Goal: Task Accomplishment & Management: Manage account settings

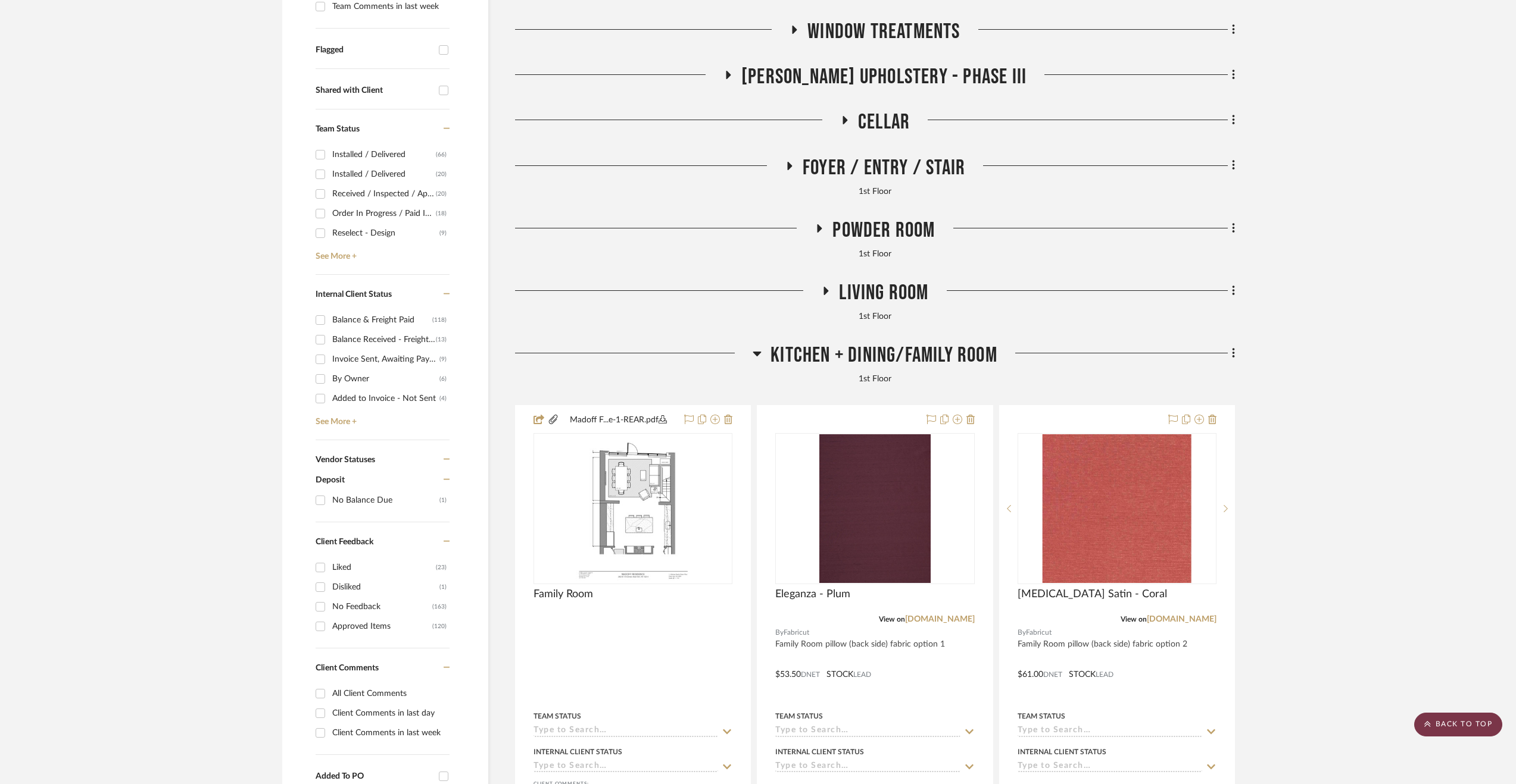
click at [1443, 715] on scroll-to-top-button "BACK TO TOP" at bounding box center [1457, 725] width 88 height 24
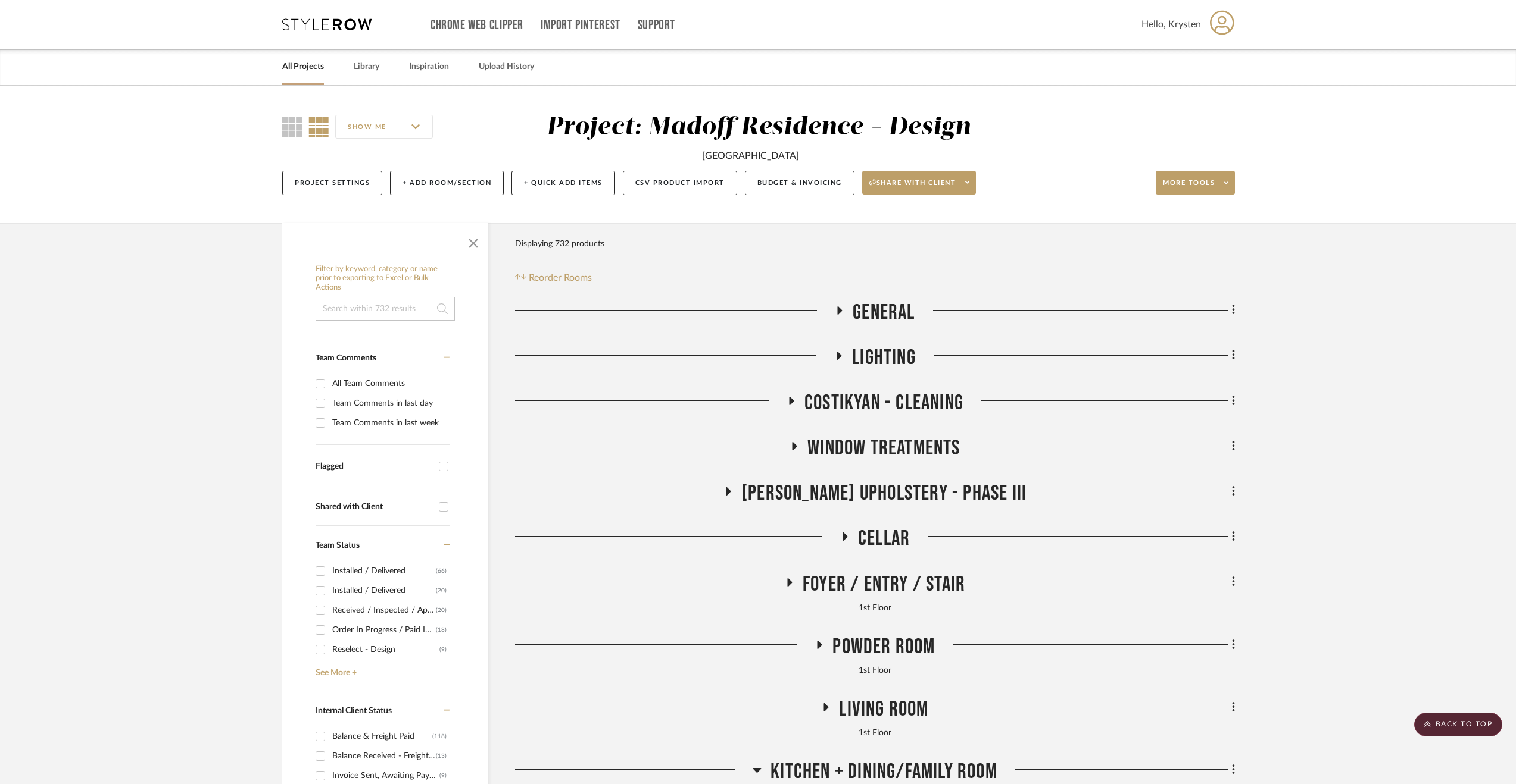
click at [305, 74] on link "All Projects" at bounding box center [303, 67] width 42 height 16
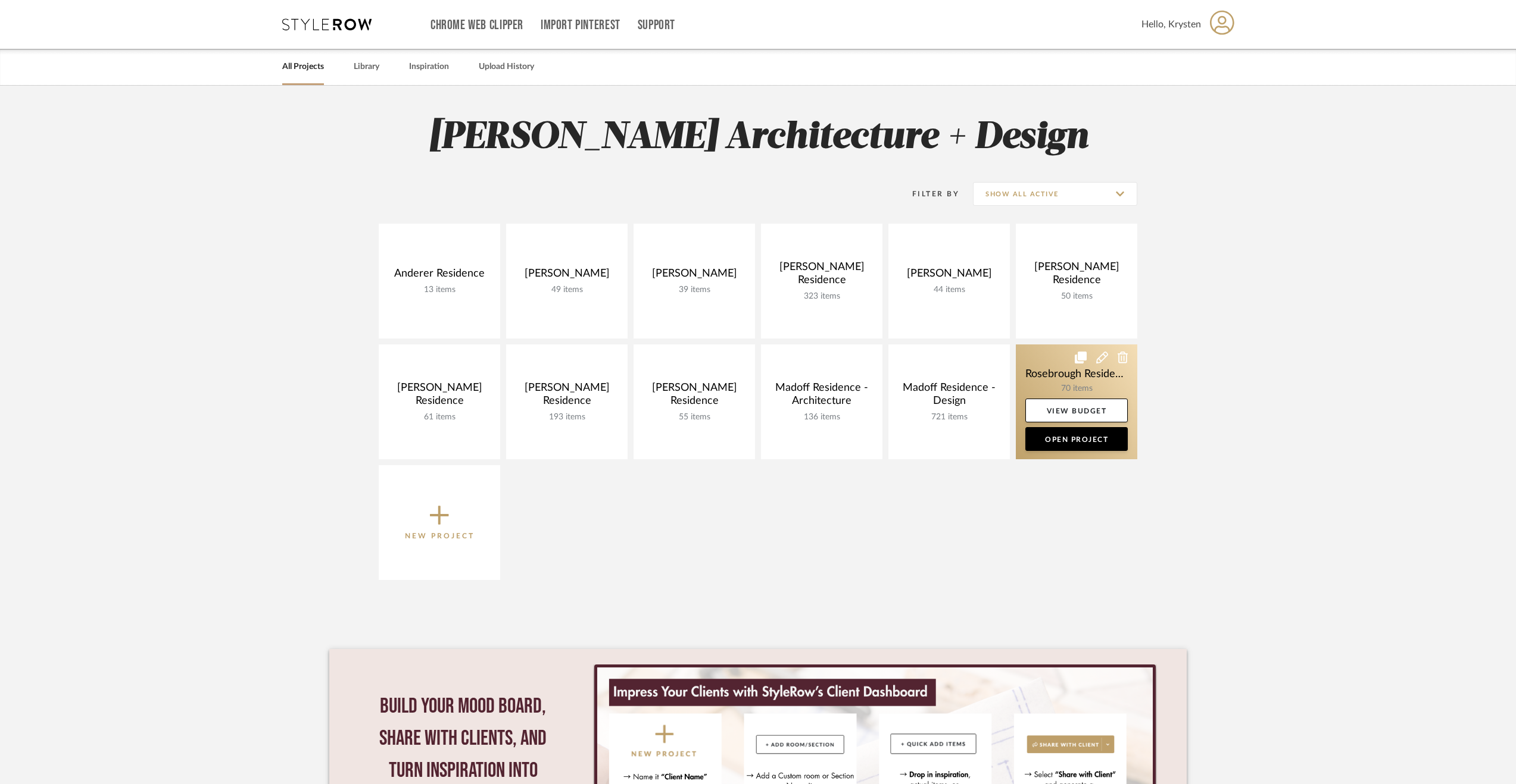
click at [1049, 369] on link at bounding box center [1077, 402] width 121 height 115
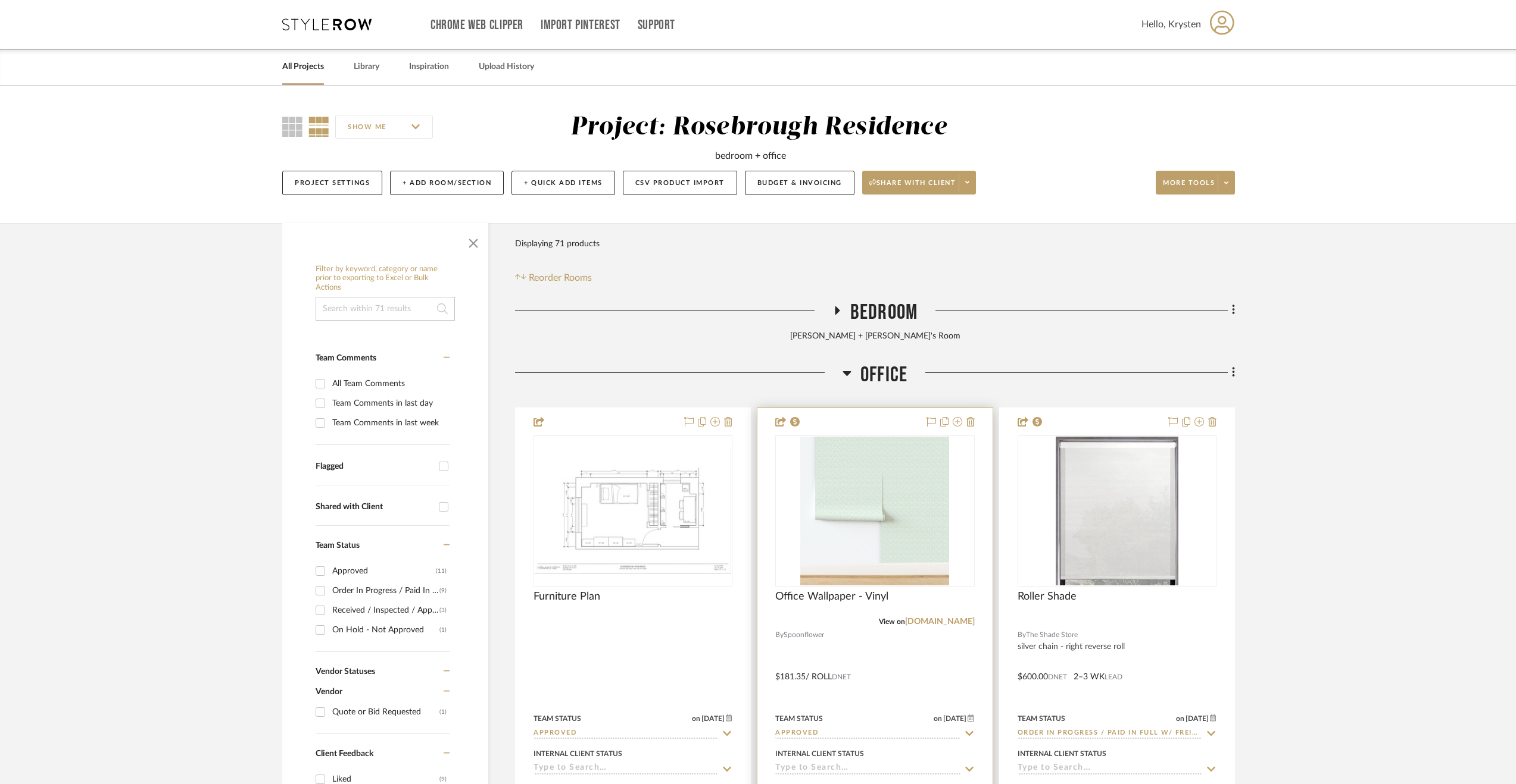
click at [892, 733] on input "Approved" at bounding box center [868, 734] width 185 height 11
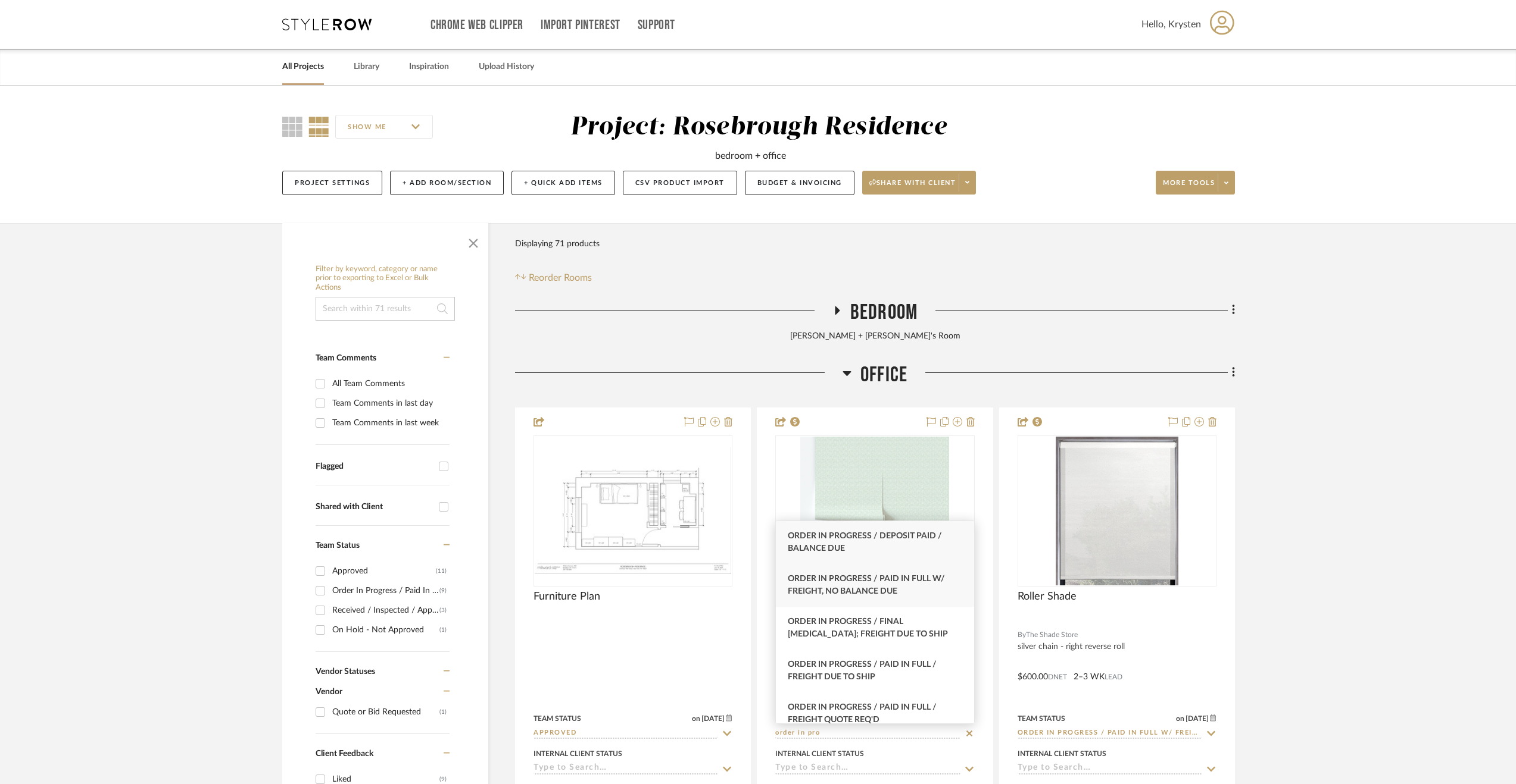
click at [917, 587] on div "Order In Progress / Paid In Full w/ Freight, No Balance due" at bounding box center [875, 585] width 198 height 43
type input "Order In Progress / Paid In Full w/ Freight, No Balance due"
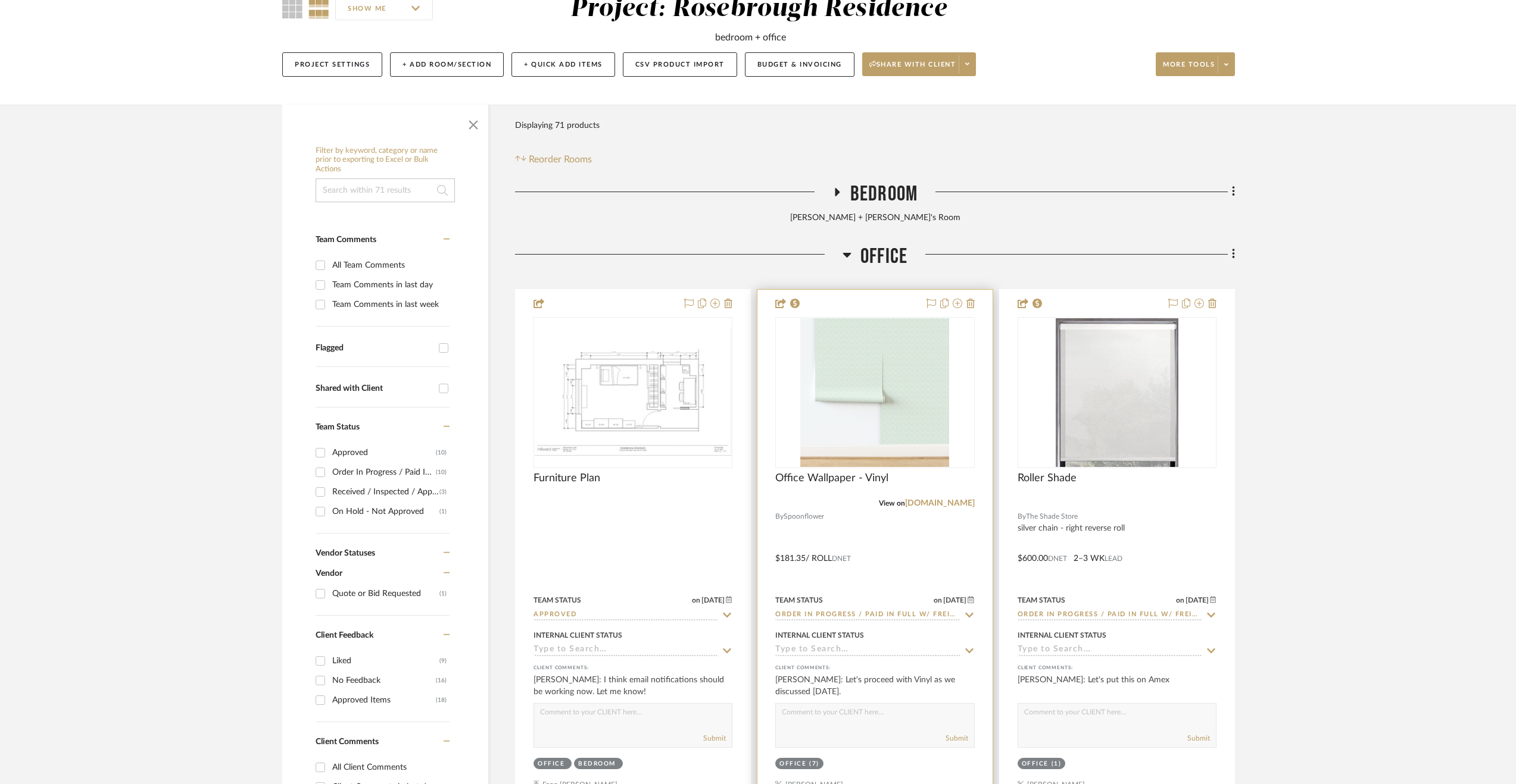
scroll to position [119, 0]
click at [803, 649] on input at bounding box center [868, 650] width 185 height 11
type input "added"
click at [863, 627] on span "Added to Invoice - Not Sent" at bounding box center [851, 625] width 126 height 8
type input "[DATE]"
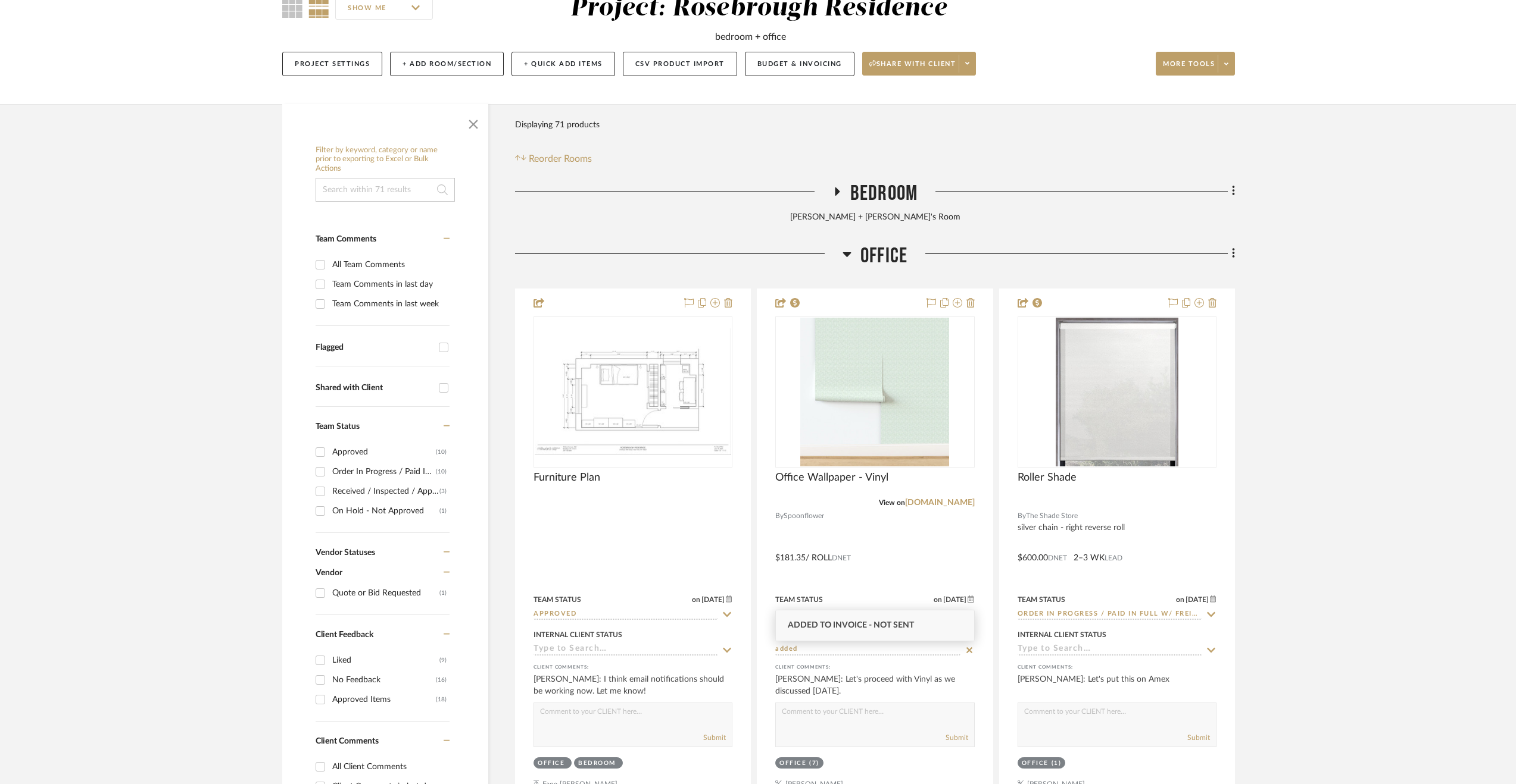
type input "Added to Invoice - Not Sent"
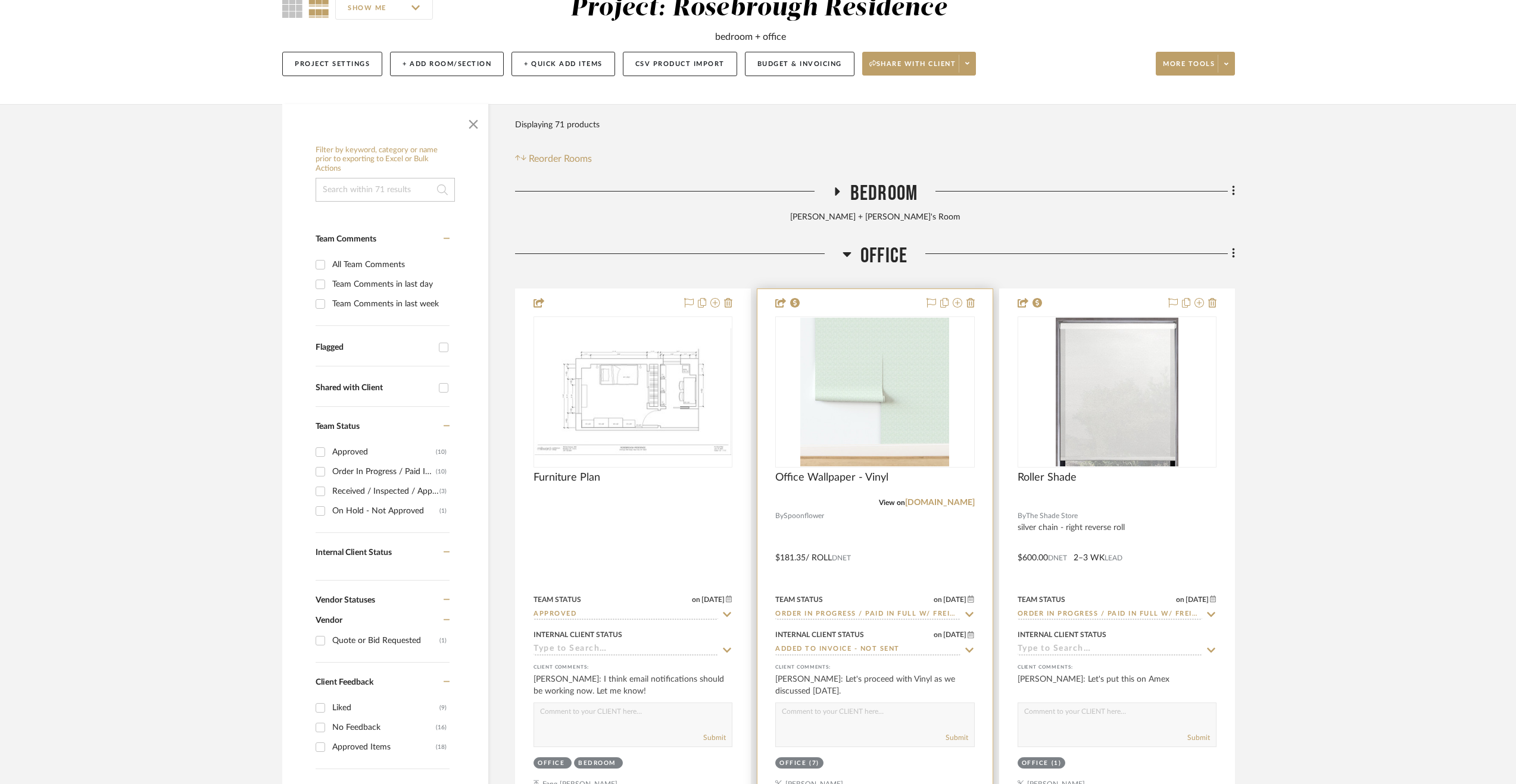
click at [887, 549] on div at bounding box center [875, 549] width 235 height 520
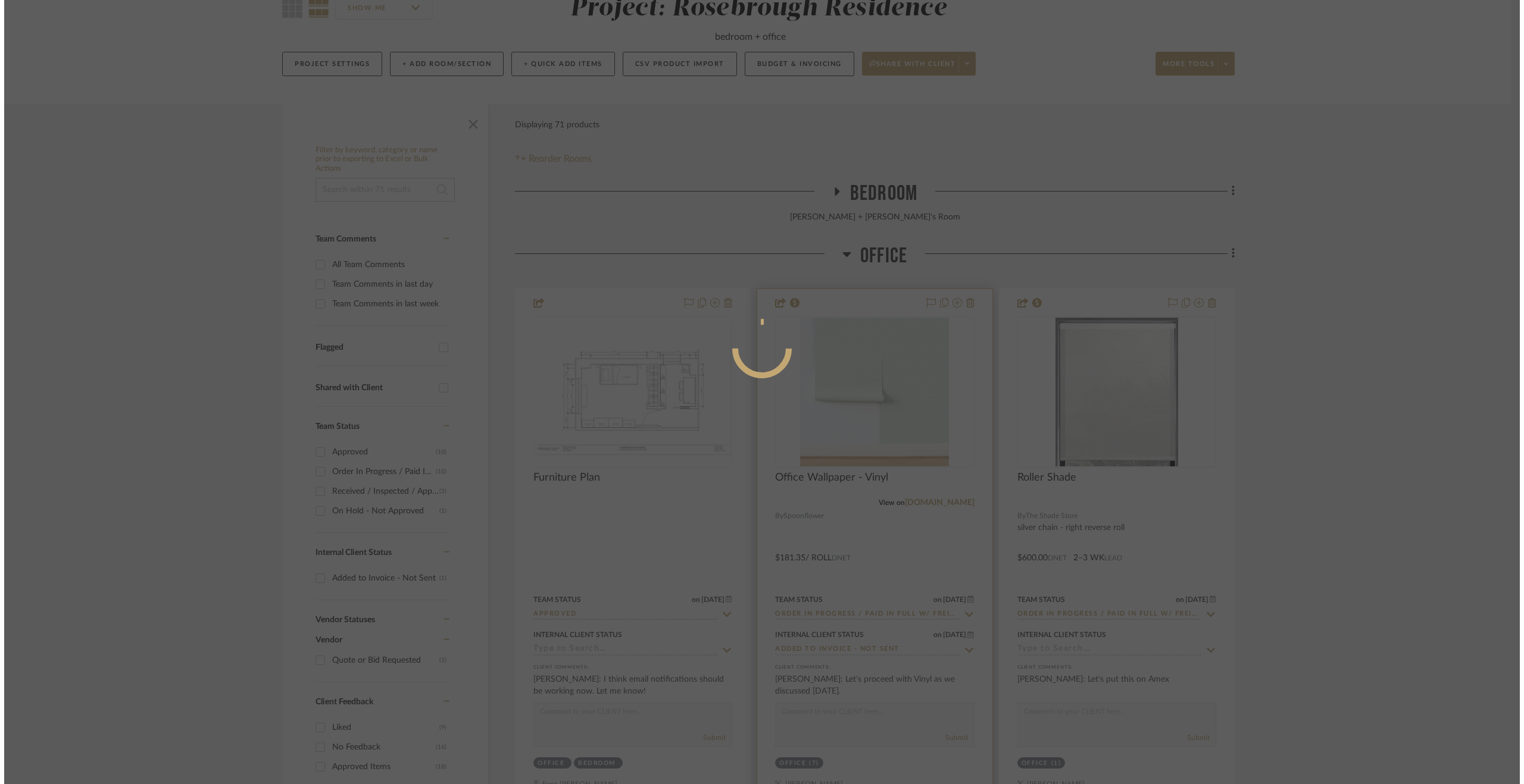
scroll to position [0, 0]
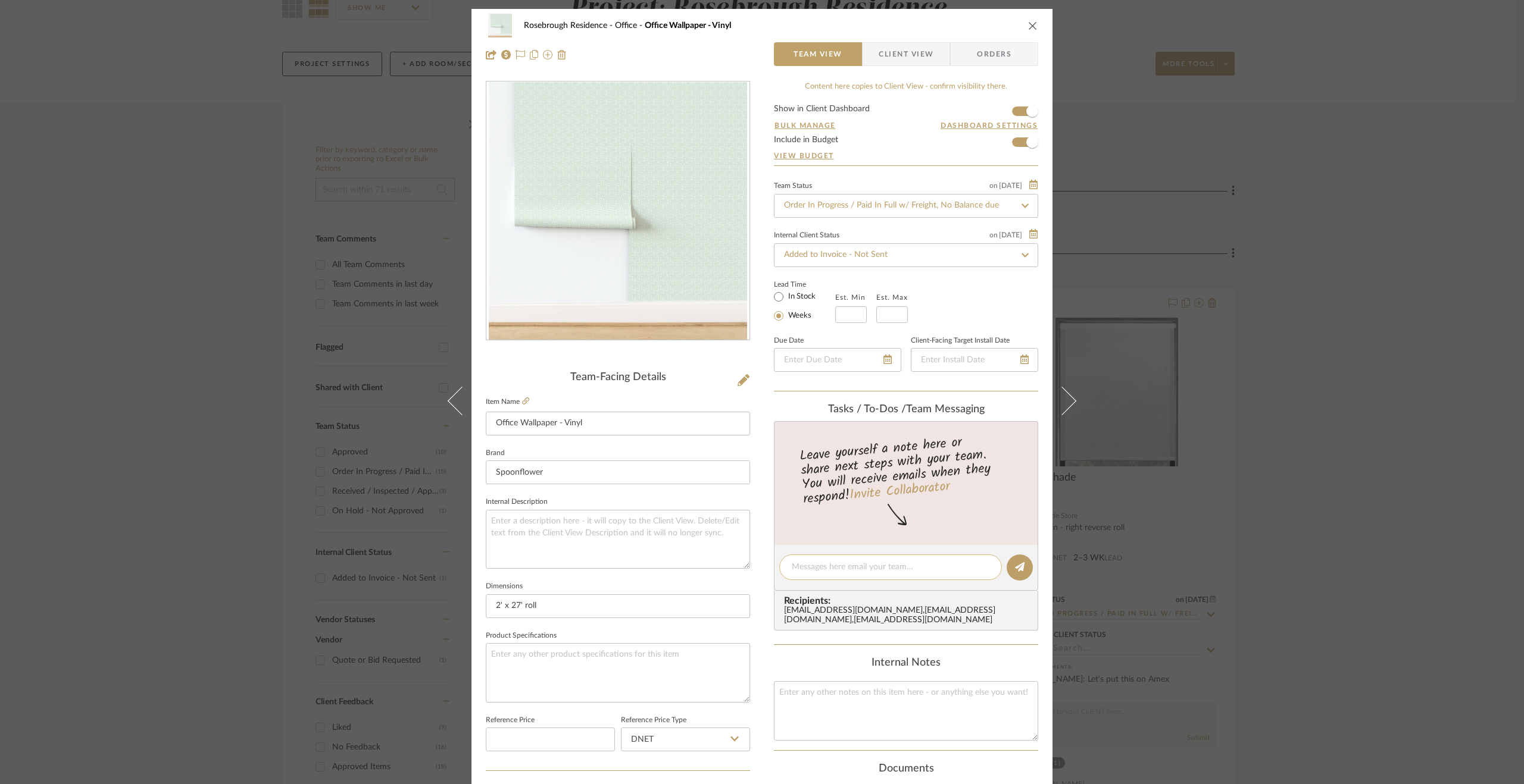
click at [841, 565] on textarea at bounding box center [890, 568] width 197 height 13
drag, startPoint x: 895, startPoint y: 585, endPoint x: 776, endPoint y: 561, distance: 121.4
click at [779, 561] on div "Order paid in full [DATE] Expected to arrive at clients apartment by [DATE]." at bounding box center [891, 574] width 223 height 38
type textarea "Order paid in full [DATE] Expected to arrive at clients apartment by [DATE]."
click at [1022, 566] on button at bounding box center [1019, 568] width 26 height 26
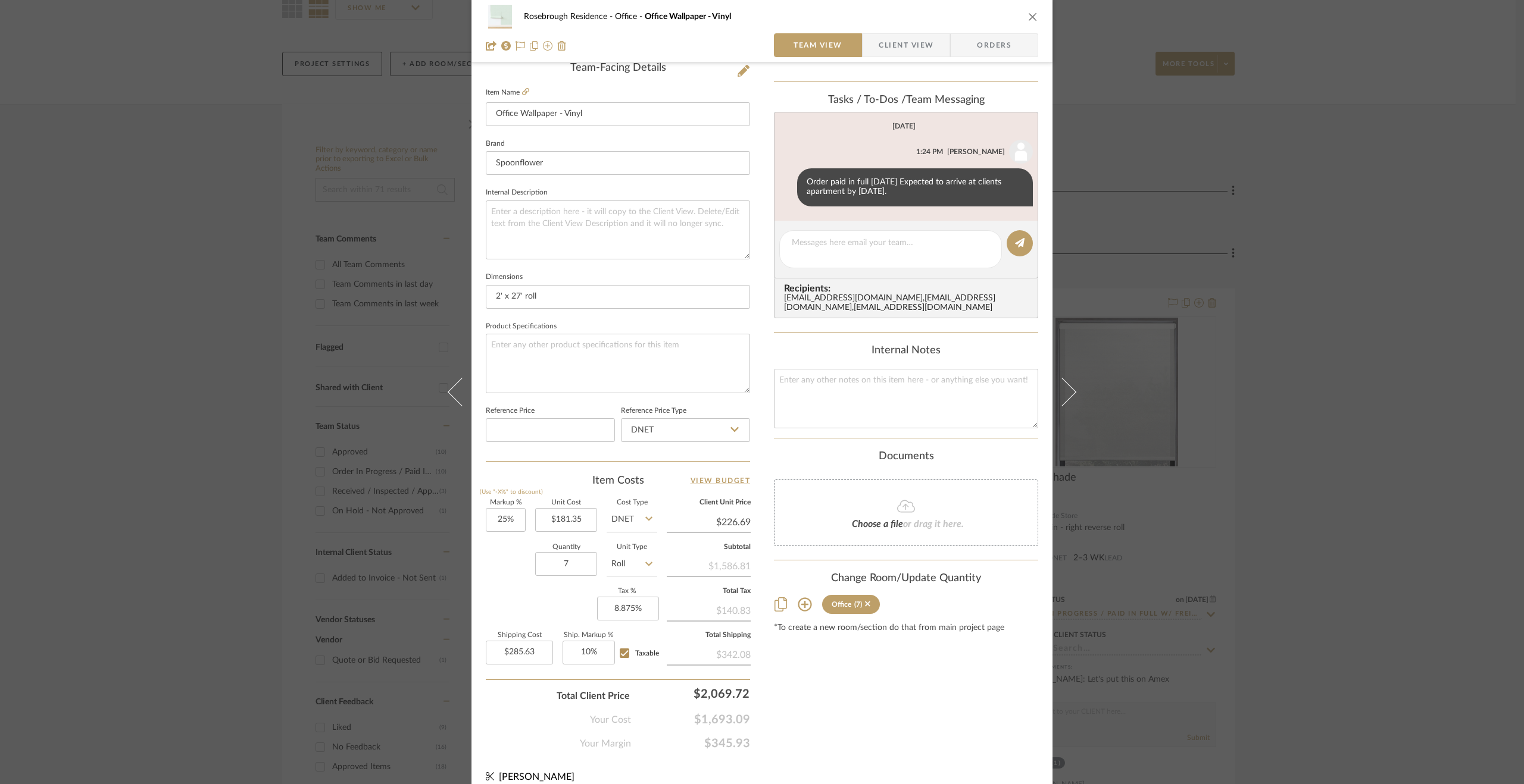
scroll to position [321, 0]
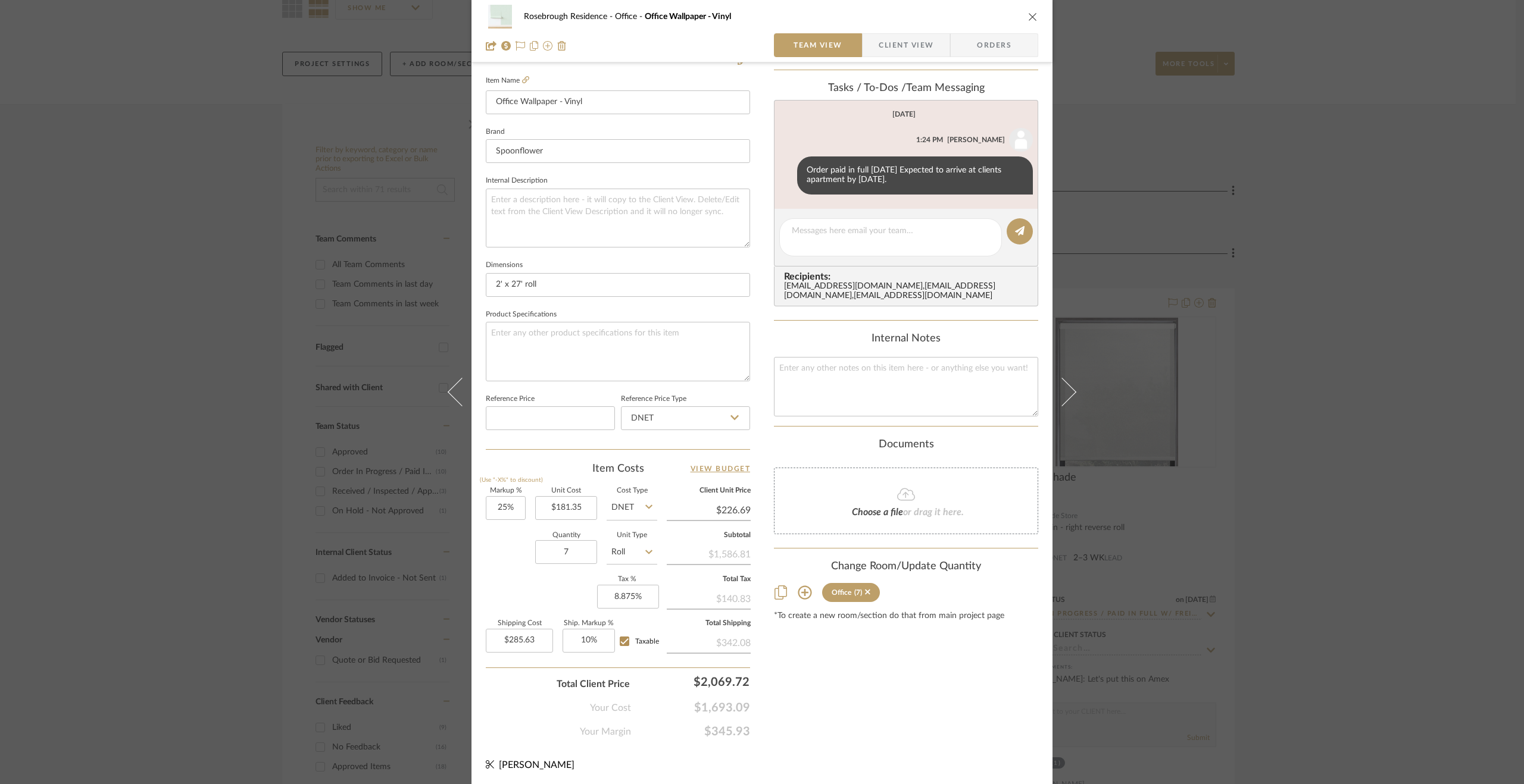
click at [1341, 574] on div "Rosebrough Residence Office Office Wallpaper - Vinyl Team View Client View Orde…" at bounding box center [762, 392] width 1524 height 784
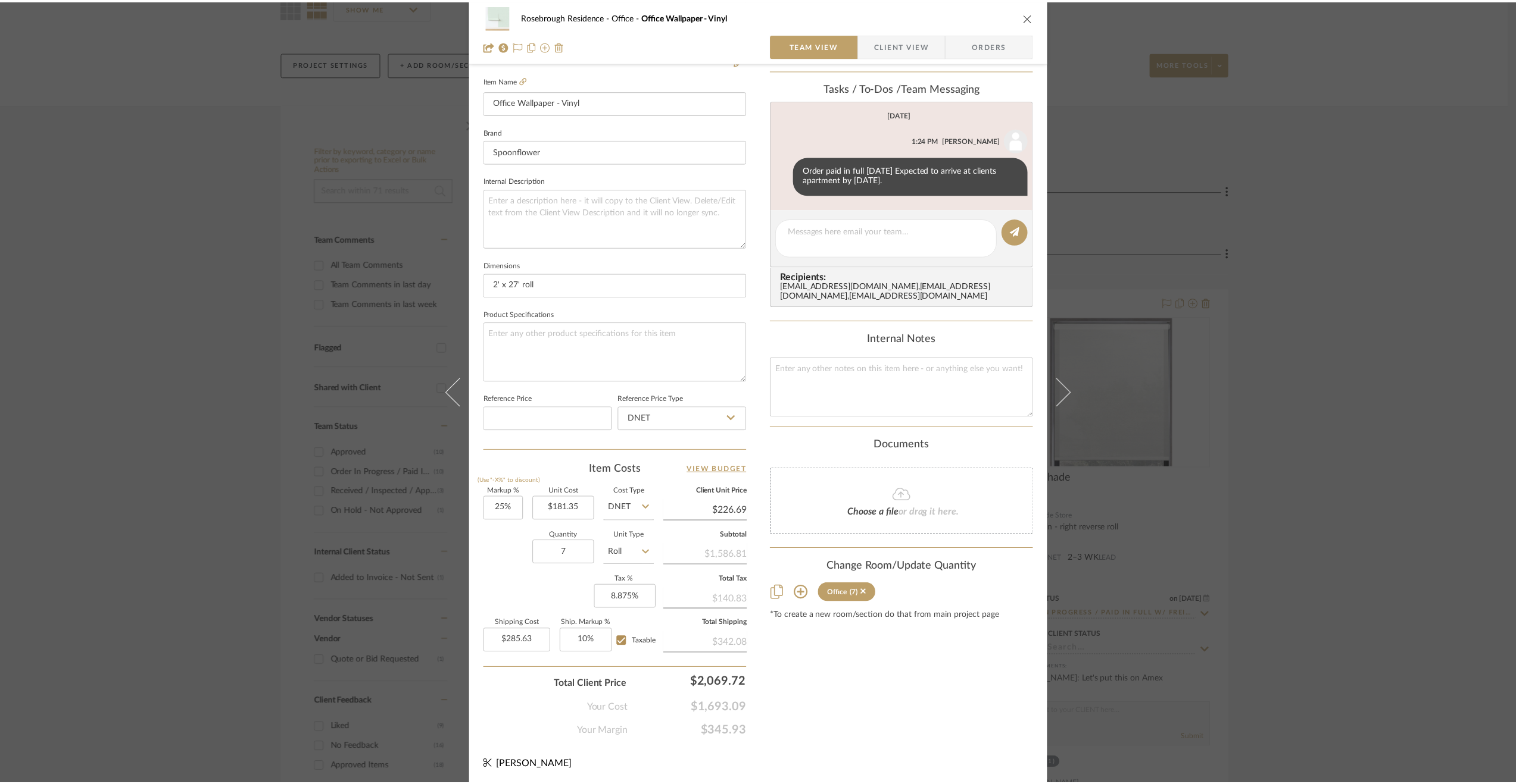
scroll to position [119, 0]
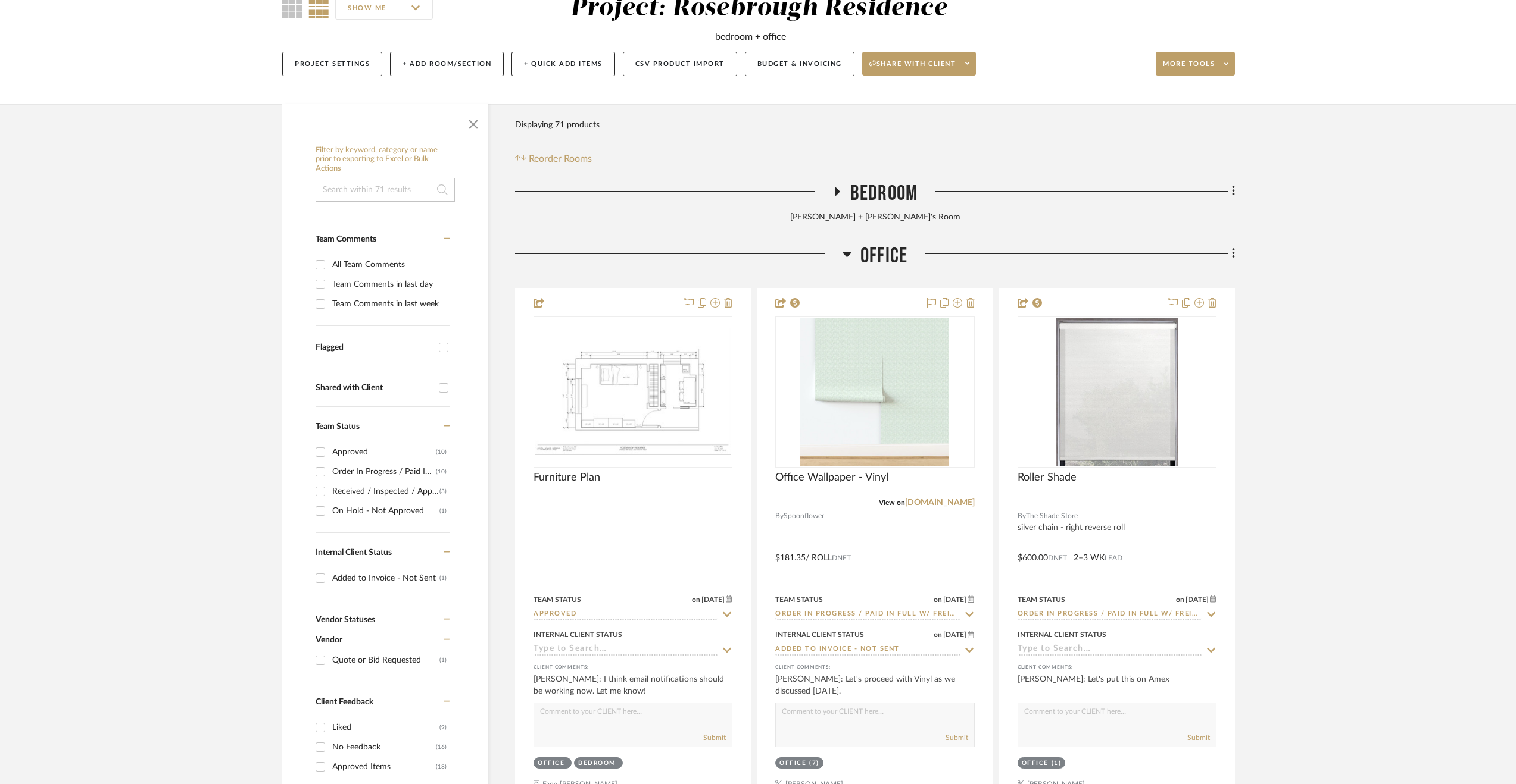
click at [888, 257] on span "Office" at bounding box center [884, 256] width 47 height 25
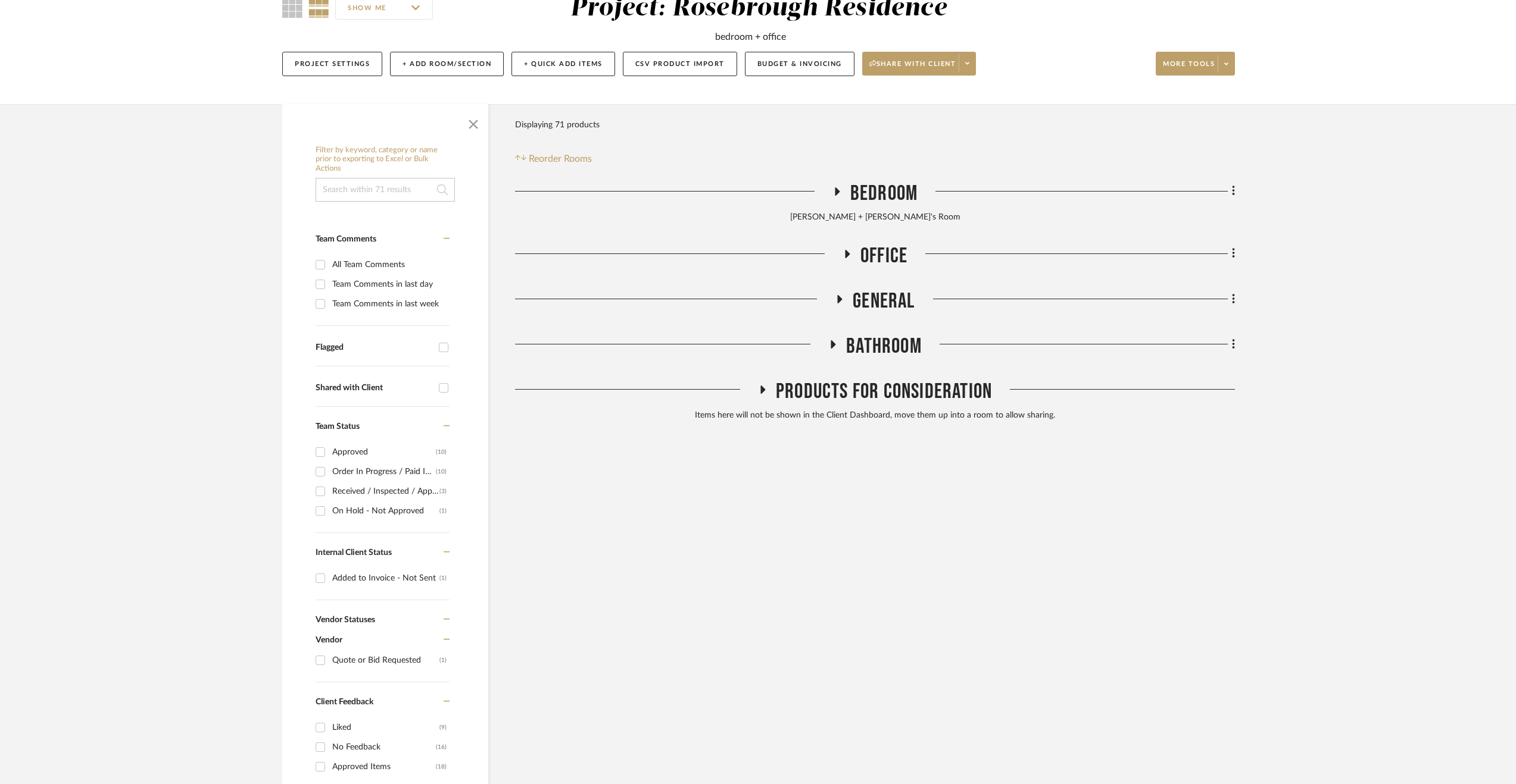
click at [873, 206] on h3 "Bedroom" at bounding box center [875, 194] width 85 height 25
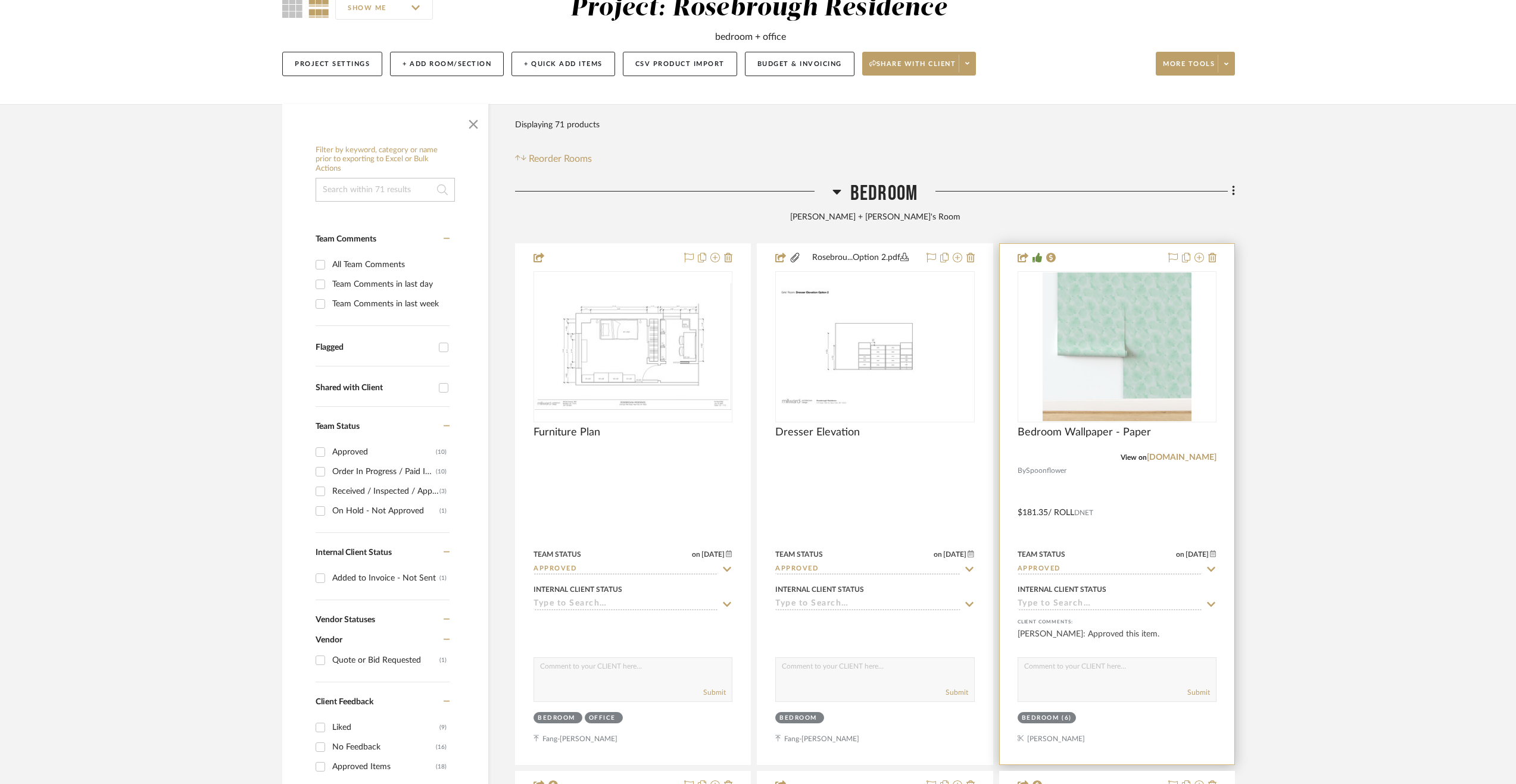
click at [1112, 517] on div at bounding box center [1117, 504] width 235 height 520
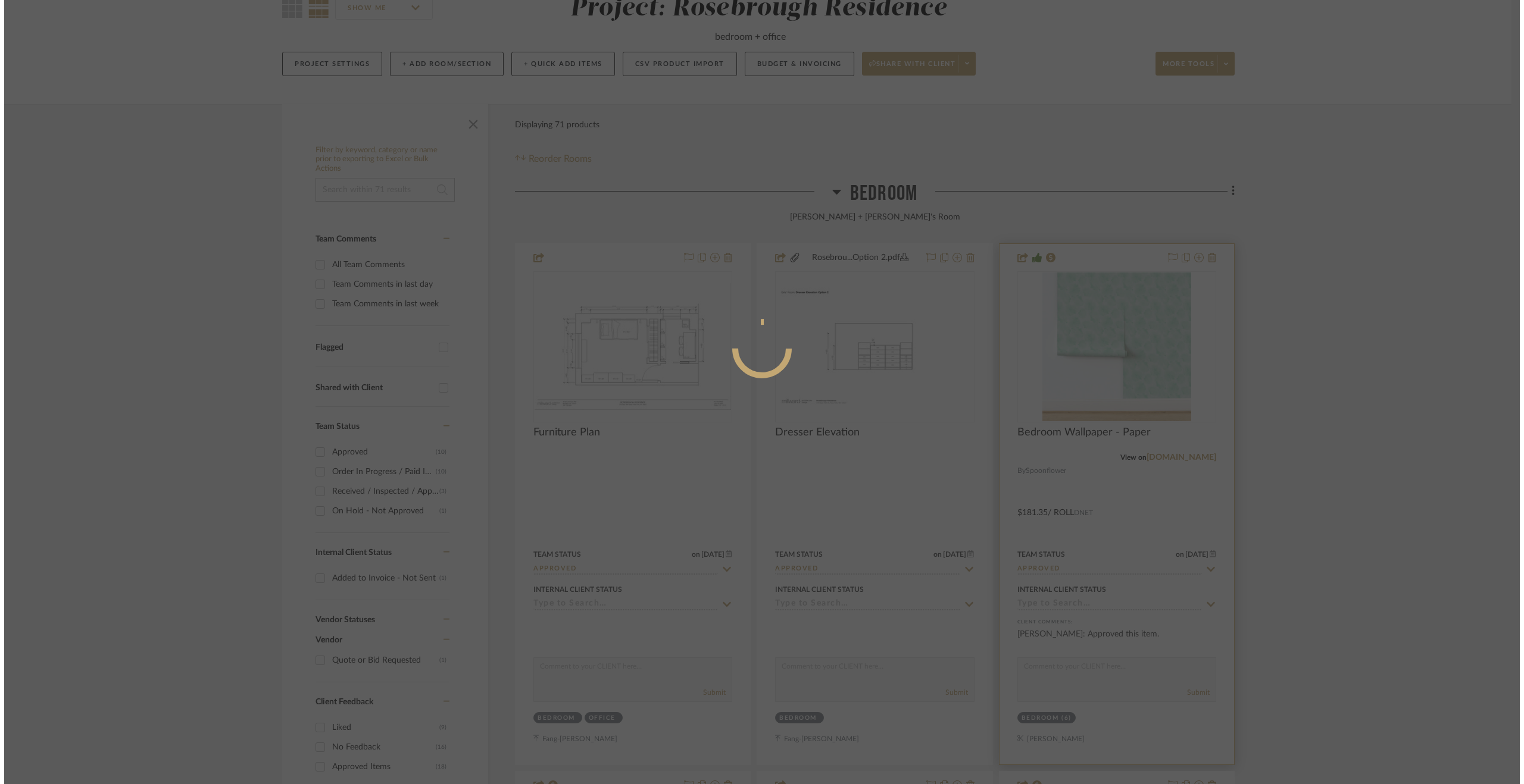
scroll to position [0, 0]
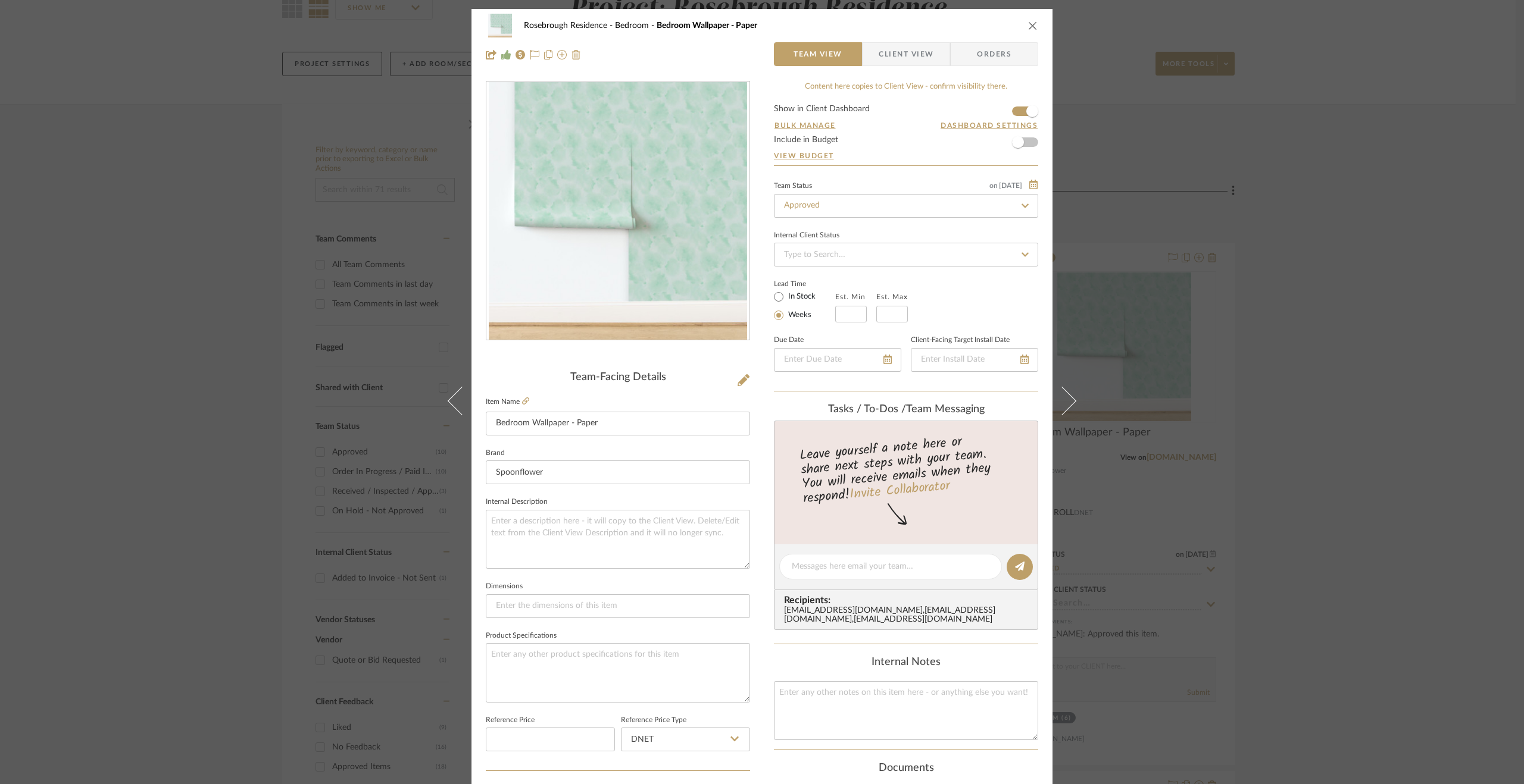
click at [826, 552] on editor-of-message at bounding box center [906, 567] width 264 height 46
click at [814, 561] on textarea at bounding box center [890, 567] width 197 height 13
paste textarea "Order paid in full [DATE] Expected to arrive at clients apartment by [DATE]."
type textarea "Order paid in full [DATE] Expected to arrive at clients apartment by [DATE]."
click at [1007, 568] on button at bounding box center [1019, 567] width 26 height 26
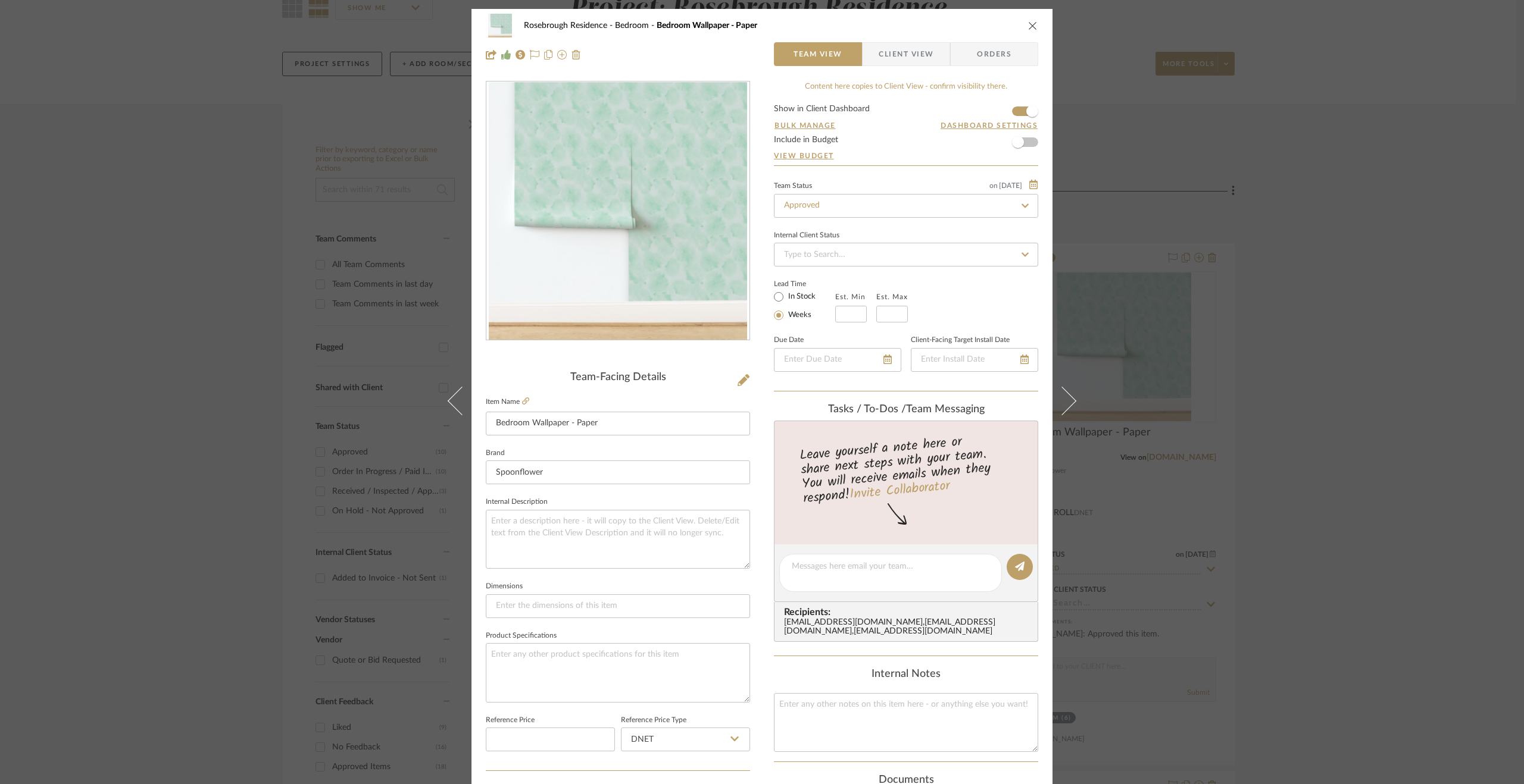
click at [1378, 570] on div "Rosebrough Residence Bedroom Bedroom Wallpaper - Paper Team View Client View Or…" at bounding box center [762, 392] width 1524 height 784
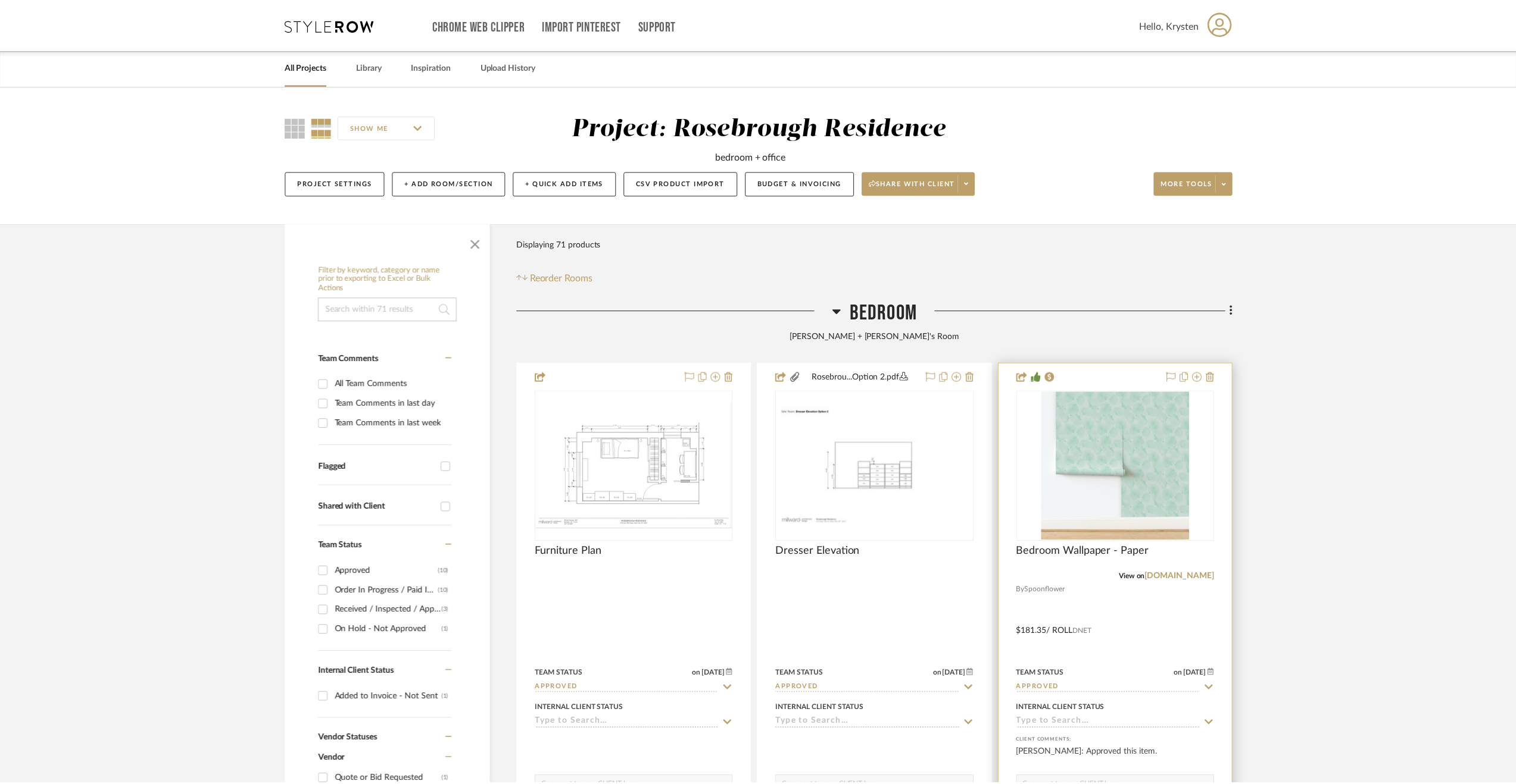
scroll to position [119, 0]
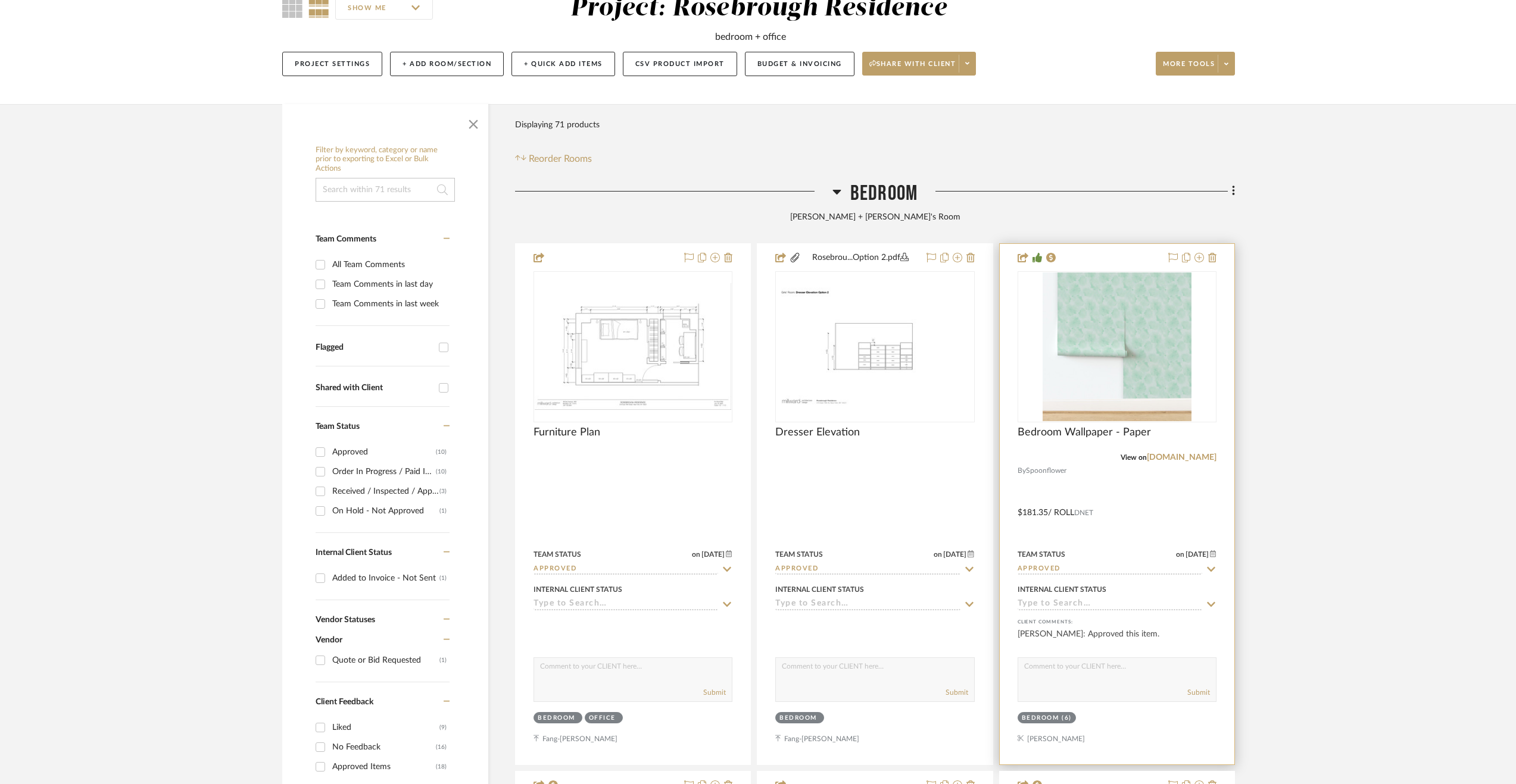
click at [1099, 570] on input "Approved" at bounding box center [1110, 570] width 185 height 11
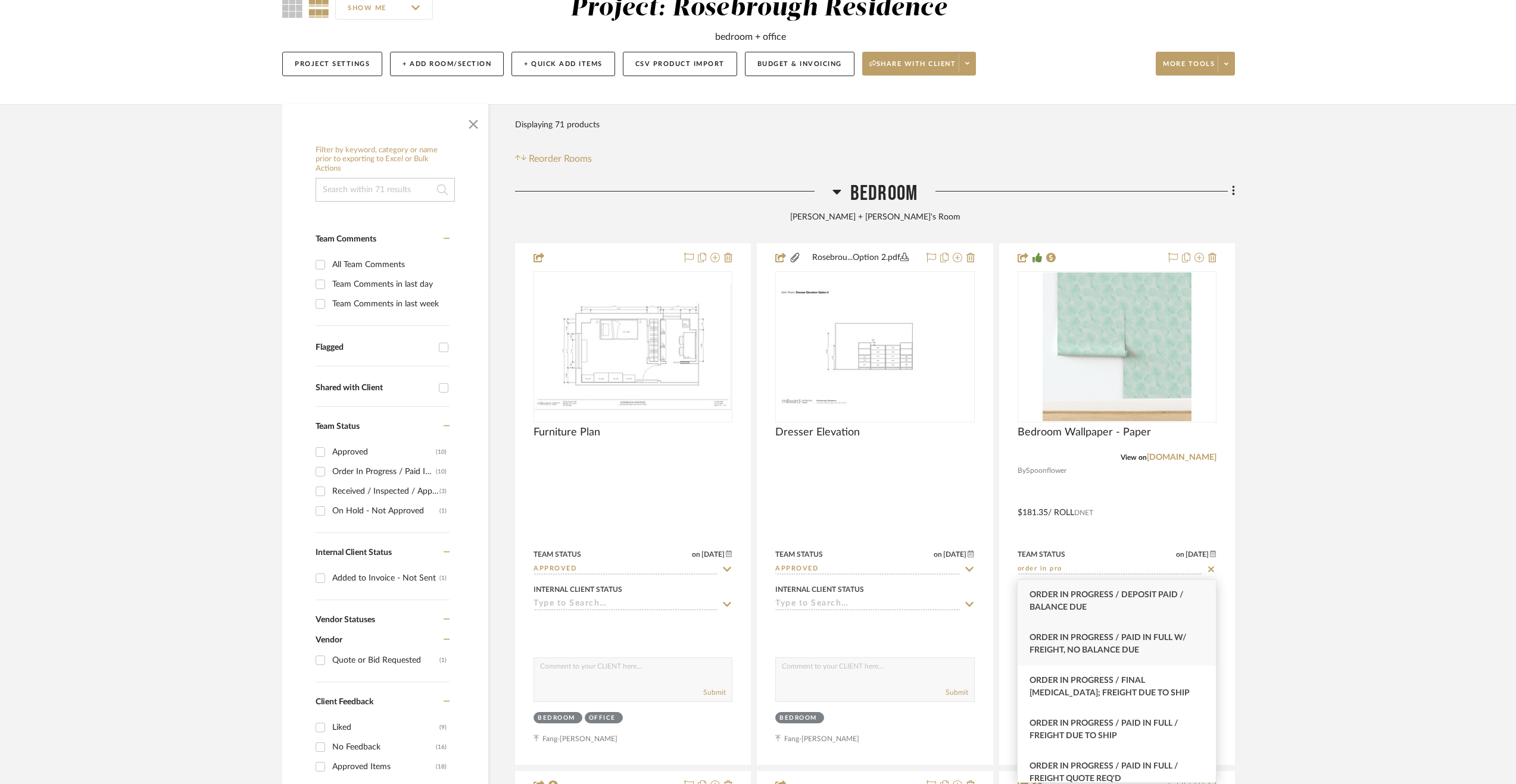
click at [1151, 642] on div "Order In Progress / Paid In Full w/ Freight, No Balance due" at bounding box center [1116, 644] width 198 height 43
type input "Order In Progress / Paid In Full w/ Freight, No Balance due"
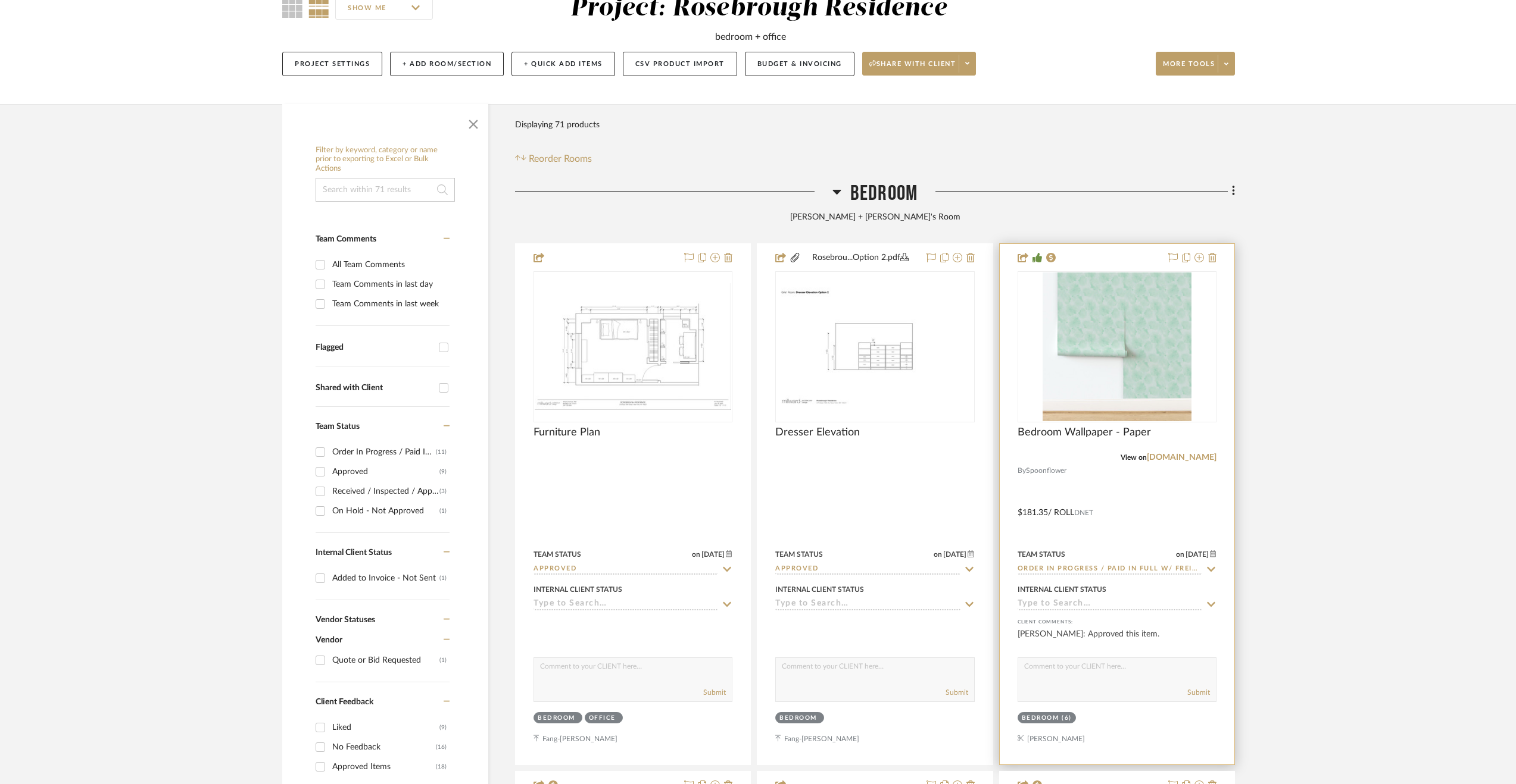
click at [1065, 608] on input at bounding box center [1110, 605] width 185 height 11
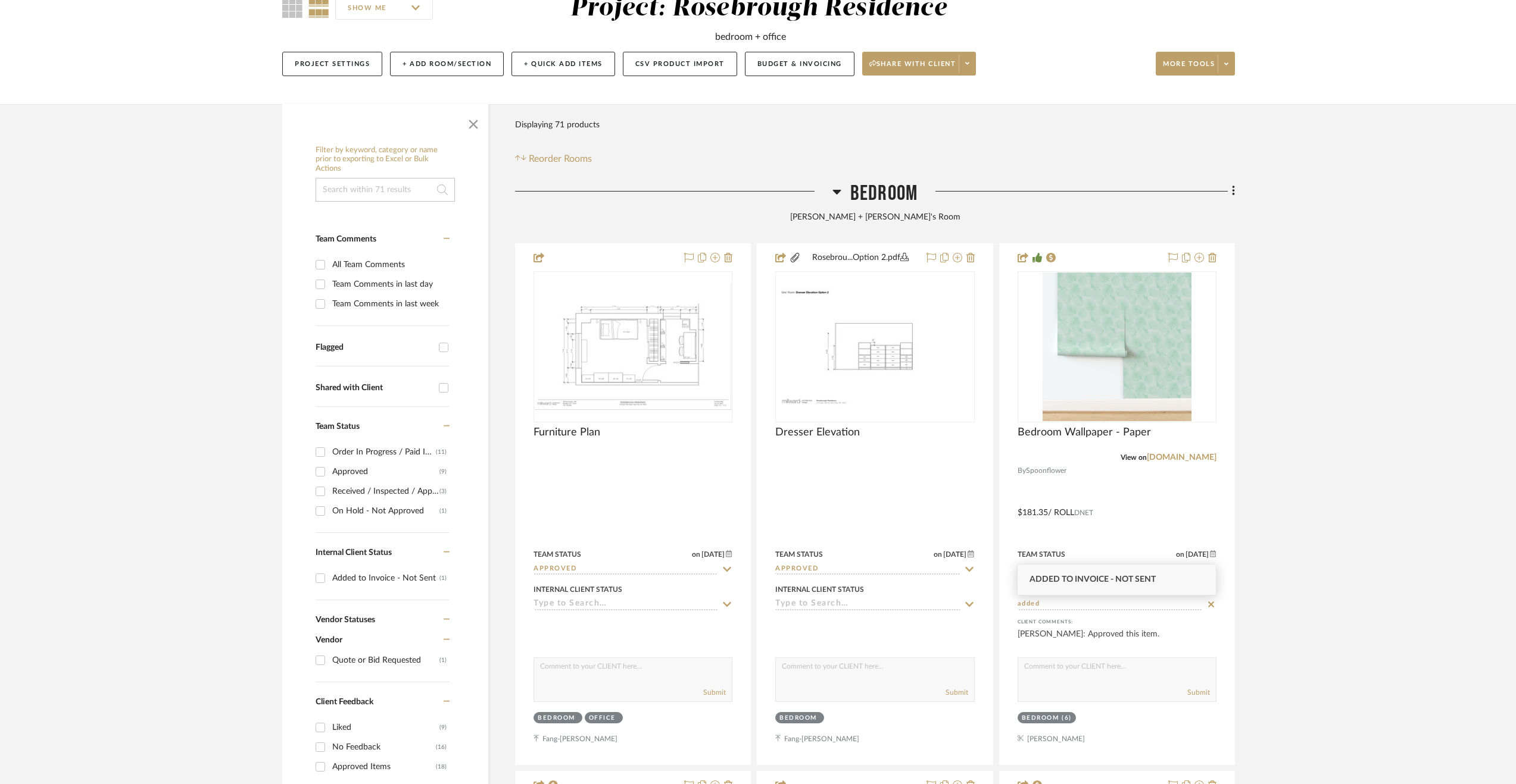
type input "added"
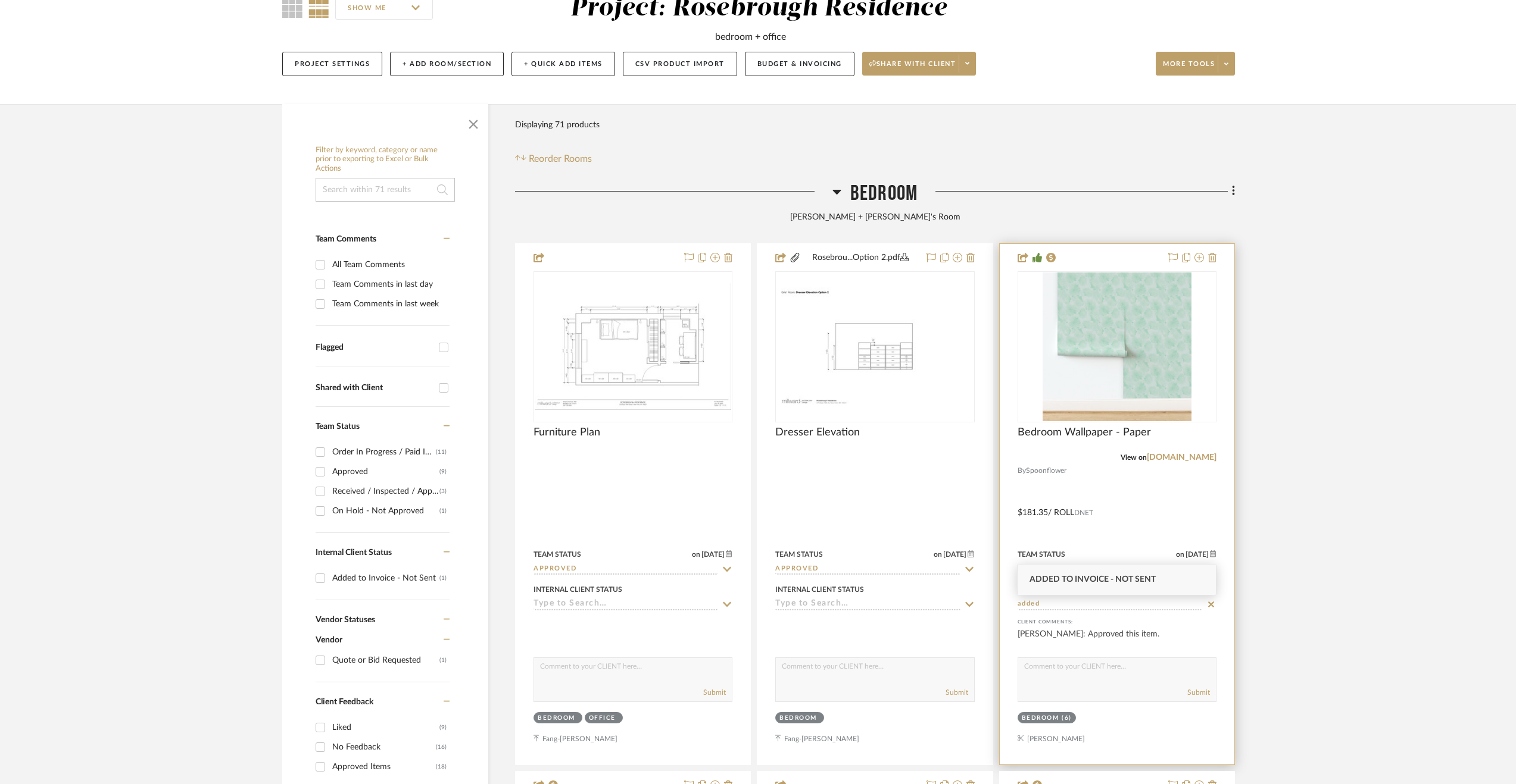
drag, startPoint x: 1078, startPoint y: 585, endPoint x: 1185, endPoint y: 582, distance: 107.0
click at [1078, 584] on div "Added to Invoice - Not Sent" at bounding box center [1116, 580] width 198 height 30
type input "[DATE]"
type input "Added to Invoice - Not Sent"
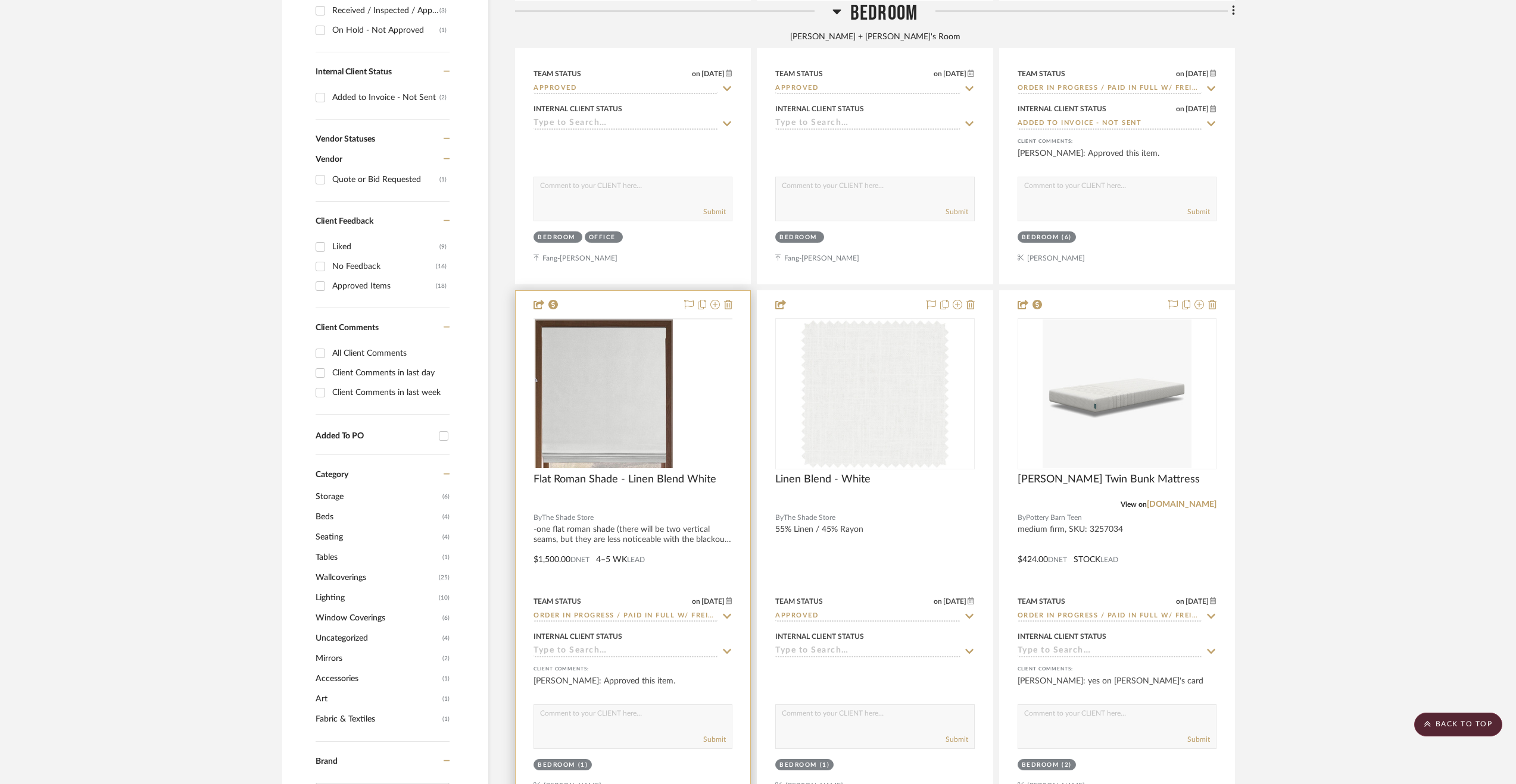
scroll to position [654, 0]
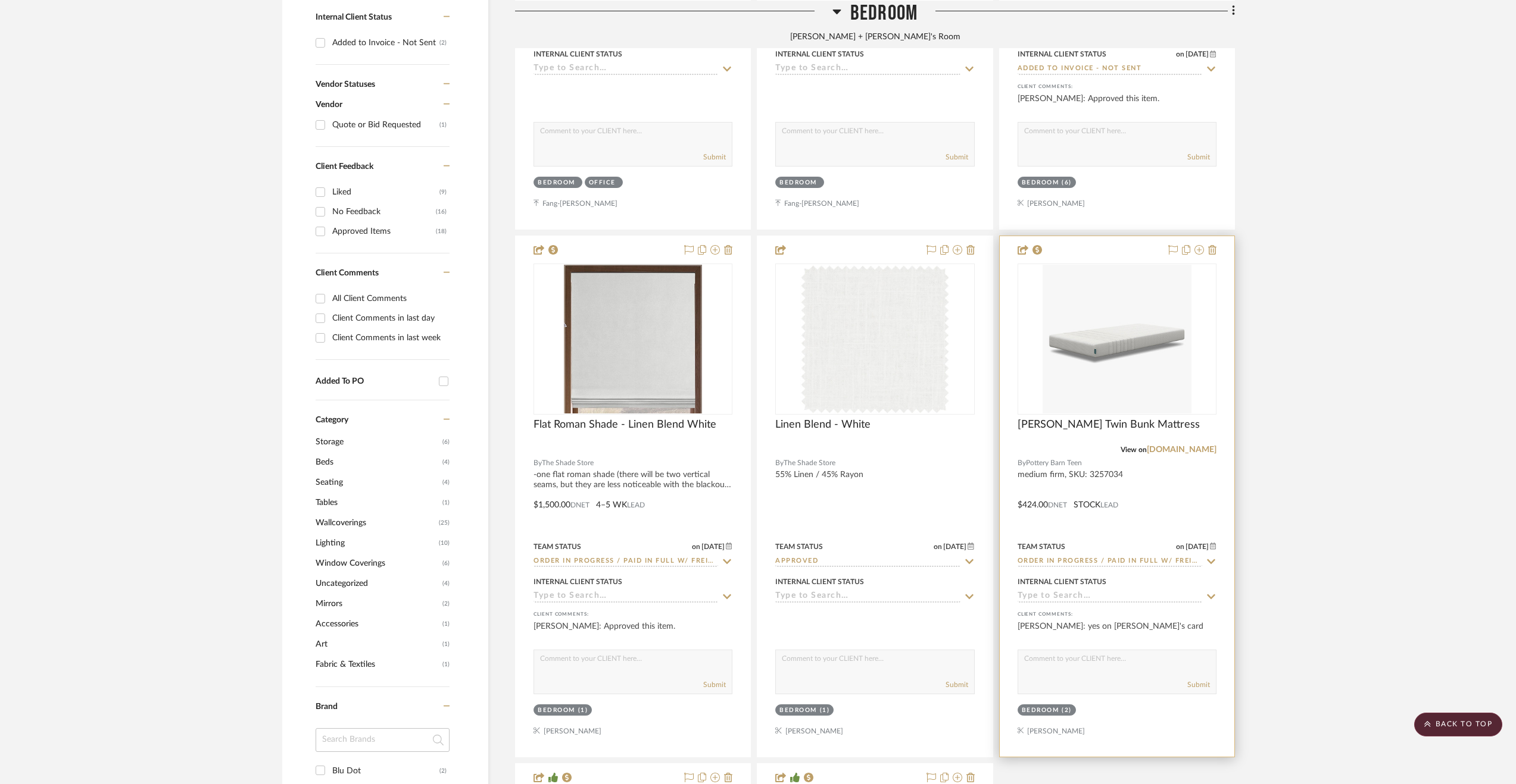
click at [1074, 594] on input at bounding box center [1110, 597] width 185 height 11
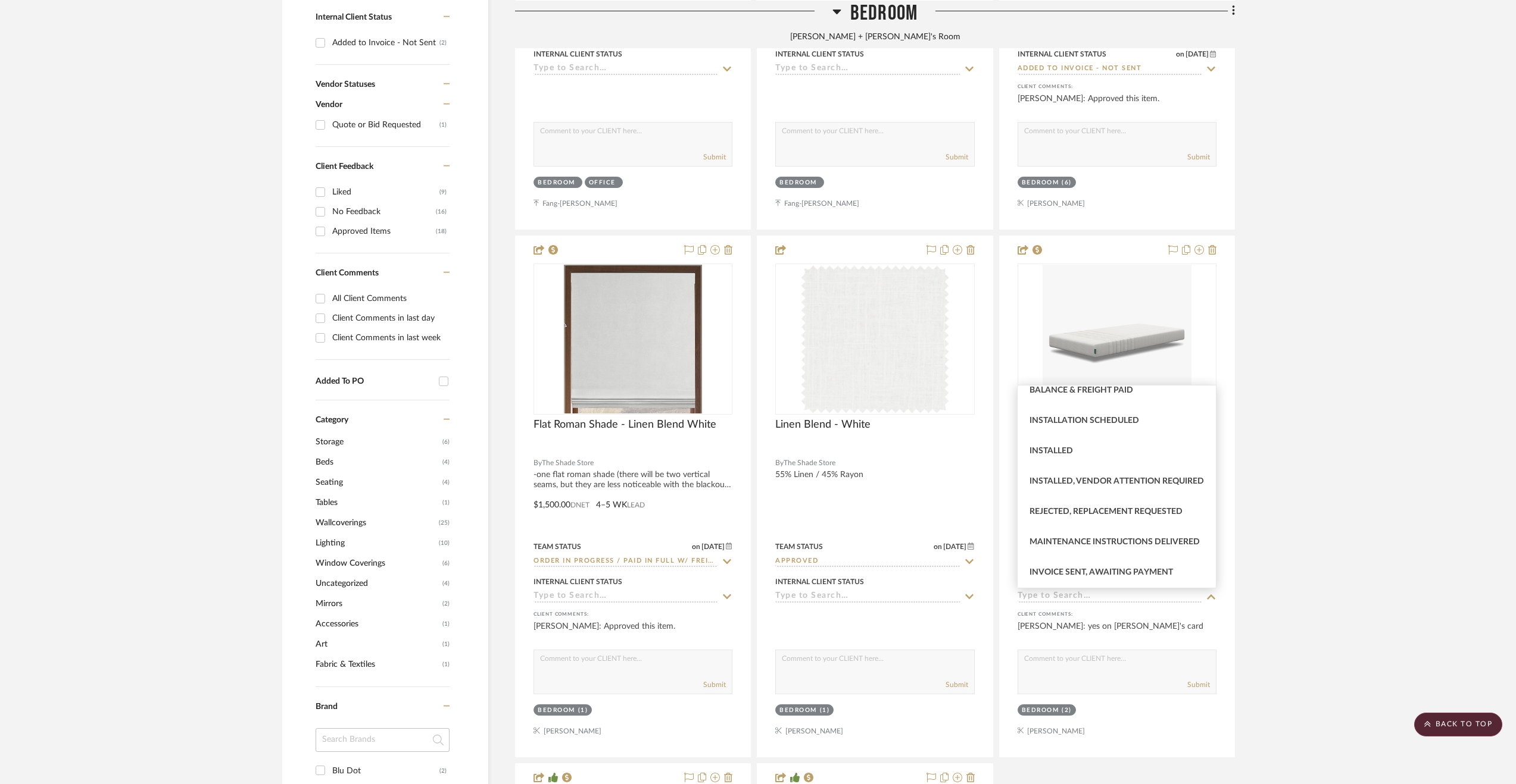
scroll to position [338, 0]
click at [1326, 558] on project-details-page "SHOW ME Project: Rosebrough Residence bedroom + office Project Settings + Add R…" at bounding box center [758, 500] width 1516 height 2138
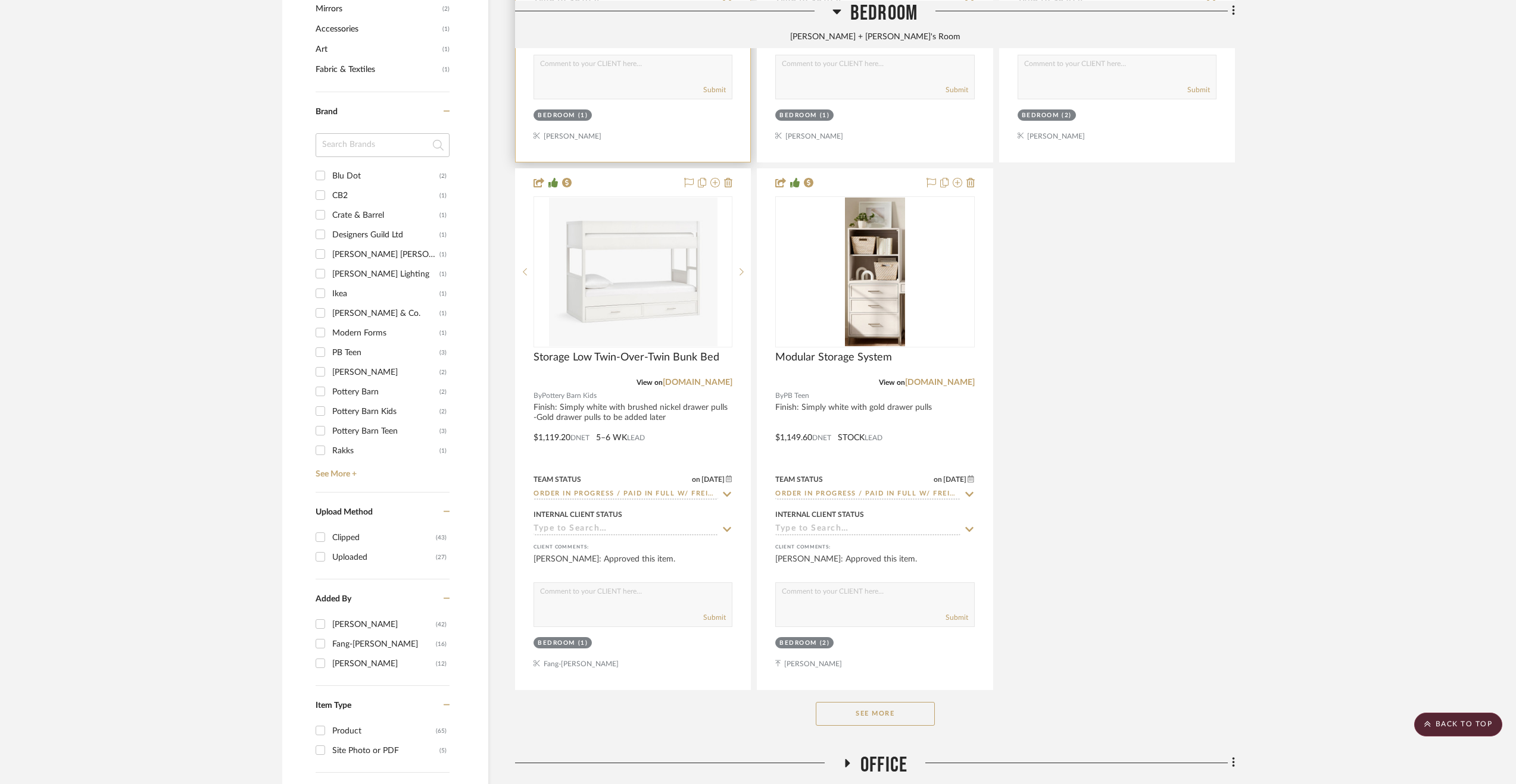
scroll to position [1488, 0]
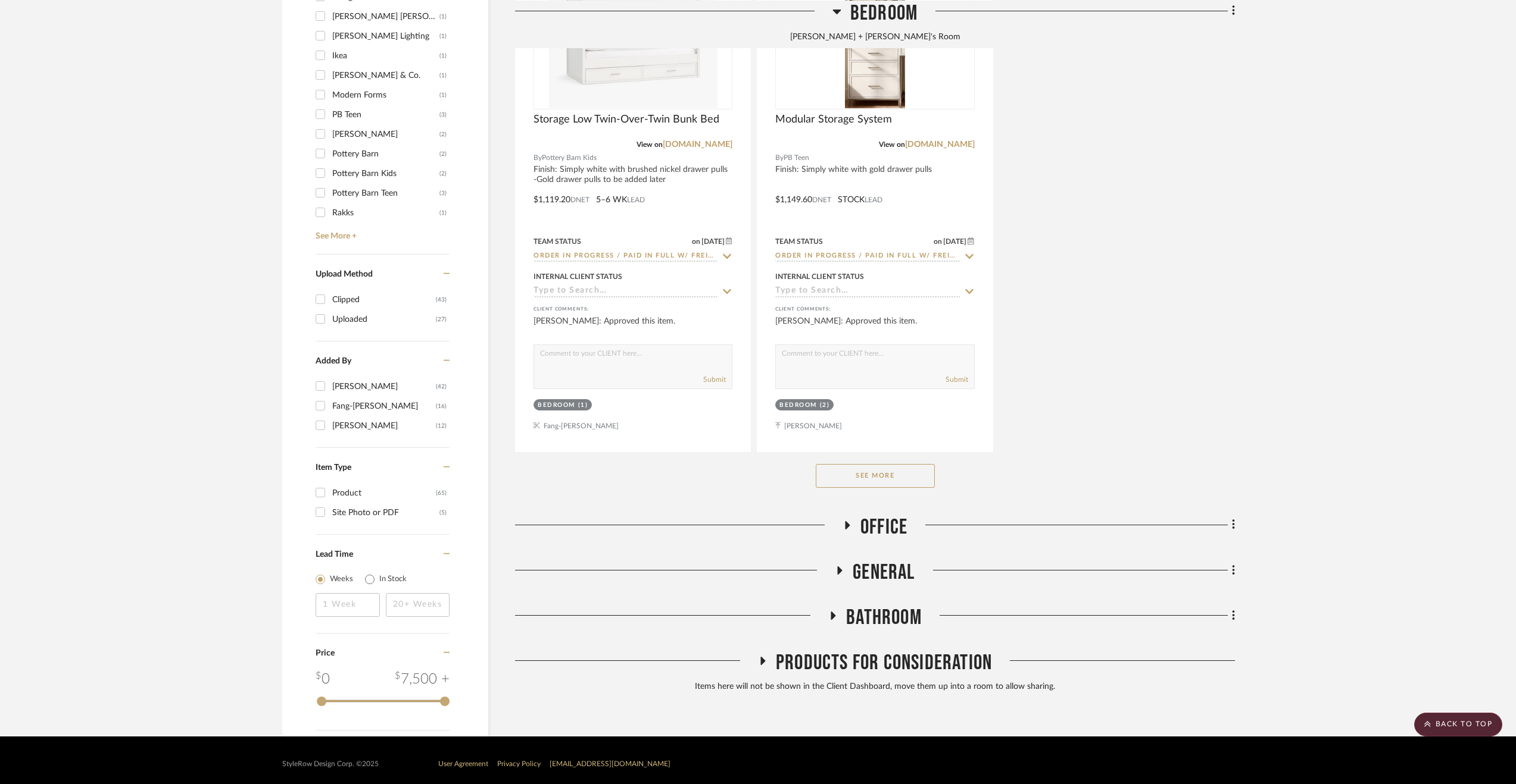
click at [897, 525] on span "Office" at bounding box center [884, 527] width 47 height 25
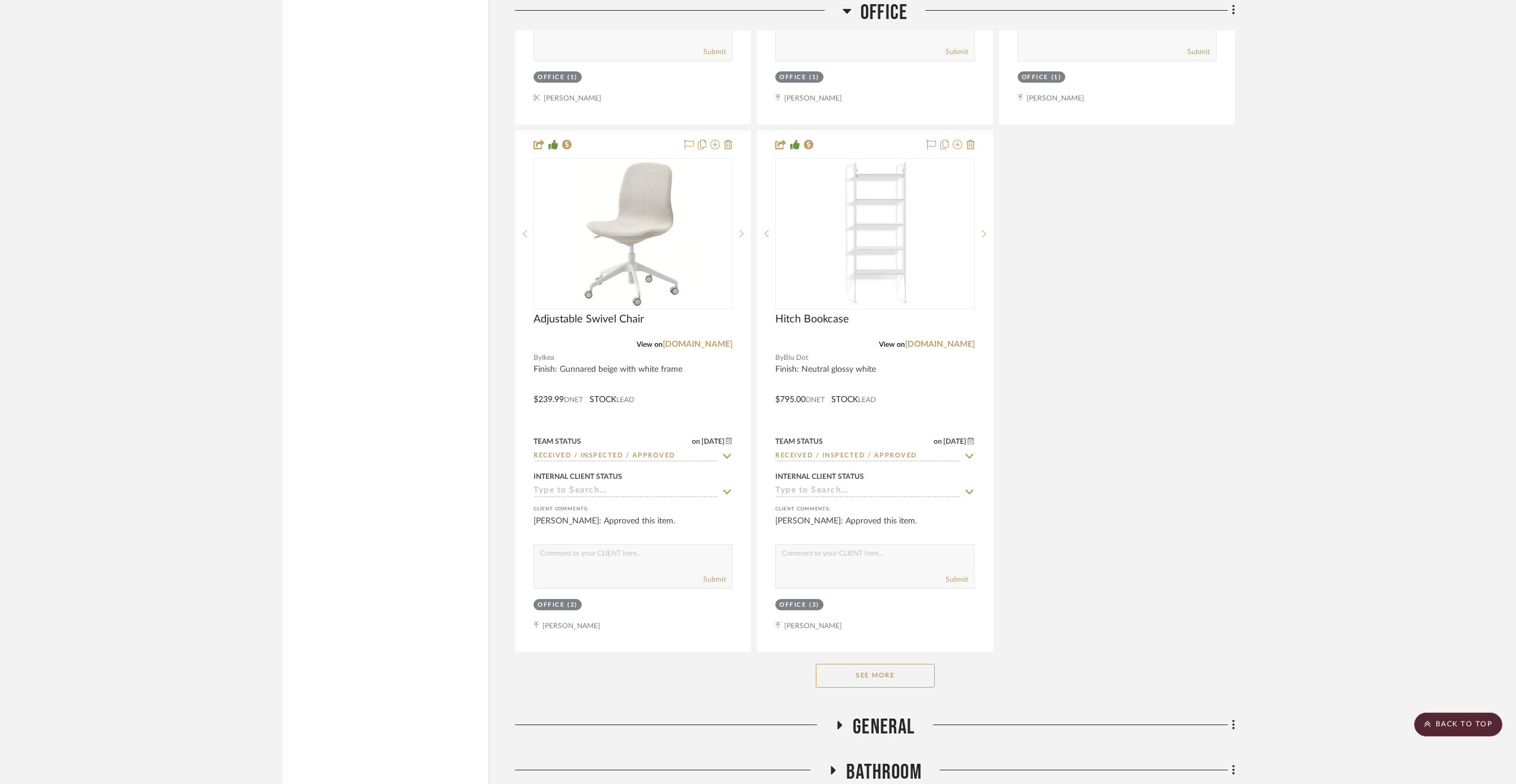
scroll to position [3034, 0]
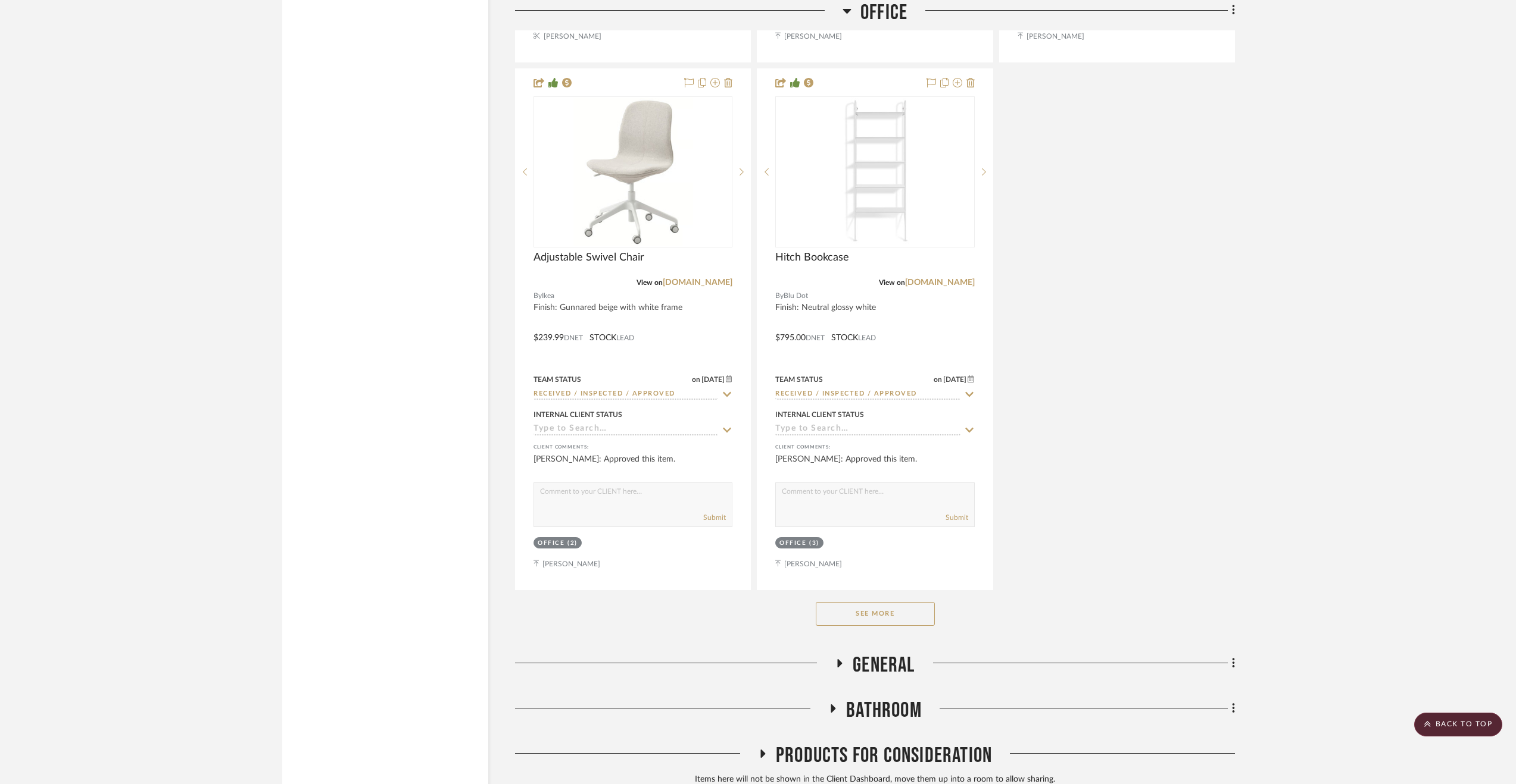
click at [893, 671] on span "General" at bounding box center [884, 666] width 62 height 25
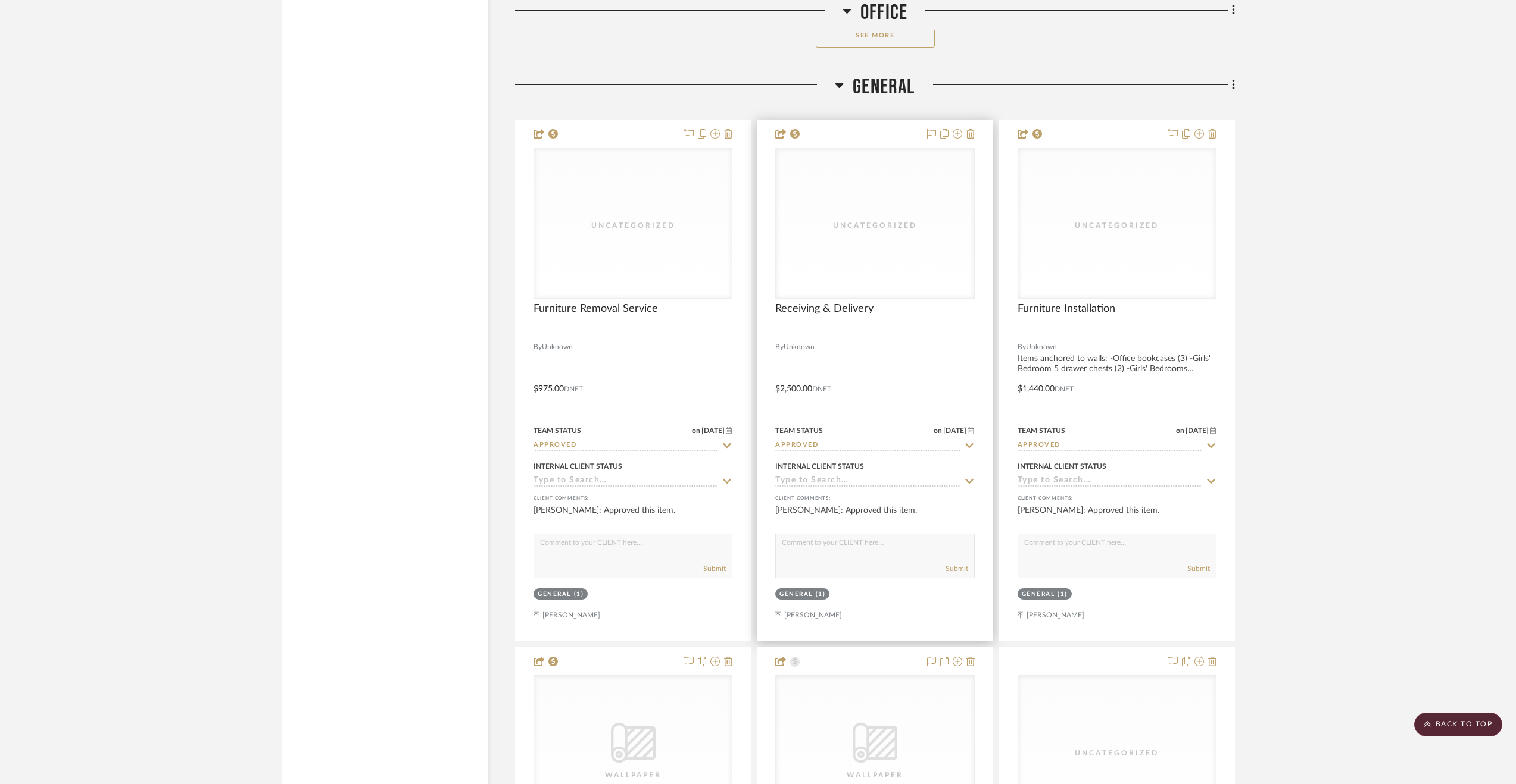
scroll to position [3689, 0]
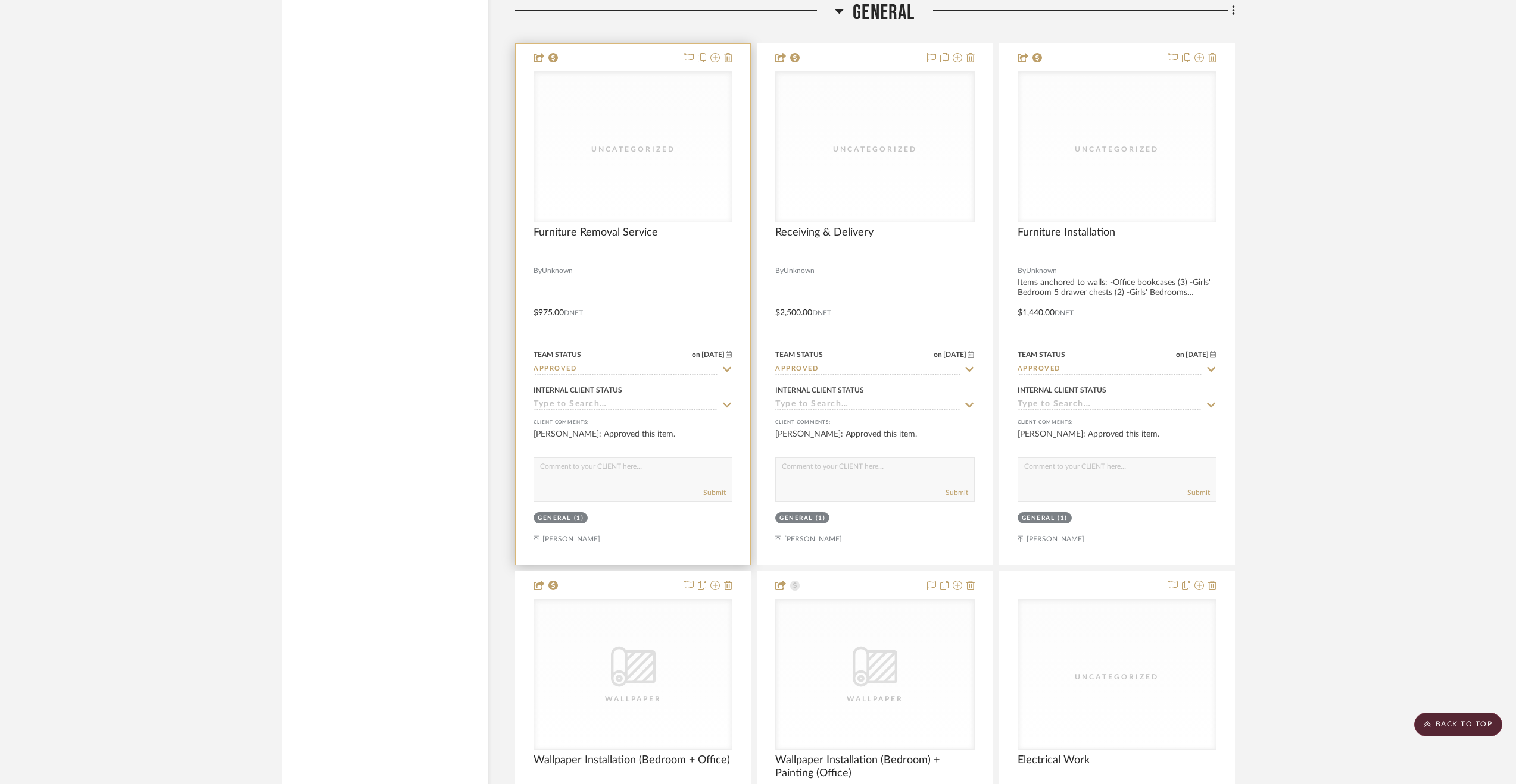
click at [568, 410] on input at bounding box center [626, 405] width 185 height 11
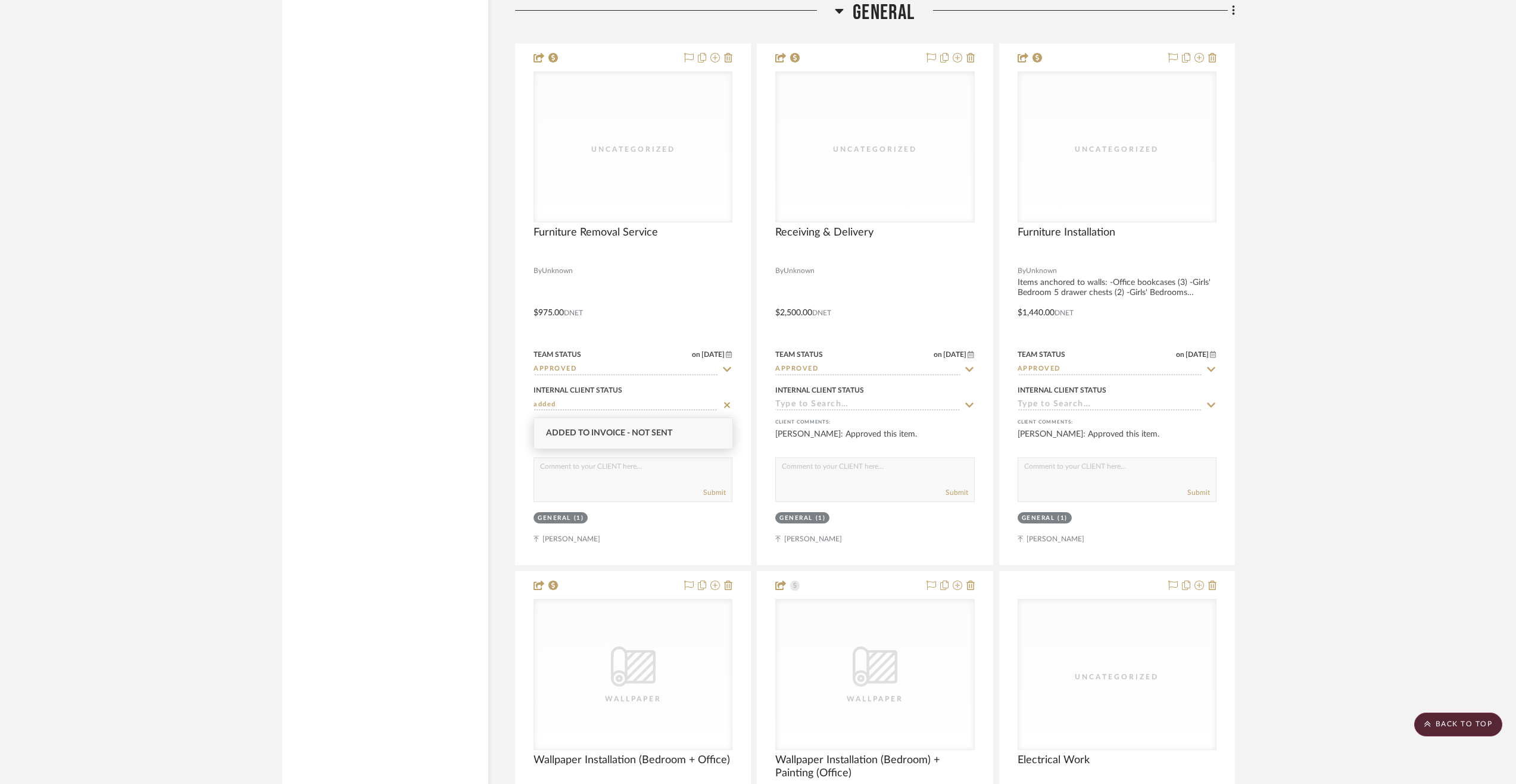
type input "added"
click at [590, 434] on span "Added to Invoice - Not Sent" at bounding box center [609, 434] width 126 height 8
type input "[DATE]"
type input "Added to Invoice - Not Sent"
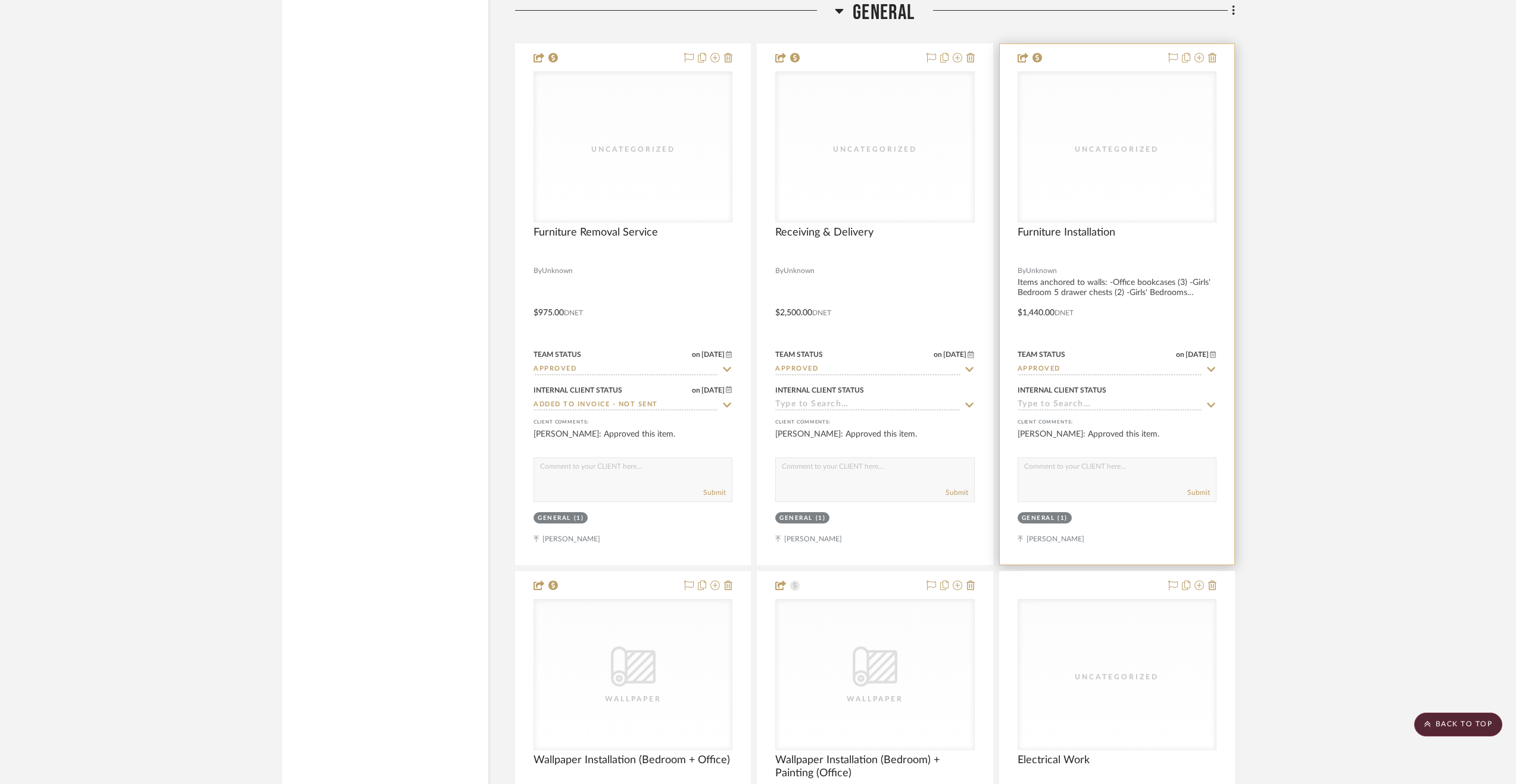
click at [1063, 408] on input at bounding box center [1110, 405] width 185 height 11
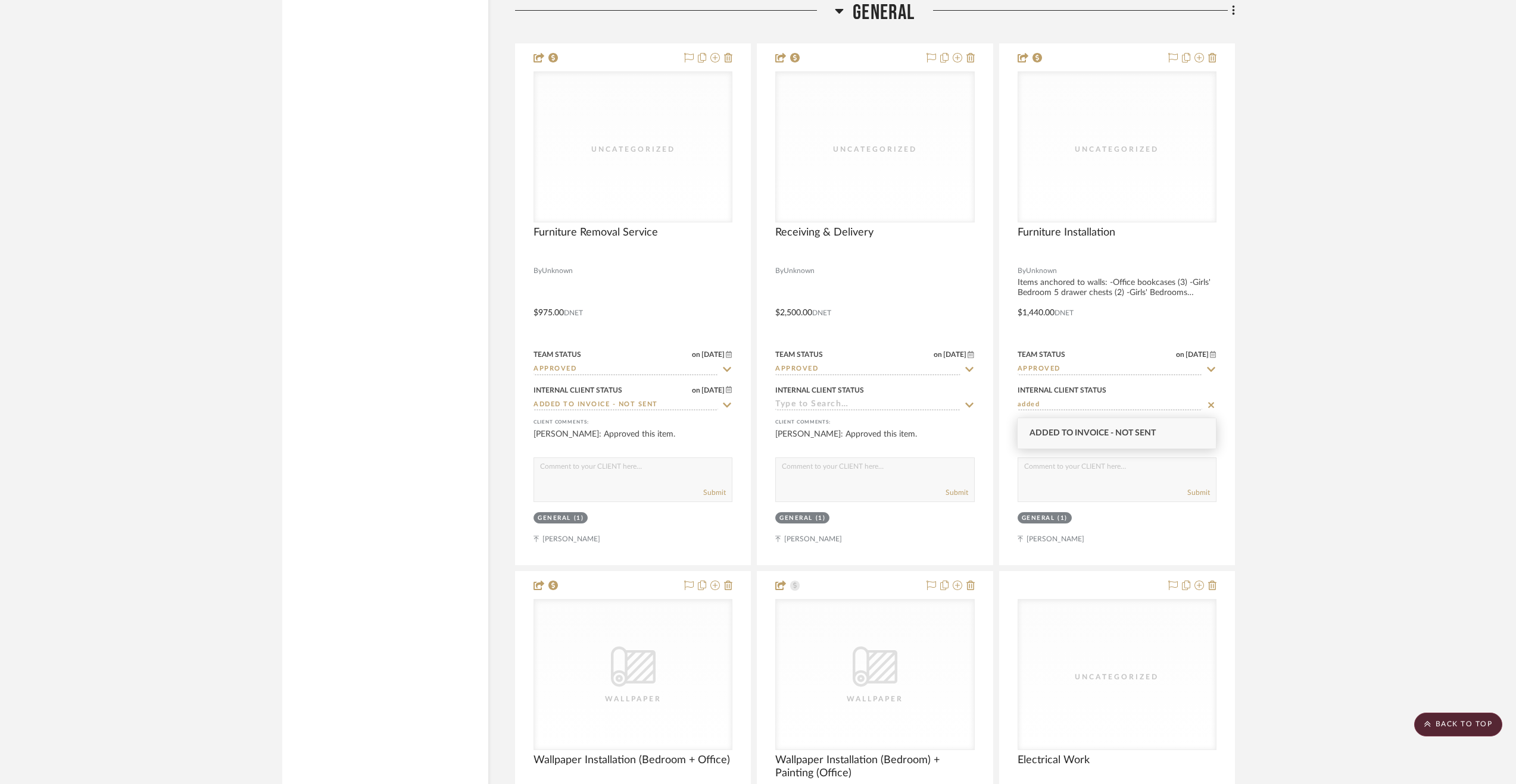
type input "added"
click at [1062, 427] on div "Added to Invoice - Not Sent" at bounding box center [1116, 433] width 198 height 30
type input "[DATE]"
type input "Added to Invoice - Not Sent"
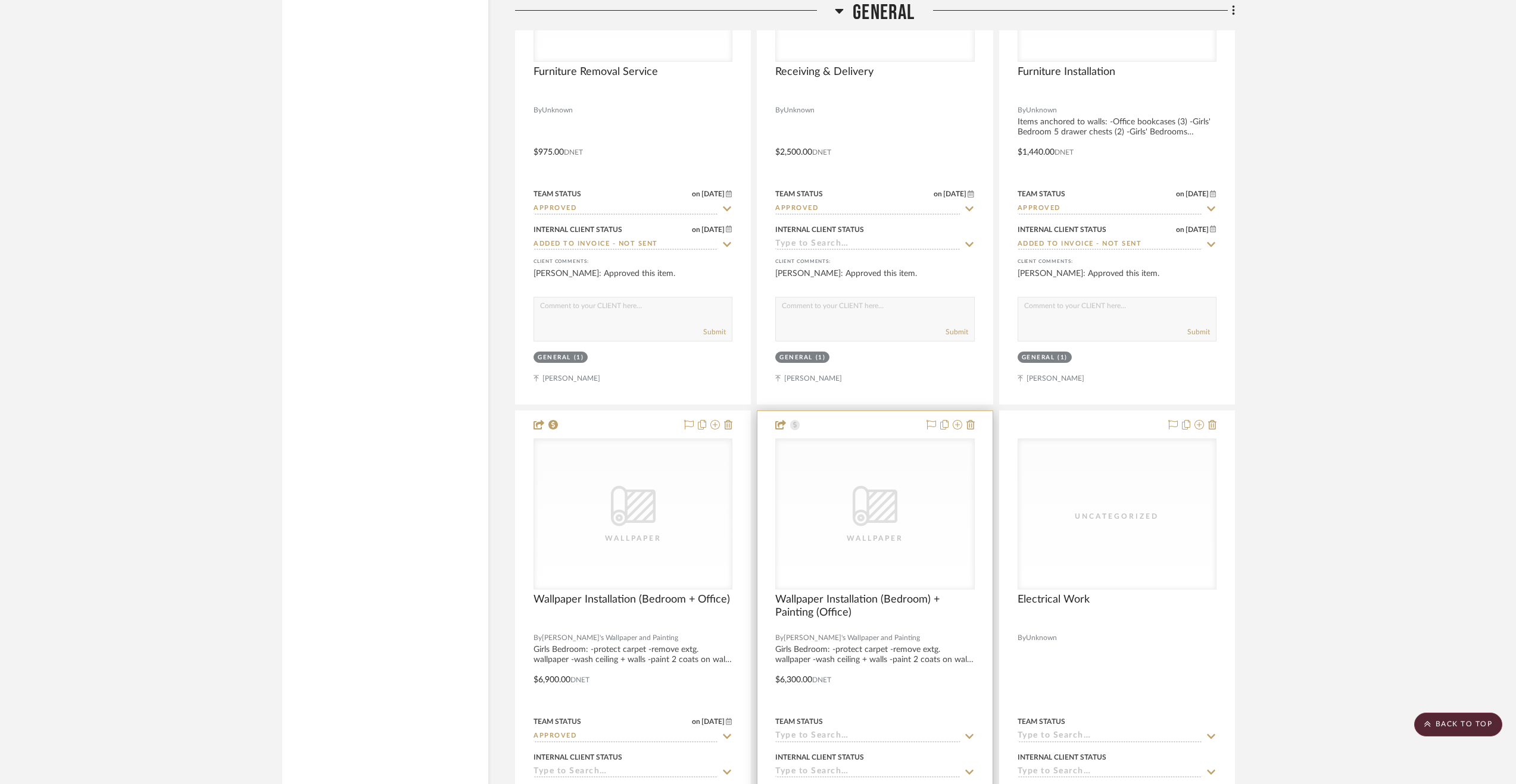
scroll to position [4046, 0]
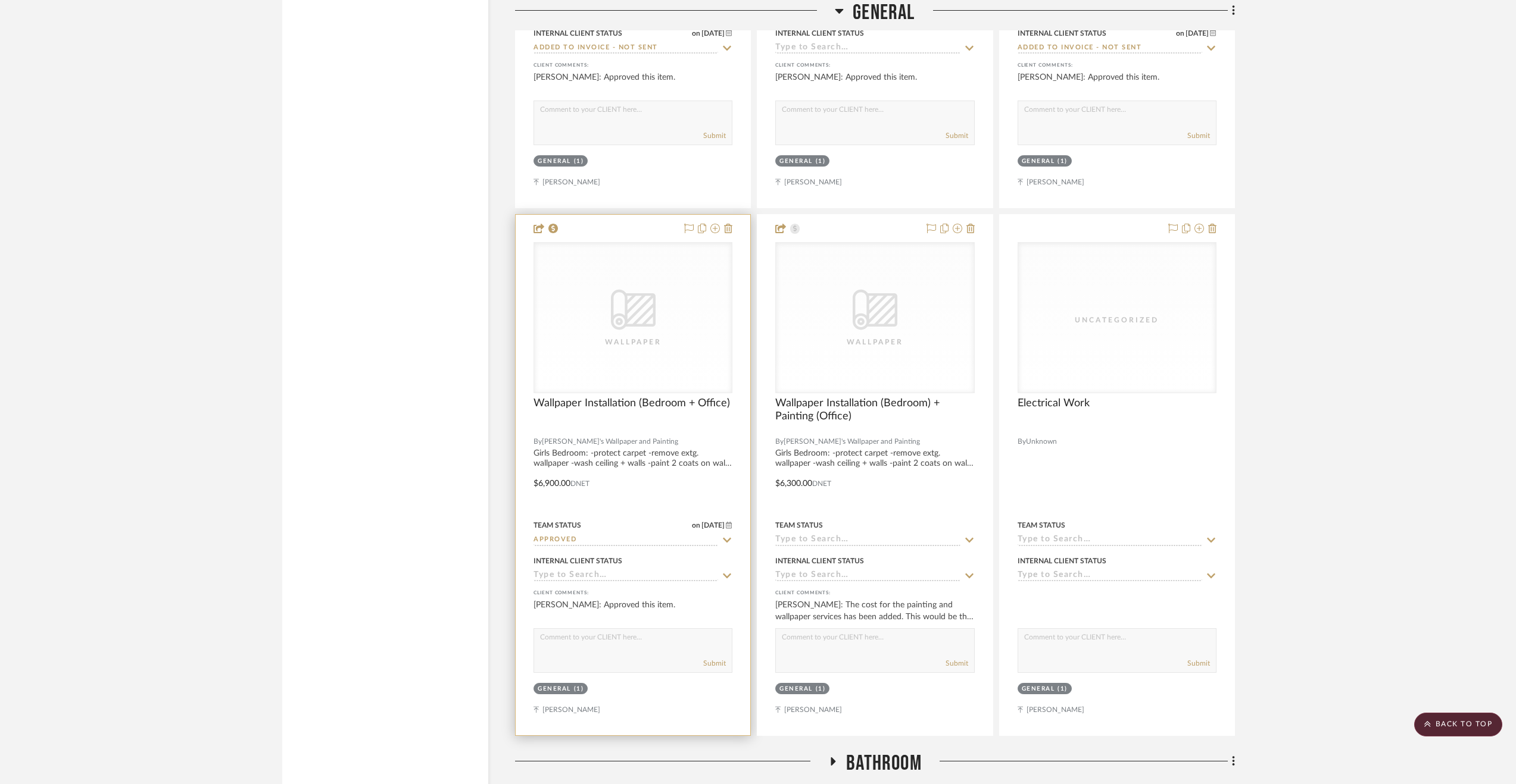
click at [560, 578] on input at bounding box center [626, 576] width 185 height 11
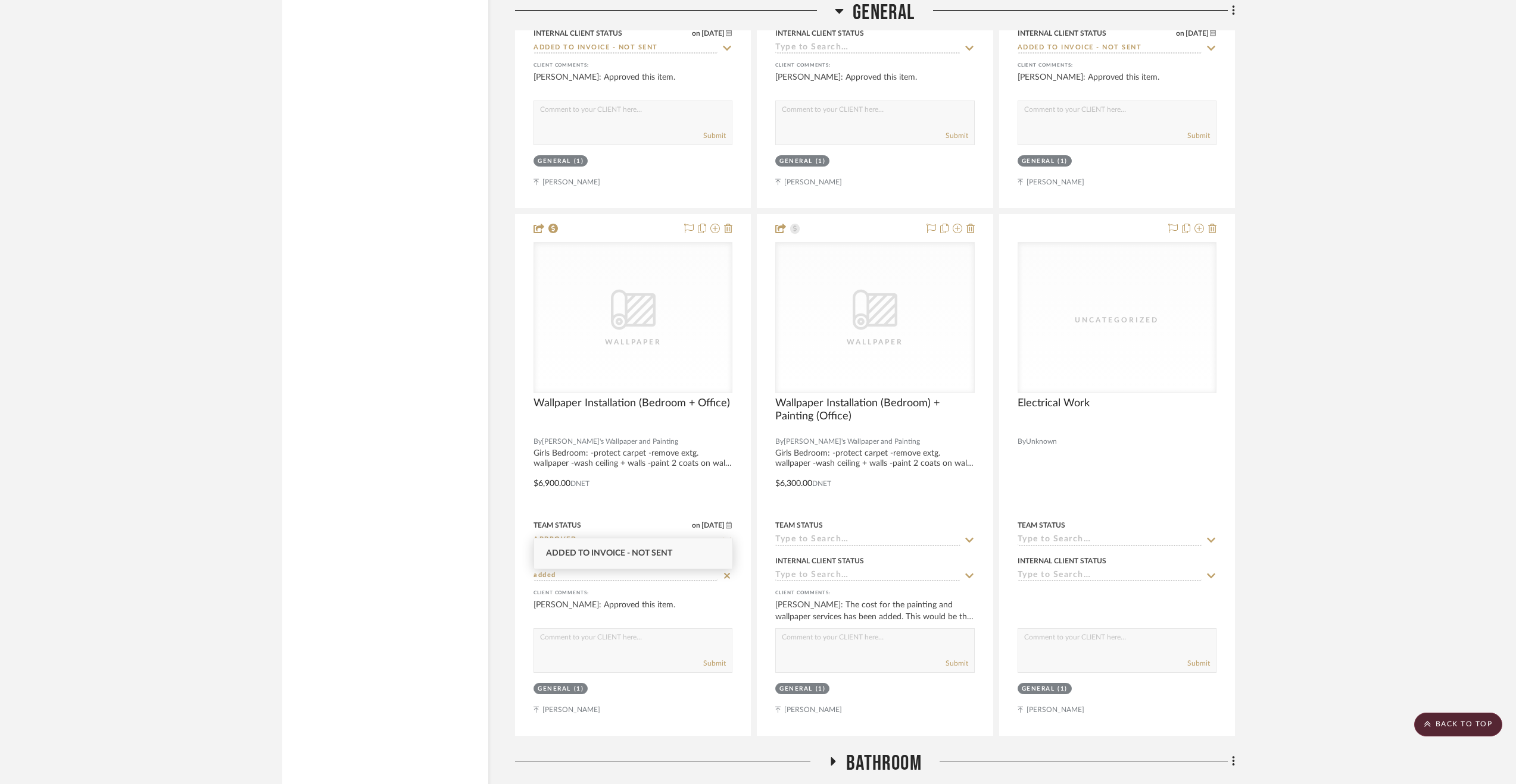
type input "added"
click at [643, 551] on span "Added to Invoice - Not Sent" at bounding box center [609, 553] width 126 height 8
type input "[DATE]"
type input "Added to Invoice - Not Sent"
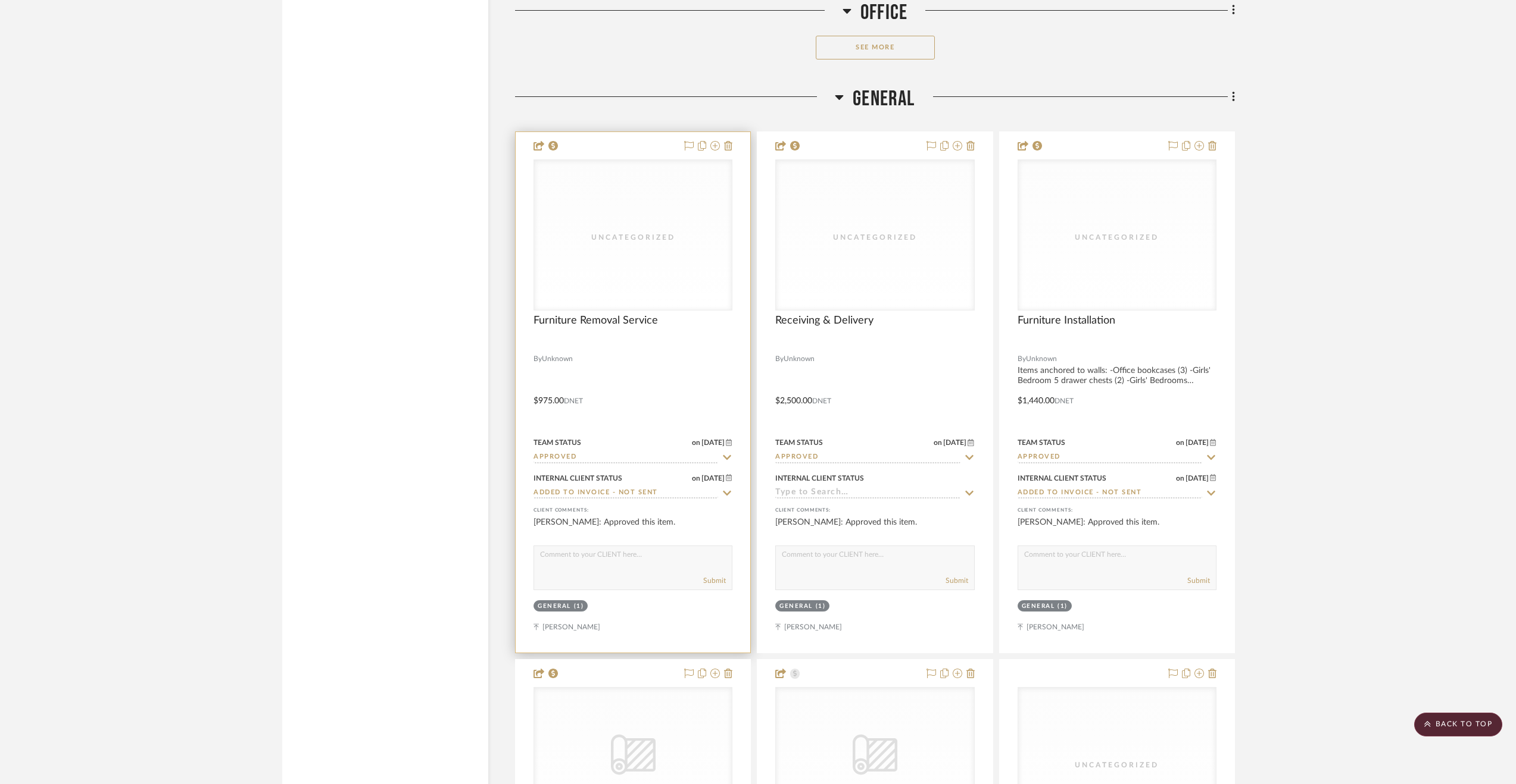
scroll to position [3570, 0]
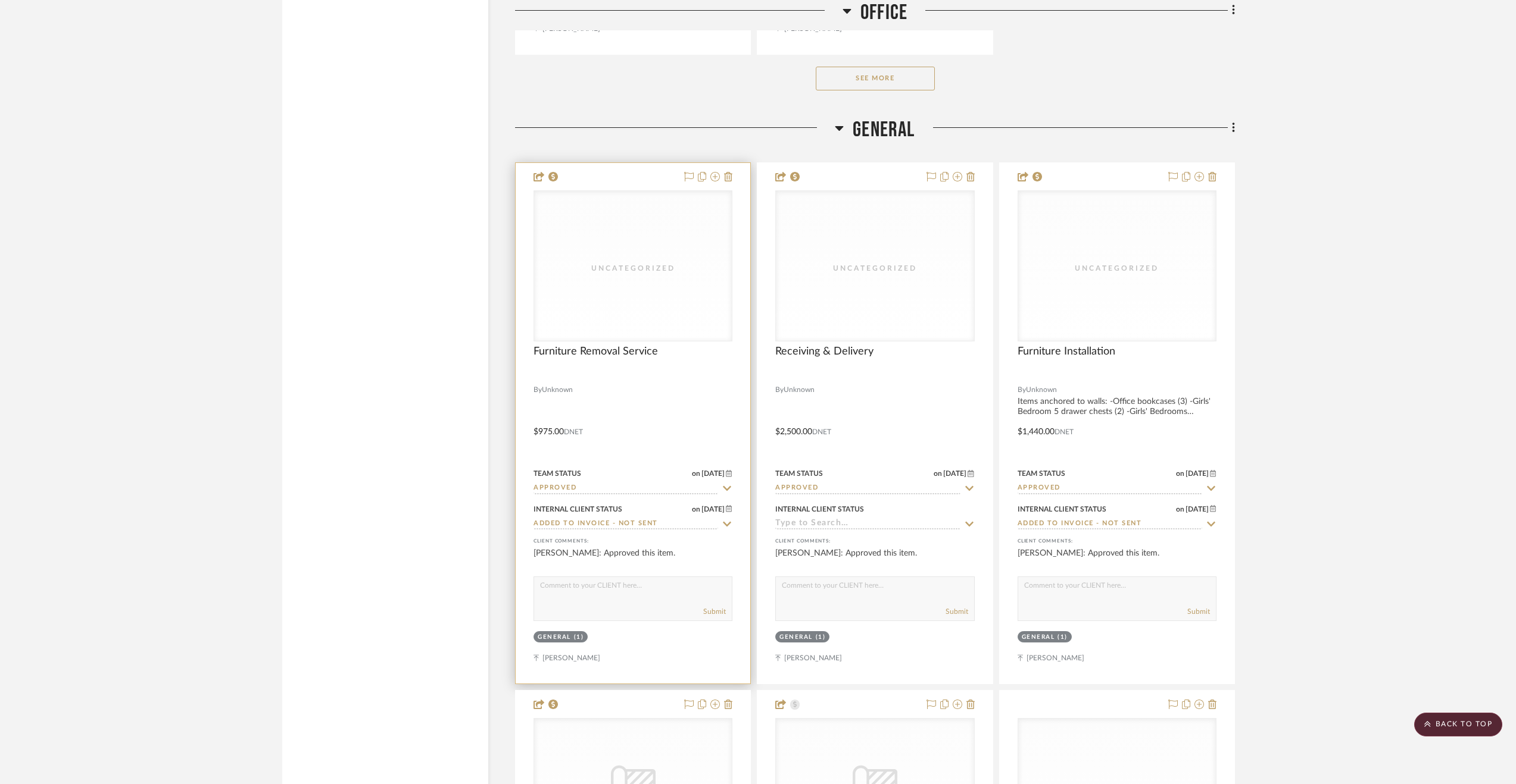
click at [693, 419] on div at bounding box center [633, 423] width 235 height 520
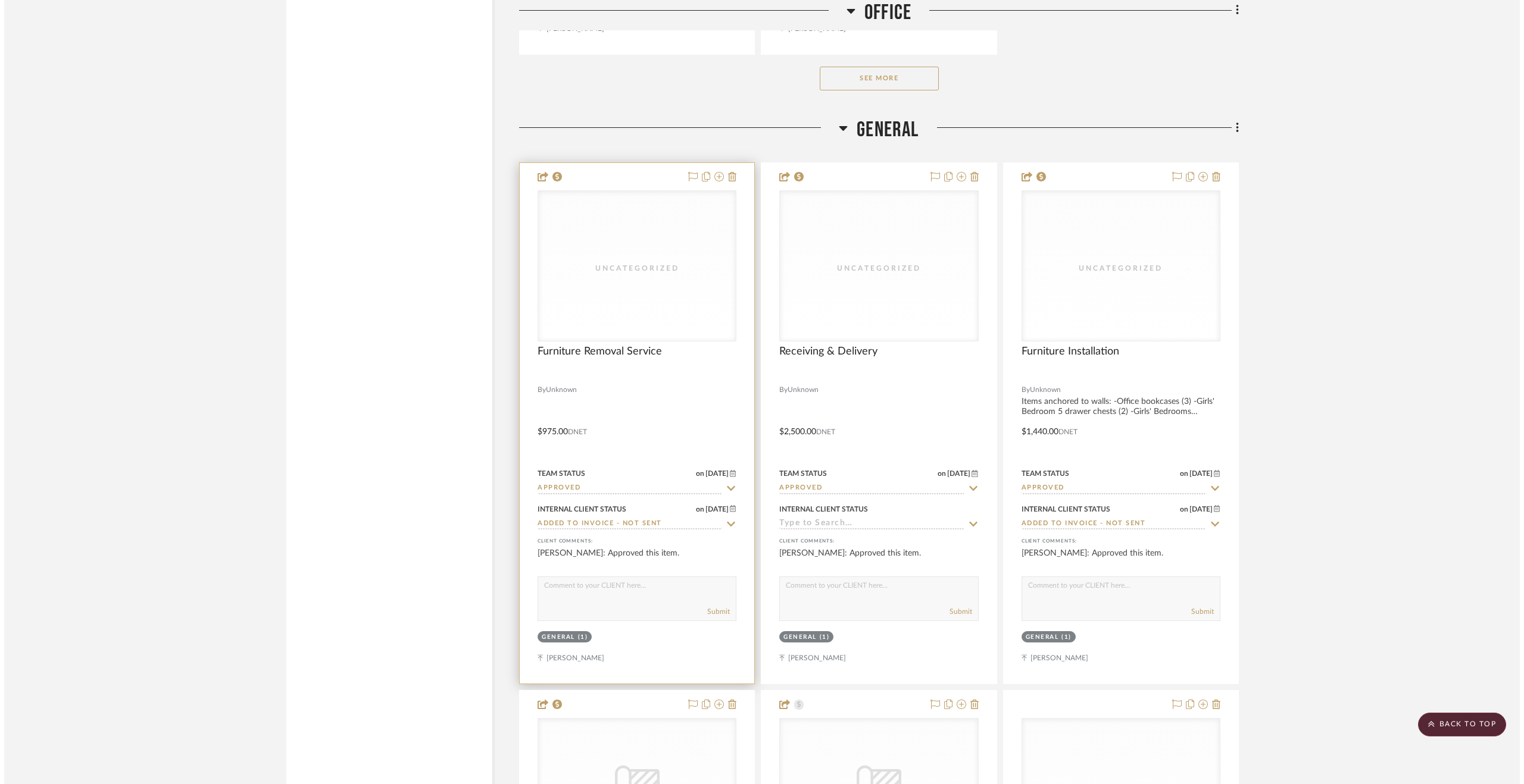
scroll to position [0, 0]
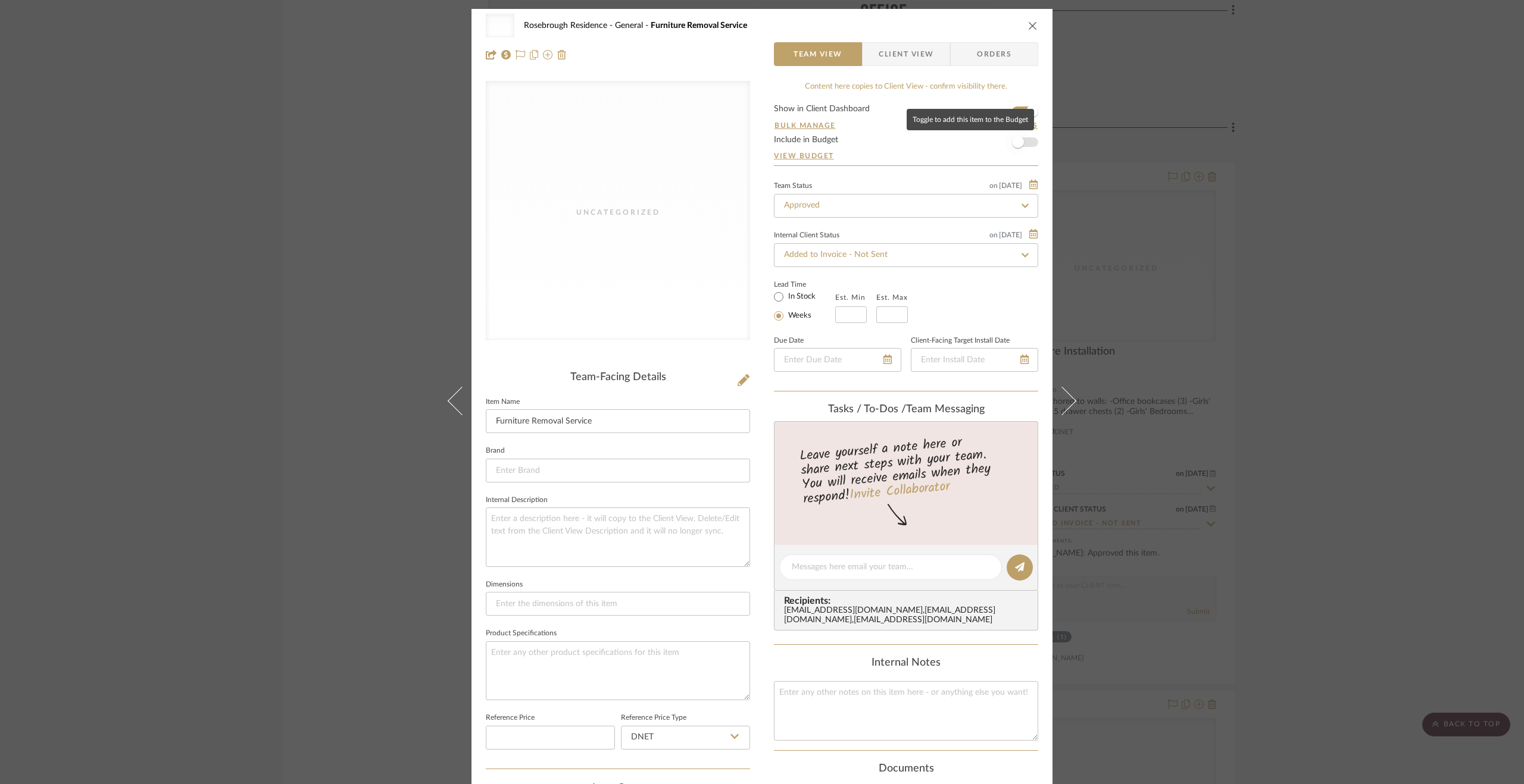
click at [1013, 154] on span "button" at bounding box center [1018, 142] width 26 height 26
click at [1278, 372] on div "Uncategorized Rosebrough Residence General Furniture Removal Service Team View …" at bounding box center [762, 392] width 1524 height 784
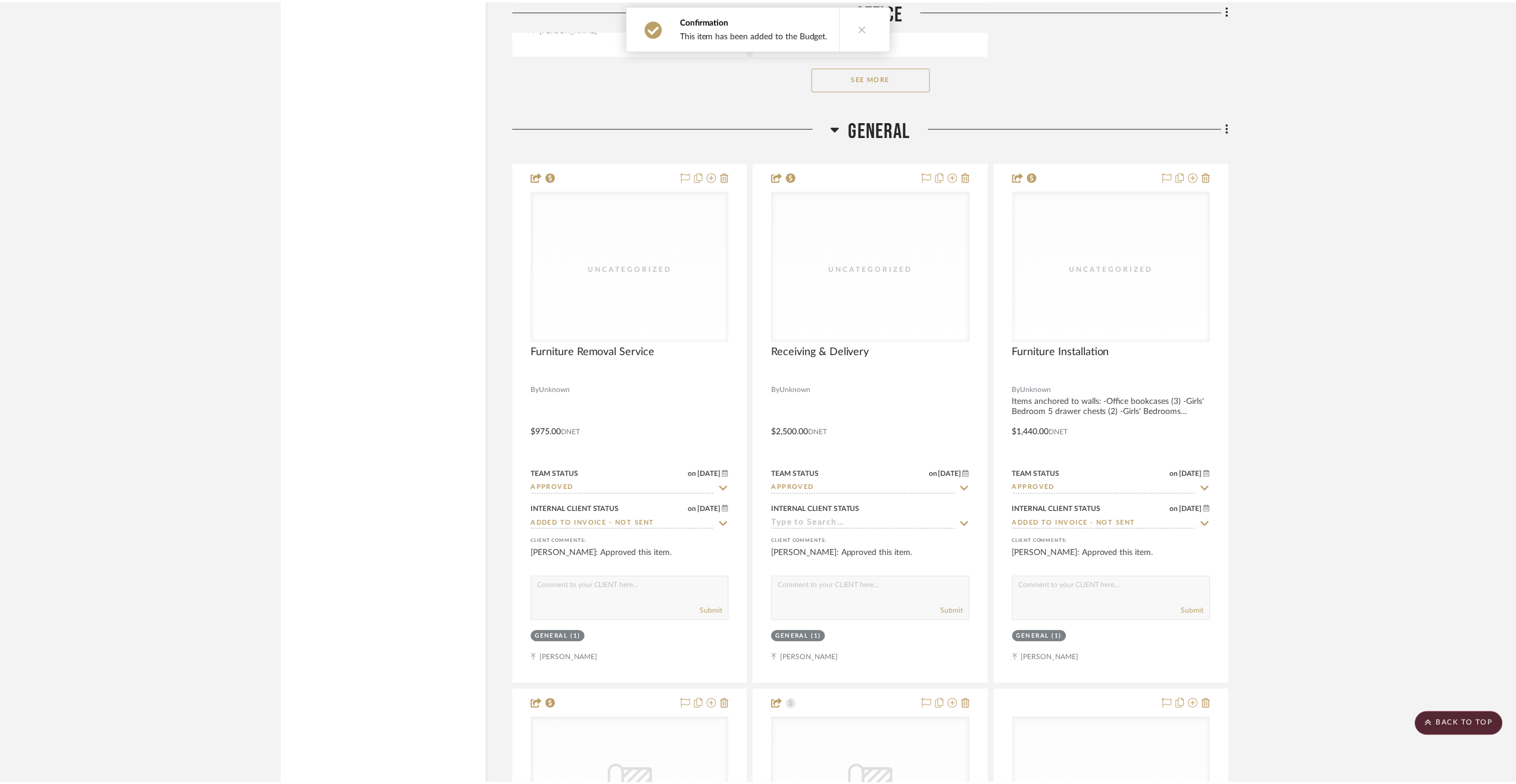
scroll to position [3570, 0]
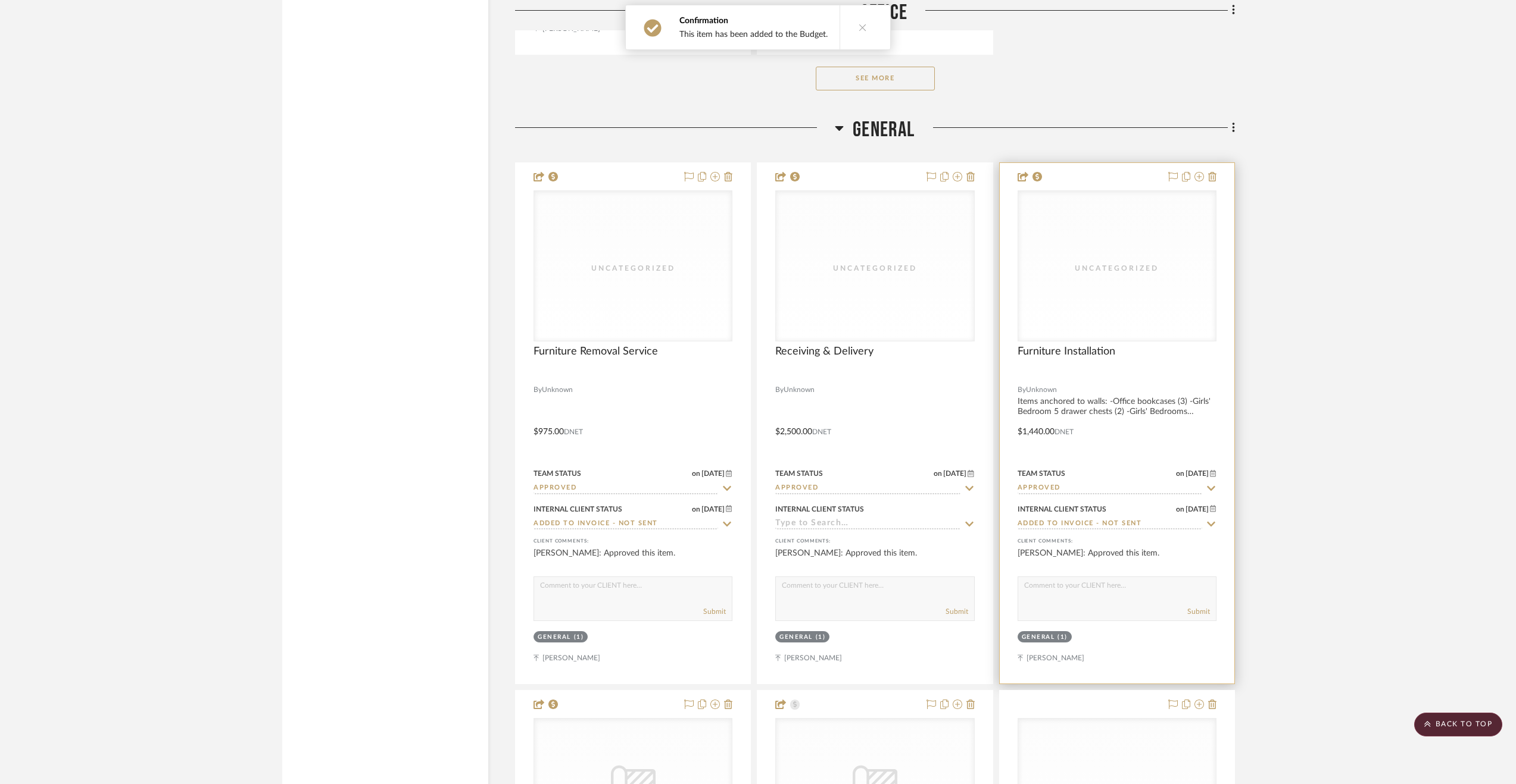
click at [1132, 430] on div at bounding box center [1117, 423] width 235 height 520
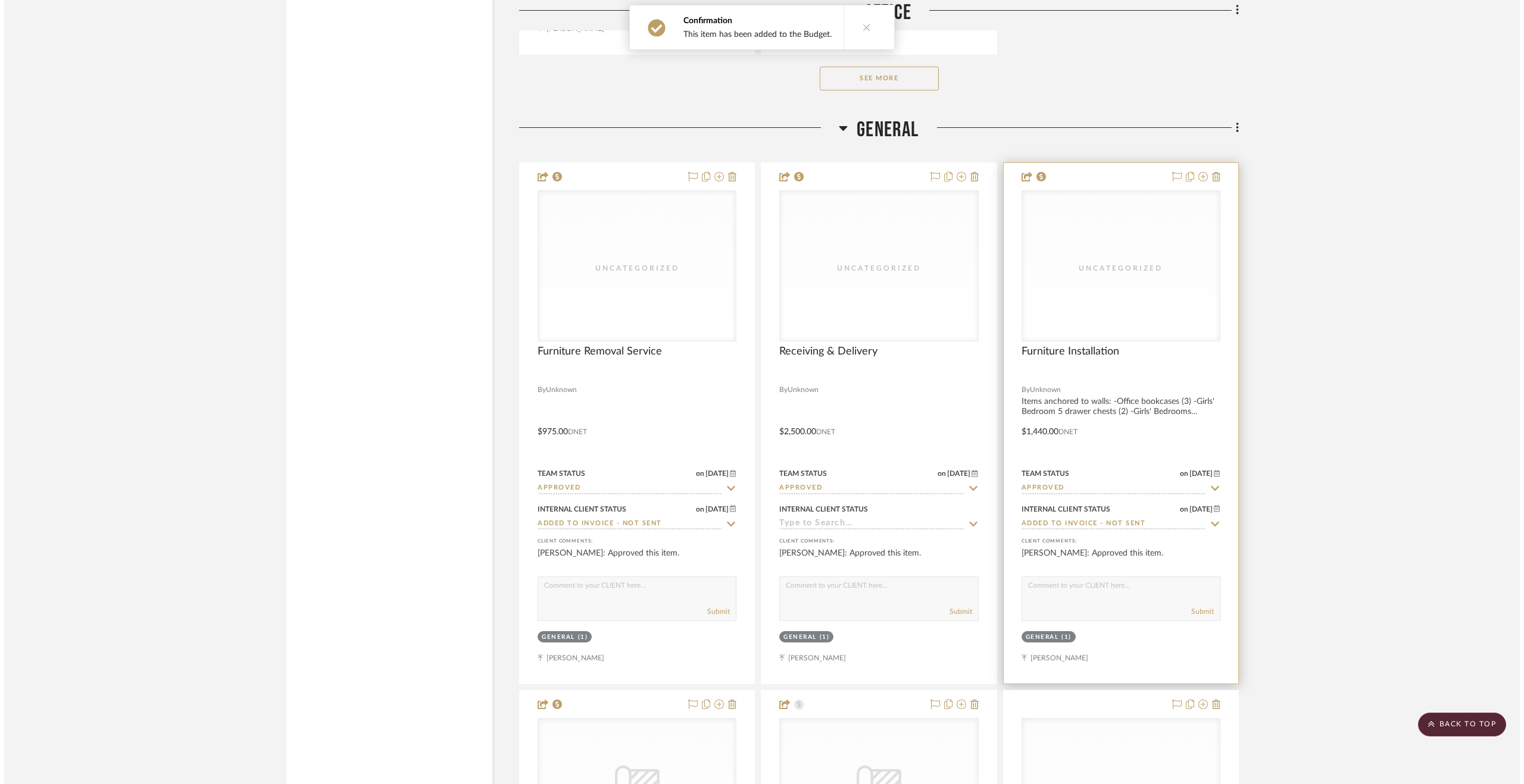
scroll to position [0, 0]
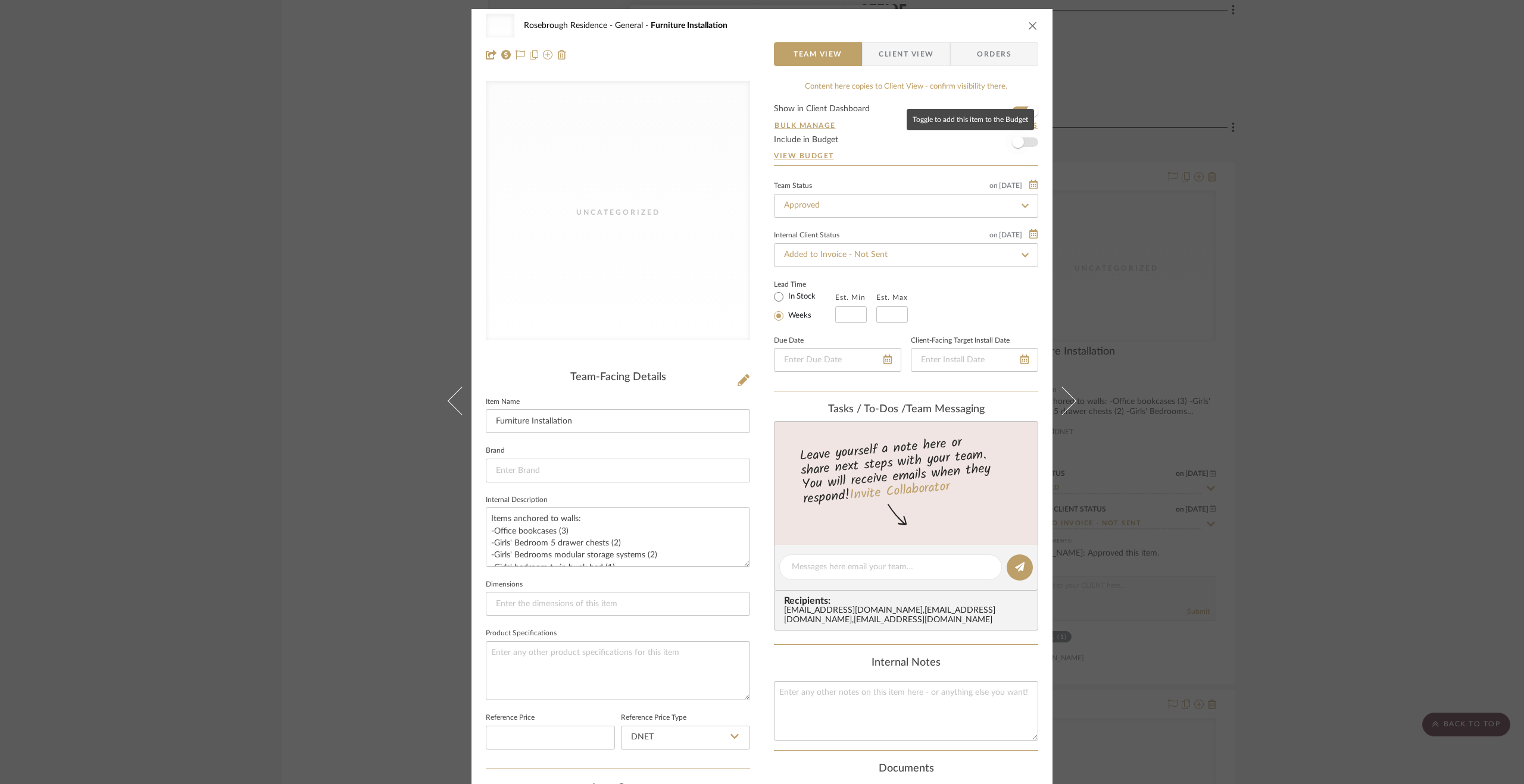
click at [1011, 147] on span "button" at bounding box center [1018, 142] width 26 height 26
click at [1437, 419] on div "Uncategorized Rosebrough Residence General Furniture Installation Team View Cli…" at bounding box center [762, 392] width 1524 height 784
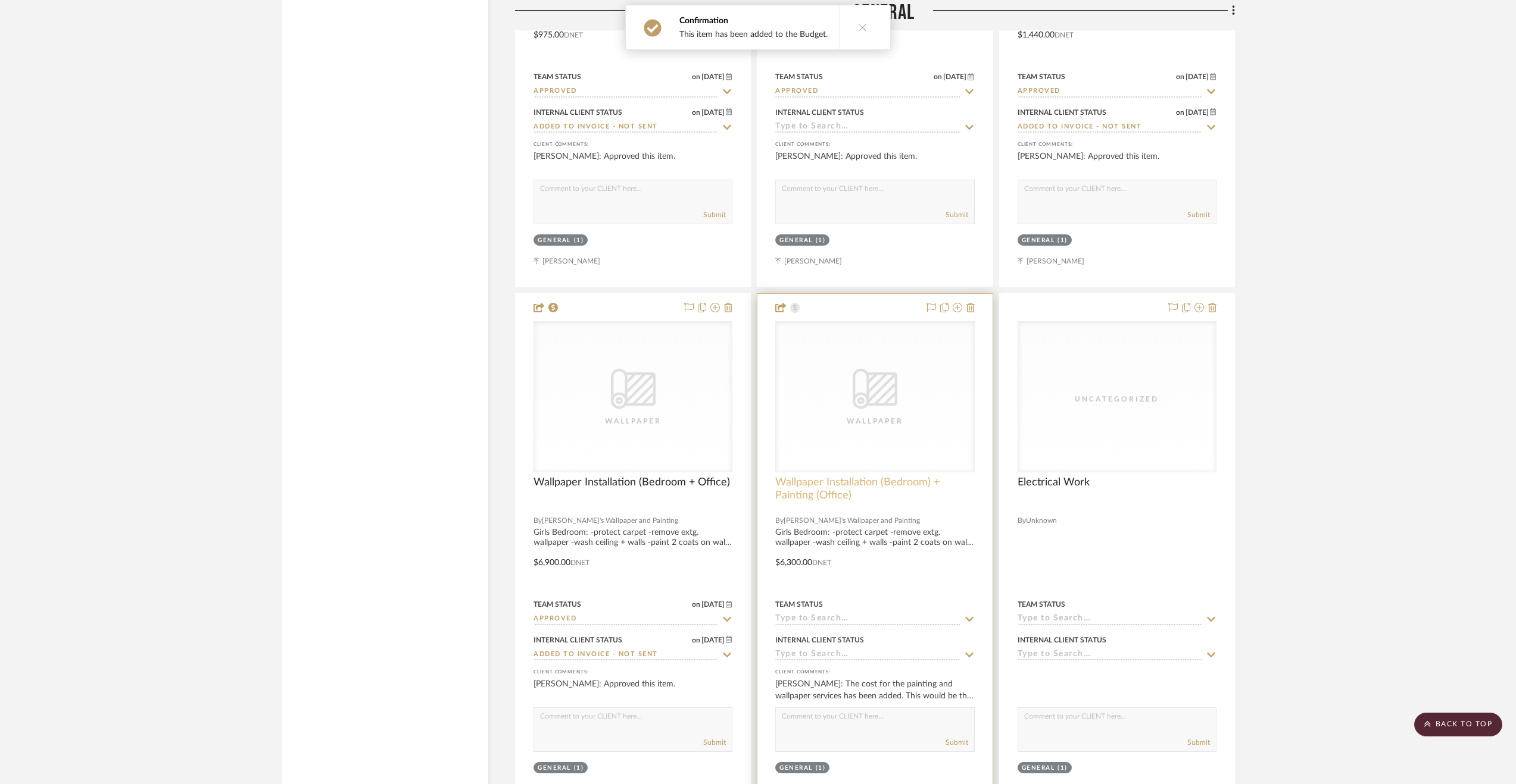
scroll to position [4046, 0]
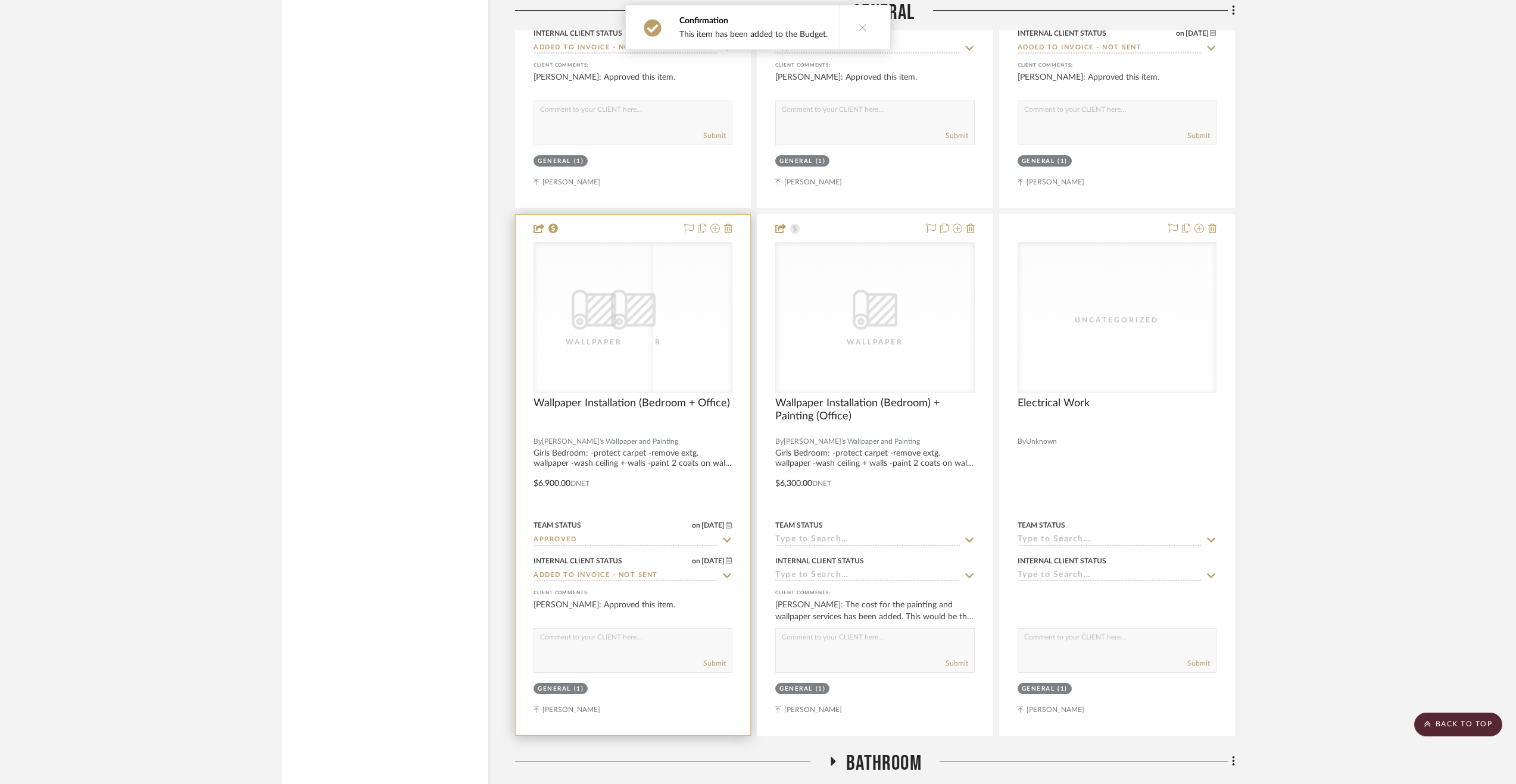
click at [655, 503] on div at bounding box center [633, 475] width 235 height 520
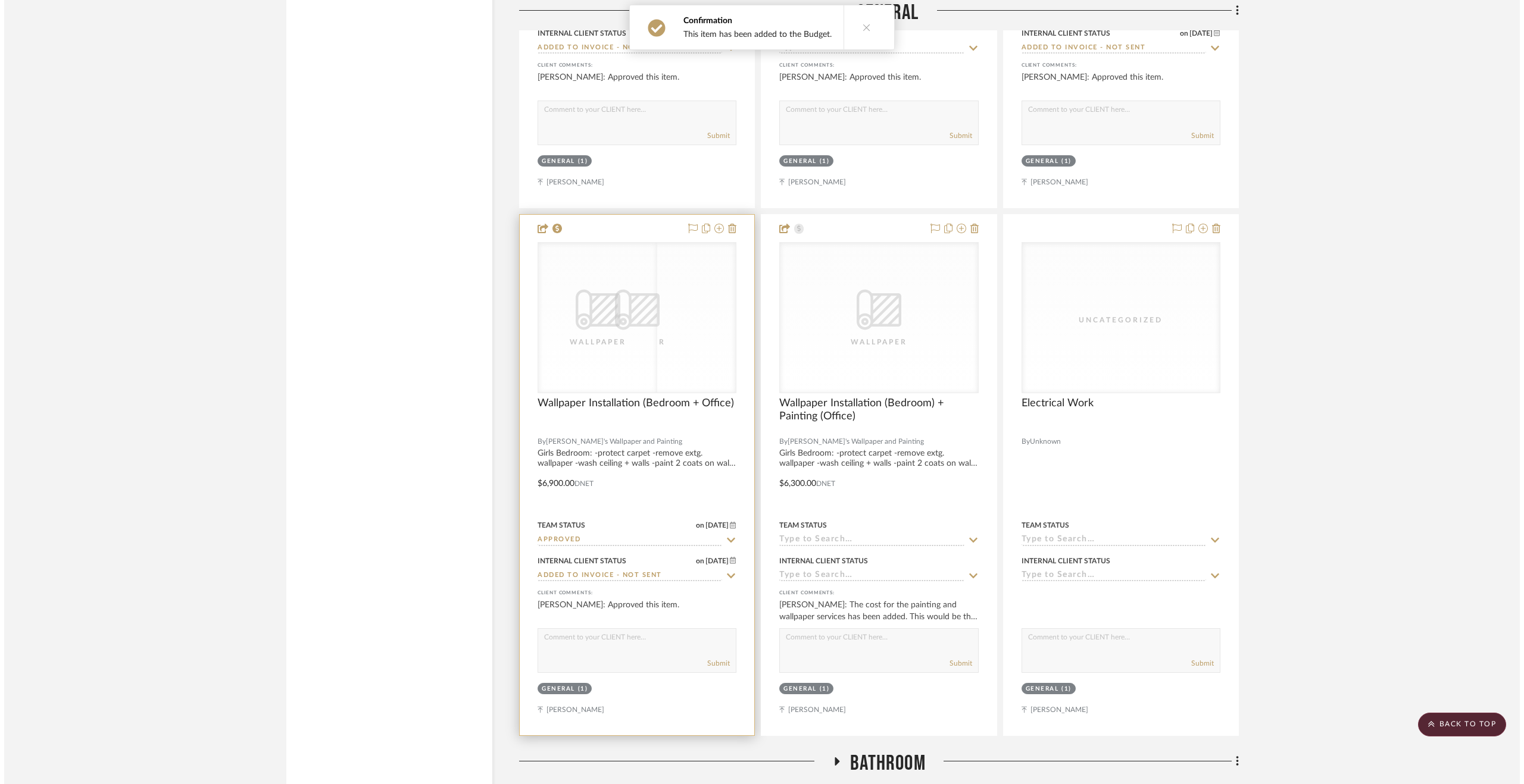
scroll to position [0, 0]
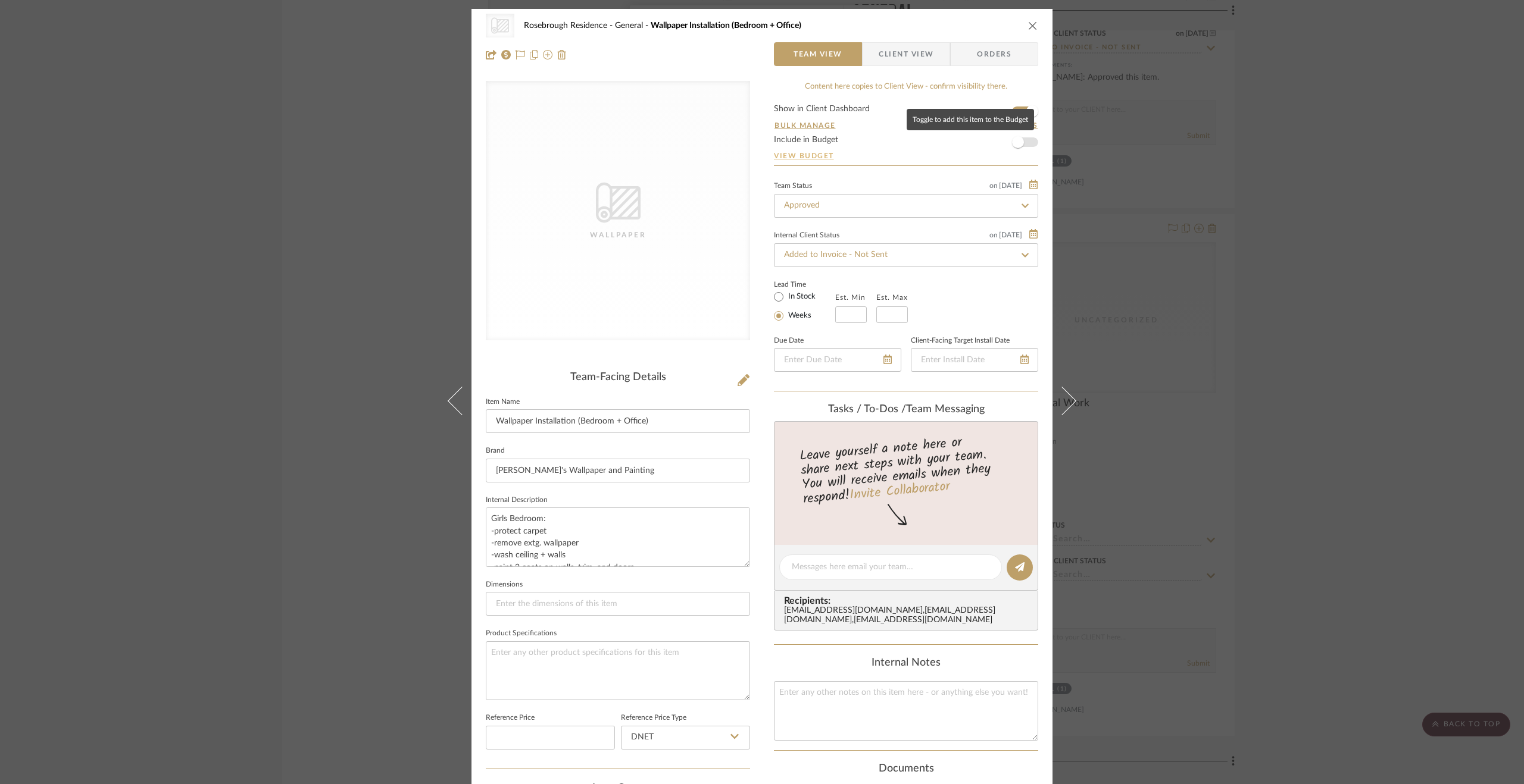
click at [1019, 143] on span "button" at bounding box center [1018, 142] width 12 height 12
click at [1356, 319] on div "CategoryIconWallcovering Created with Sketch. Wallpaper Rosebrough Residence Ge…" at bounding box center [762, 392] width 1524 height 784
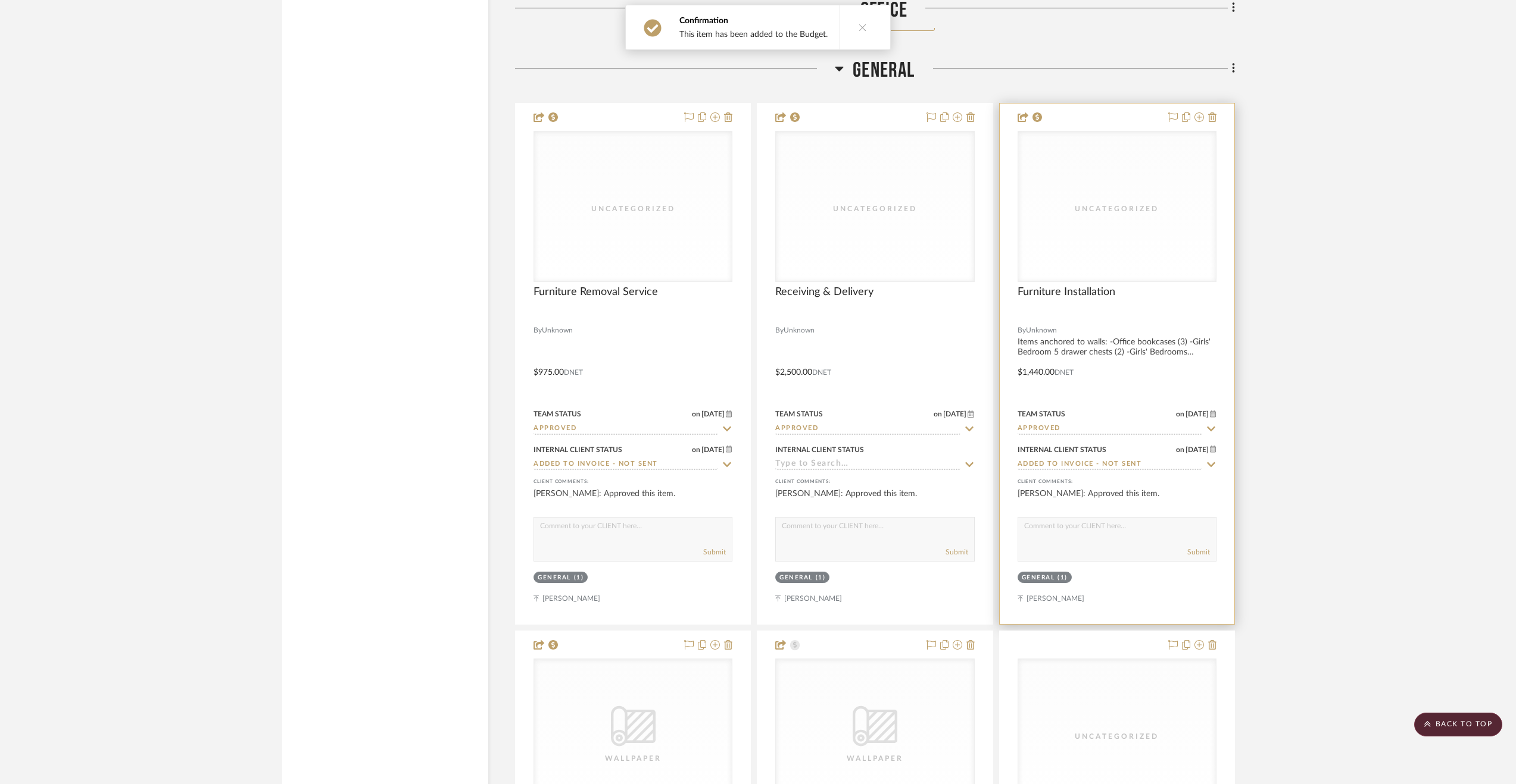
scroll to position [3570, 0]
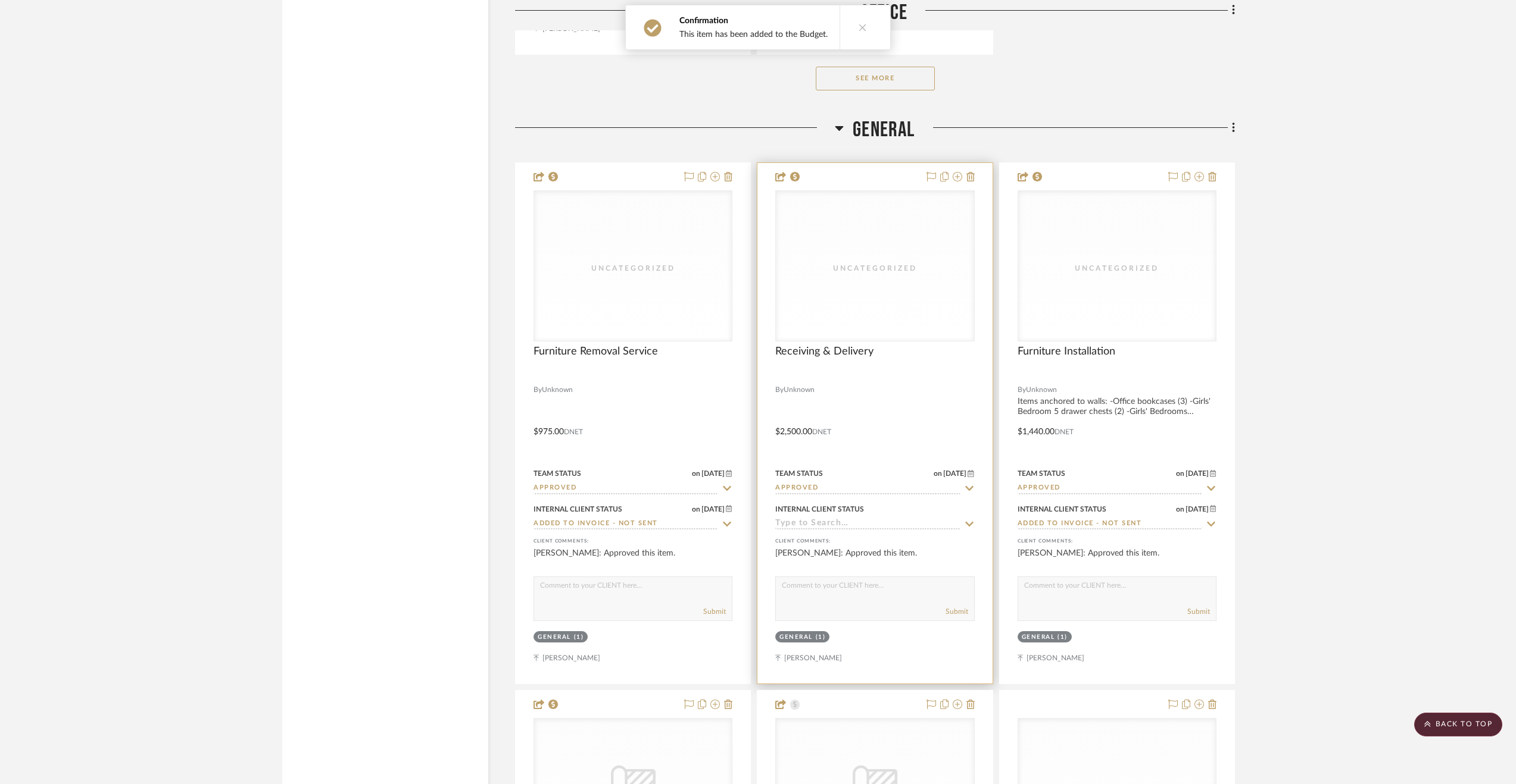
click at [880, 419] on div at bounding box center [875, 423] width 235 height 520
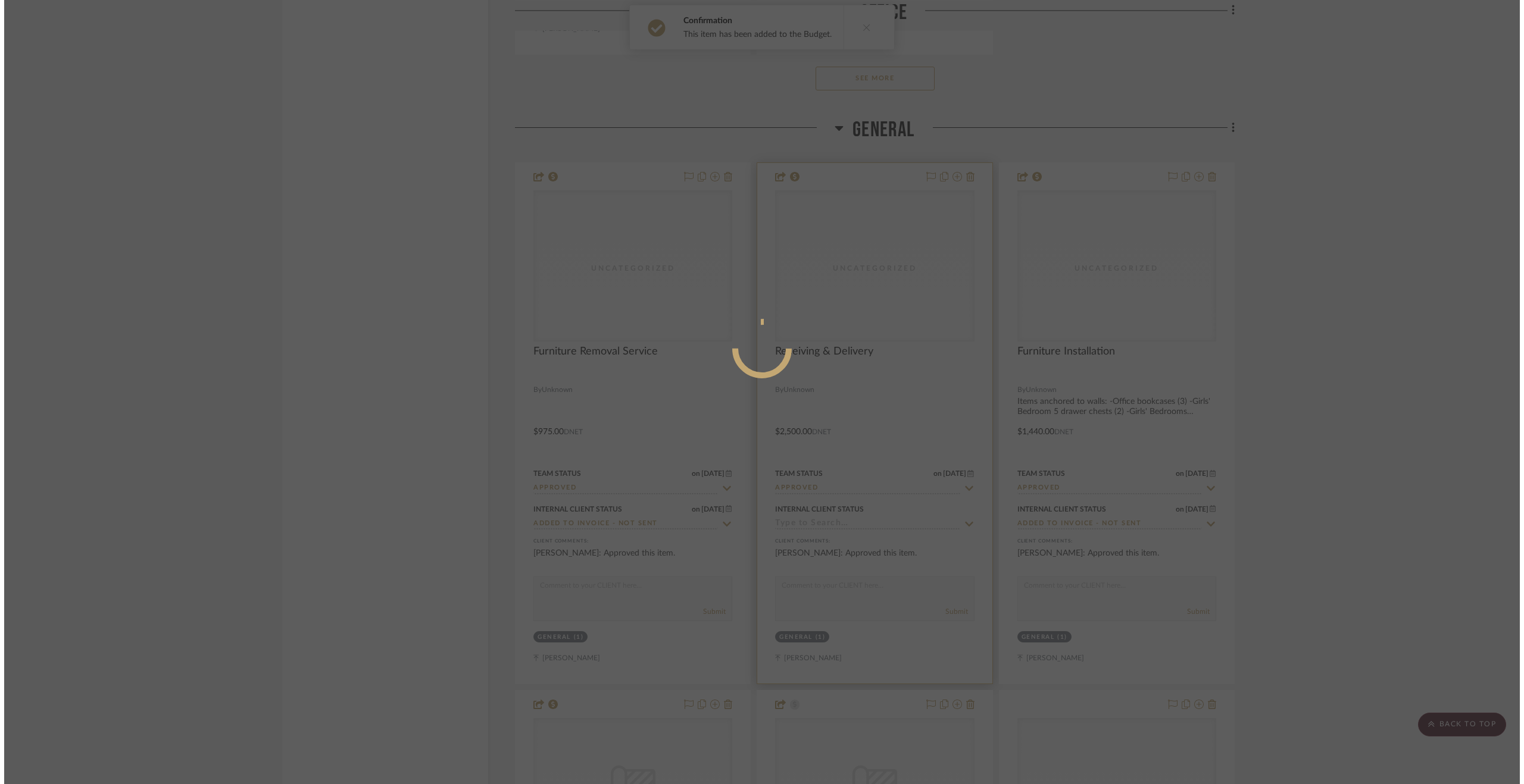
scroll to position [0, 0]
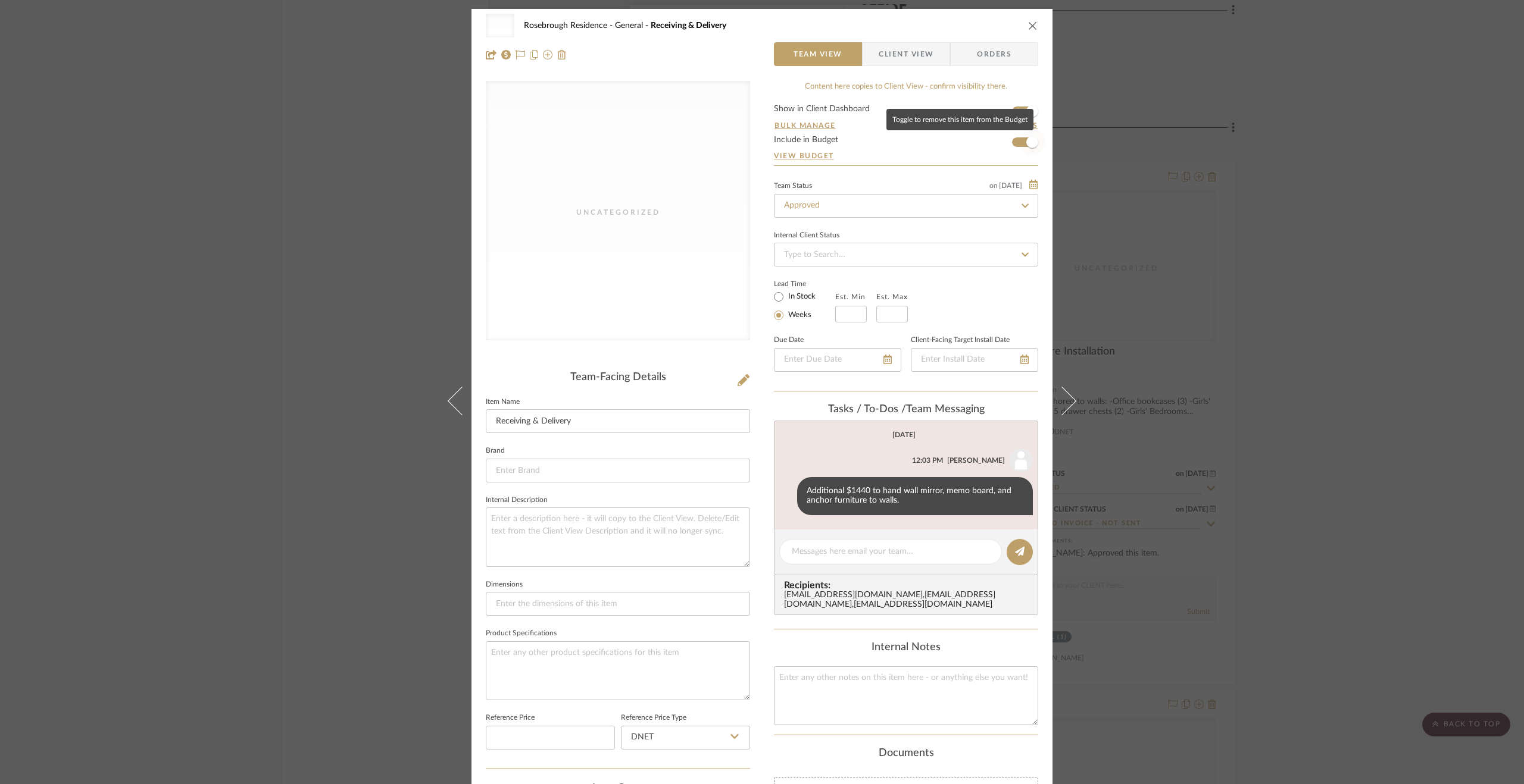
click at [1031, 145] on span "button" at bounding box center [1032, 142] width 12 height 12
click at [1365, 418] on div "Uncategorized Rosebrough Residence General Receiving & Delivery Team View Clien…" at bounding box center [762, 392] width 1524 height 784
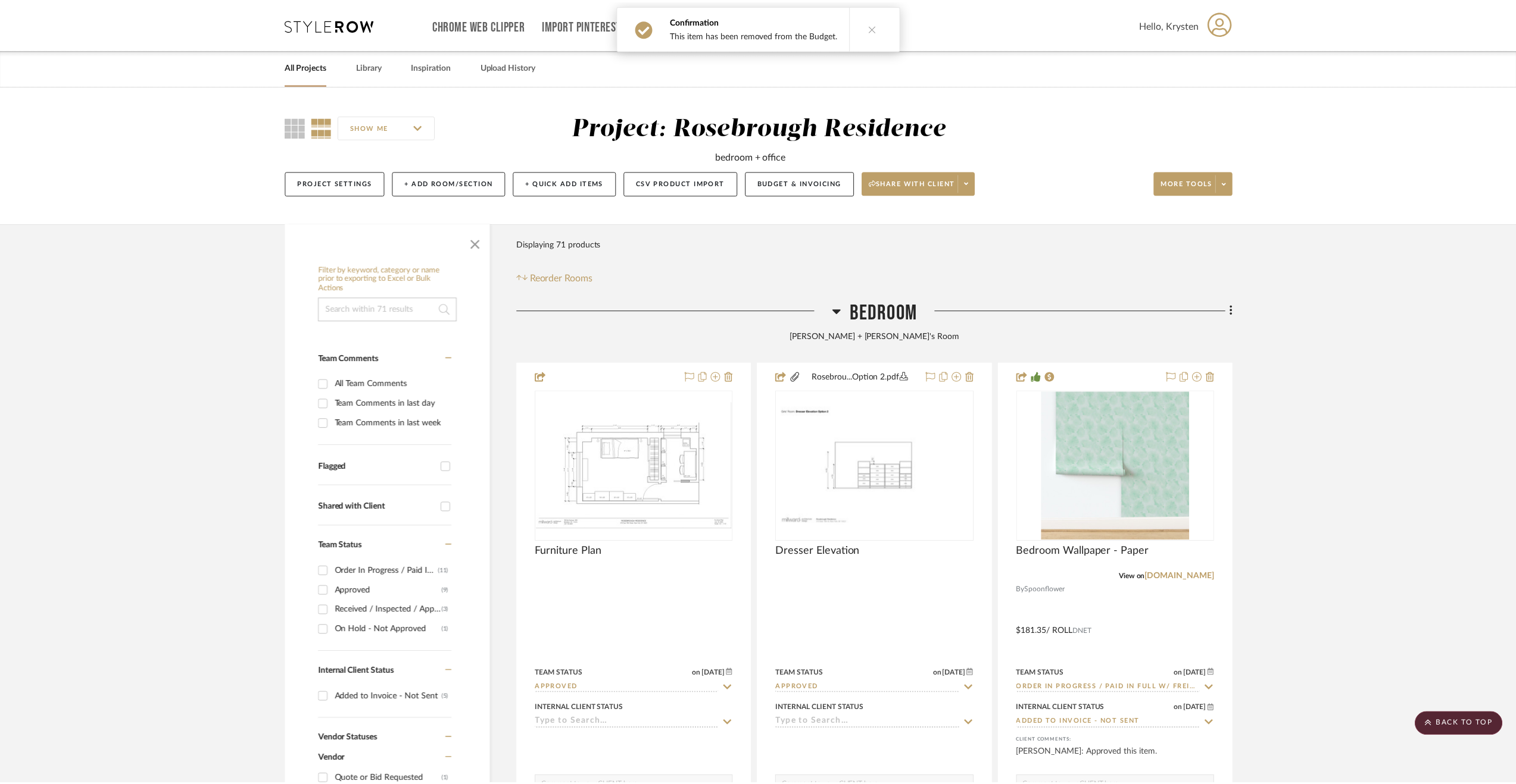
scroll to position [3570, 0]
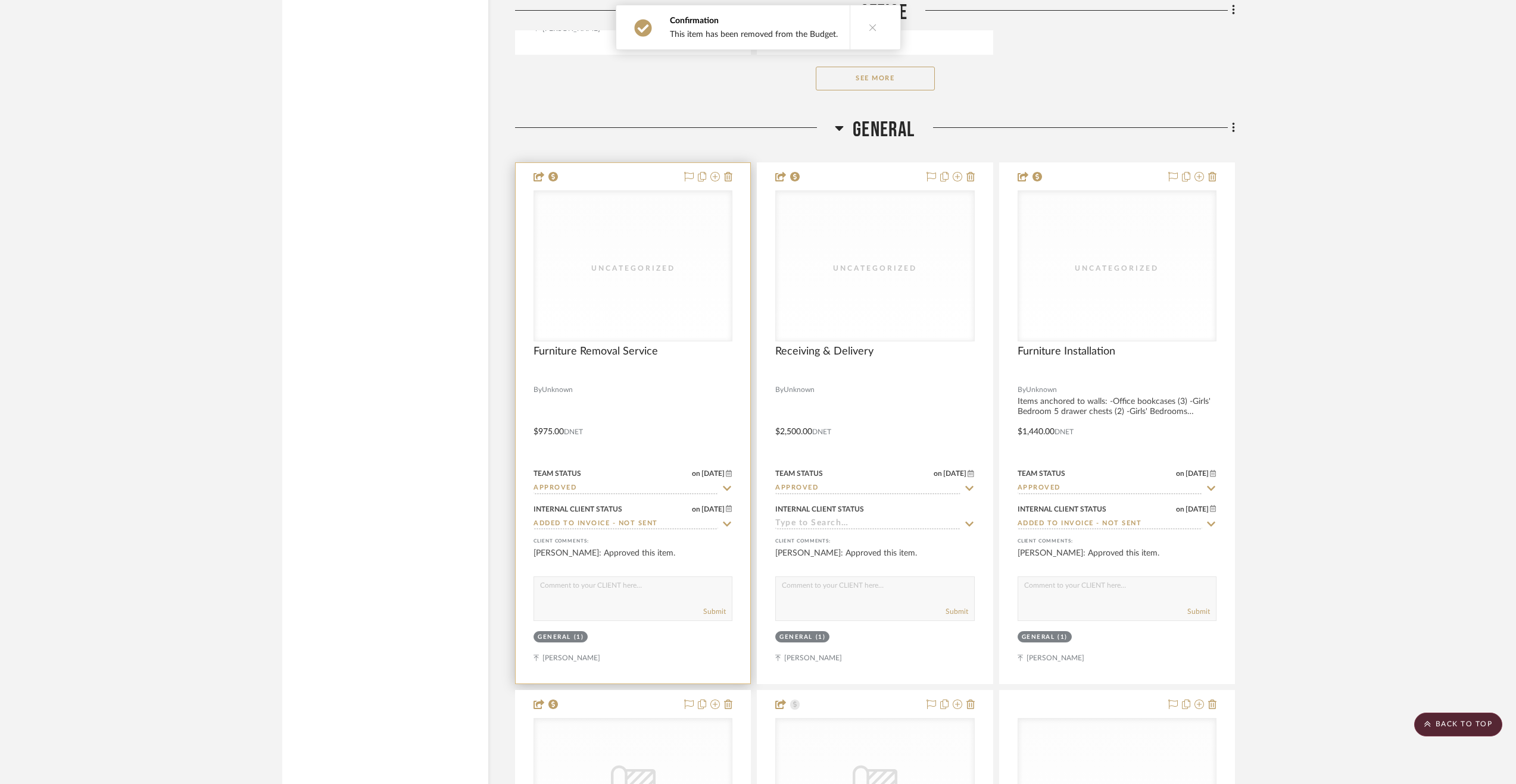
click at [698, 391] on div at bounding box center [633, 423] width 235 height 520
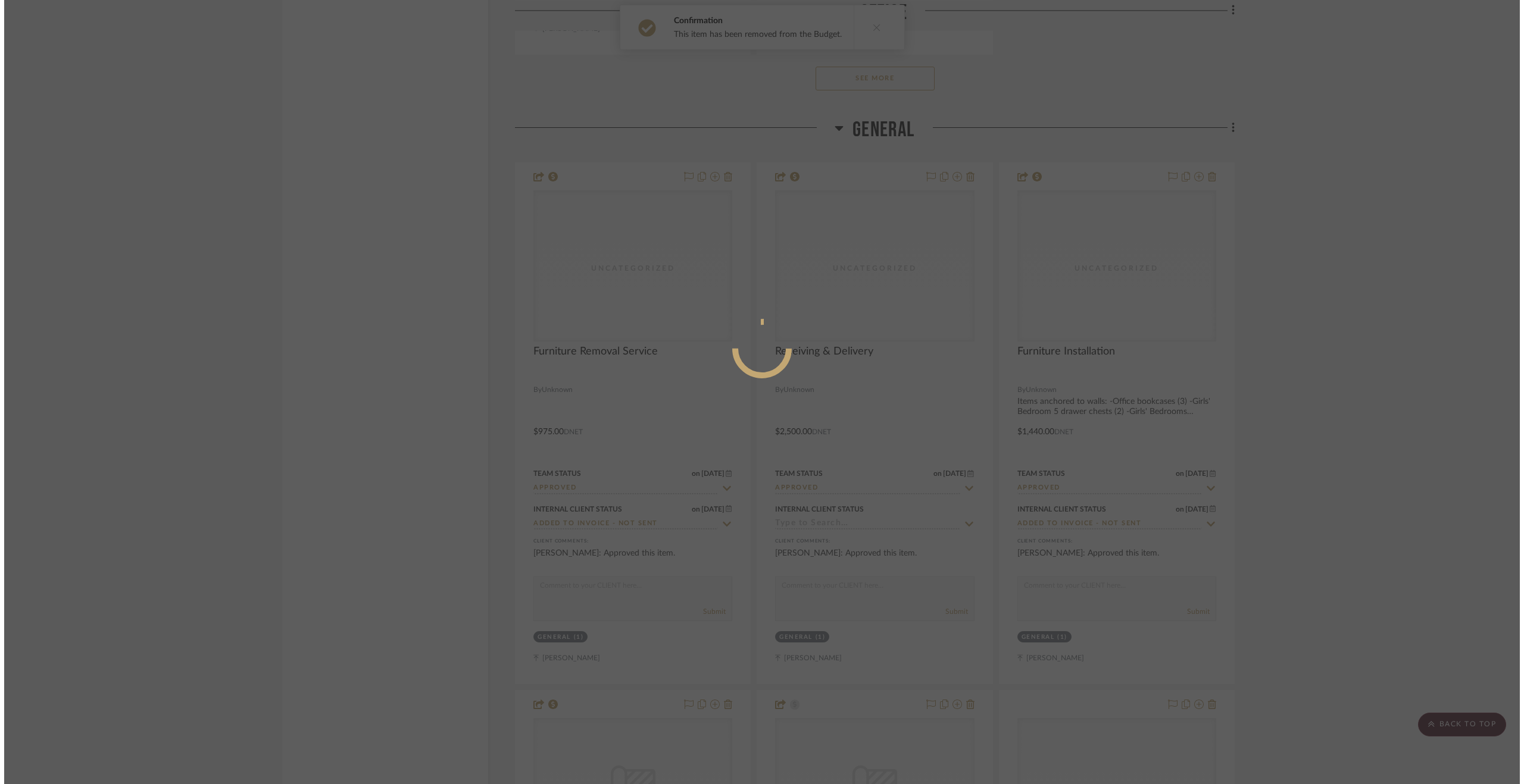
scroll to position [0, 0]
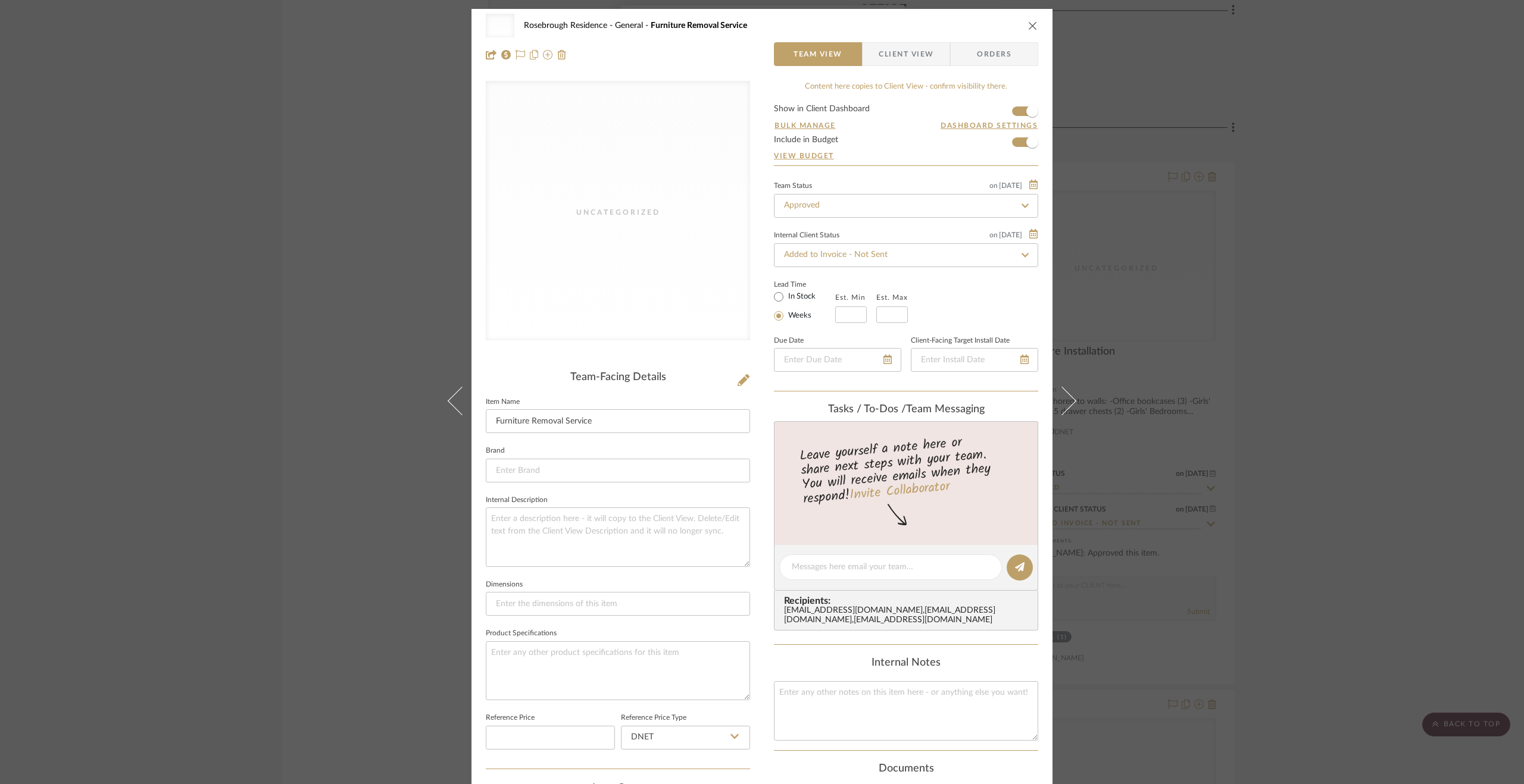
click at [1293, 386] on div "Uncategorized Rosebrough Residence General Furniture Removal Service Team View …" at bounding box center [762, 392] width 1524 height 784
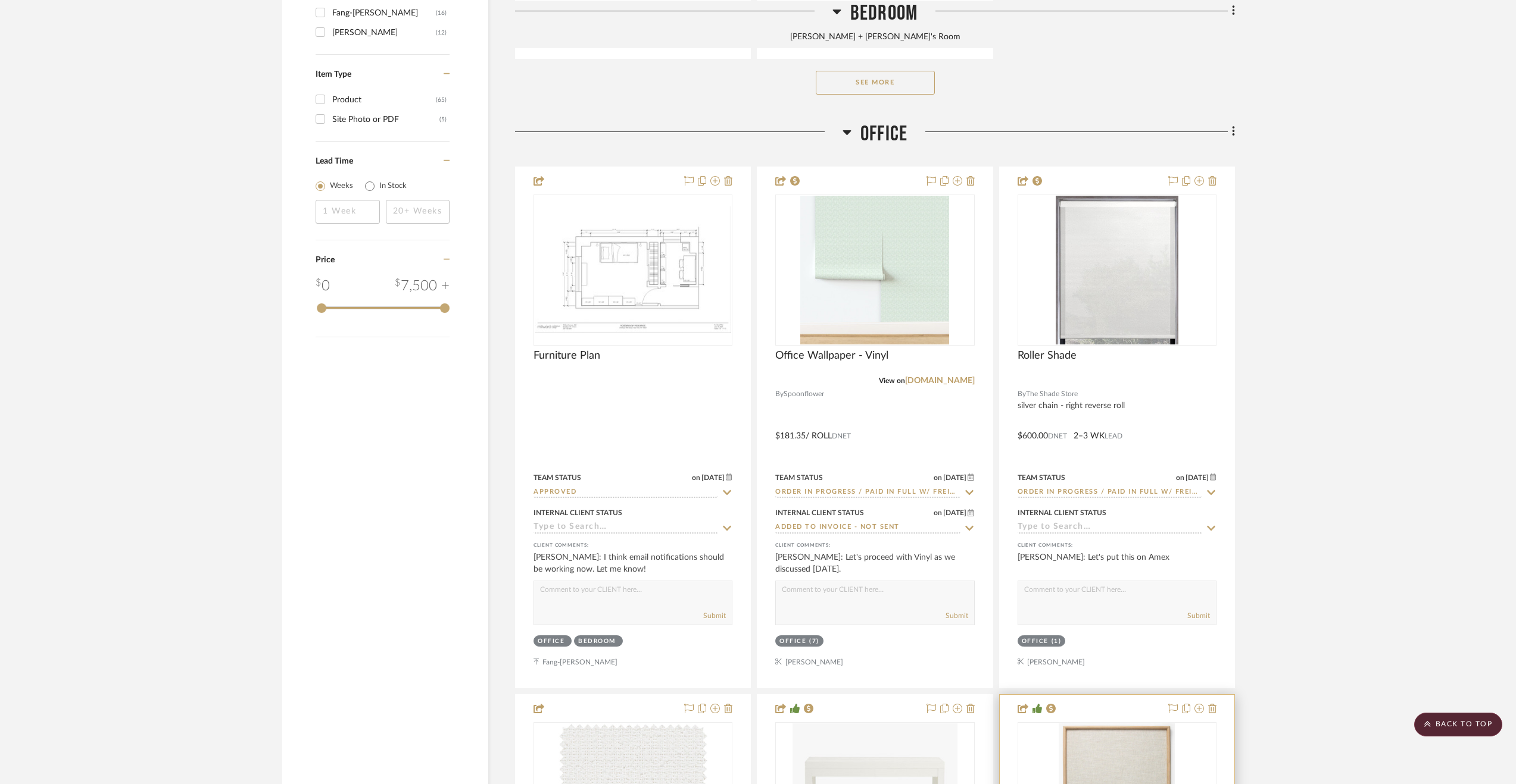
scroll to position [1844, 0]
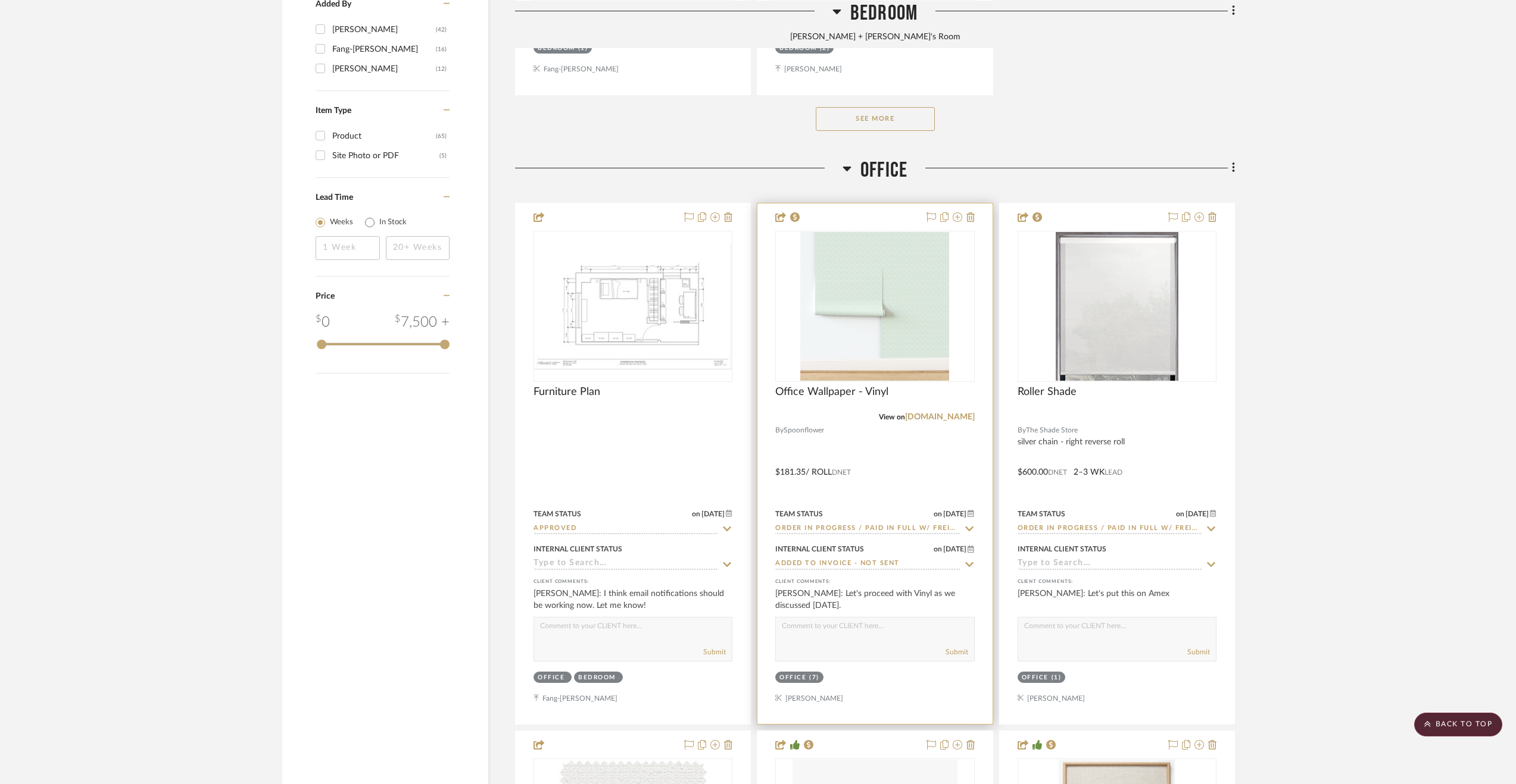
click at [880, 443] on div at bounding box center [875, 464] width 235 height 520
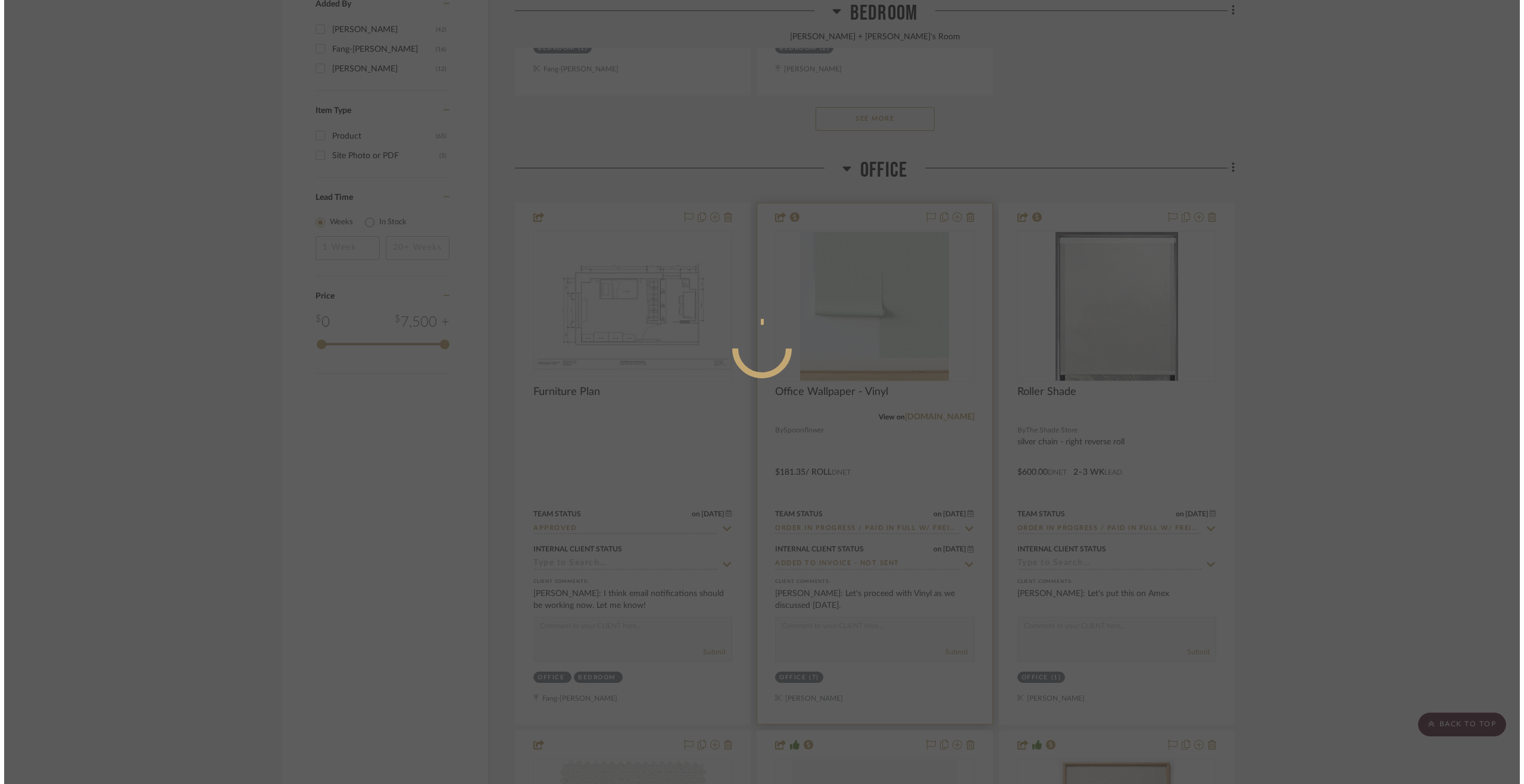
scroll to position [0, 0]
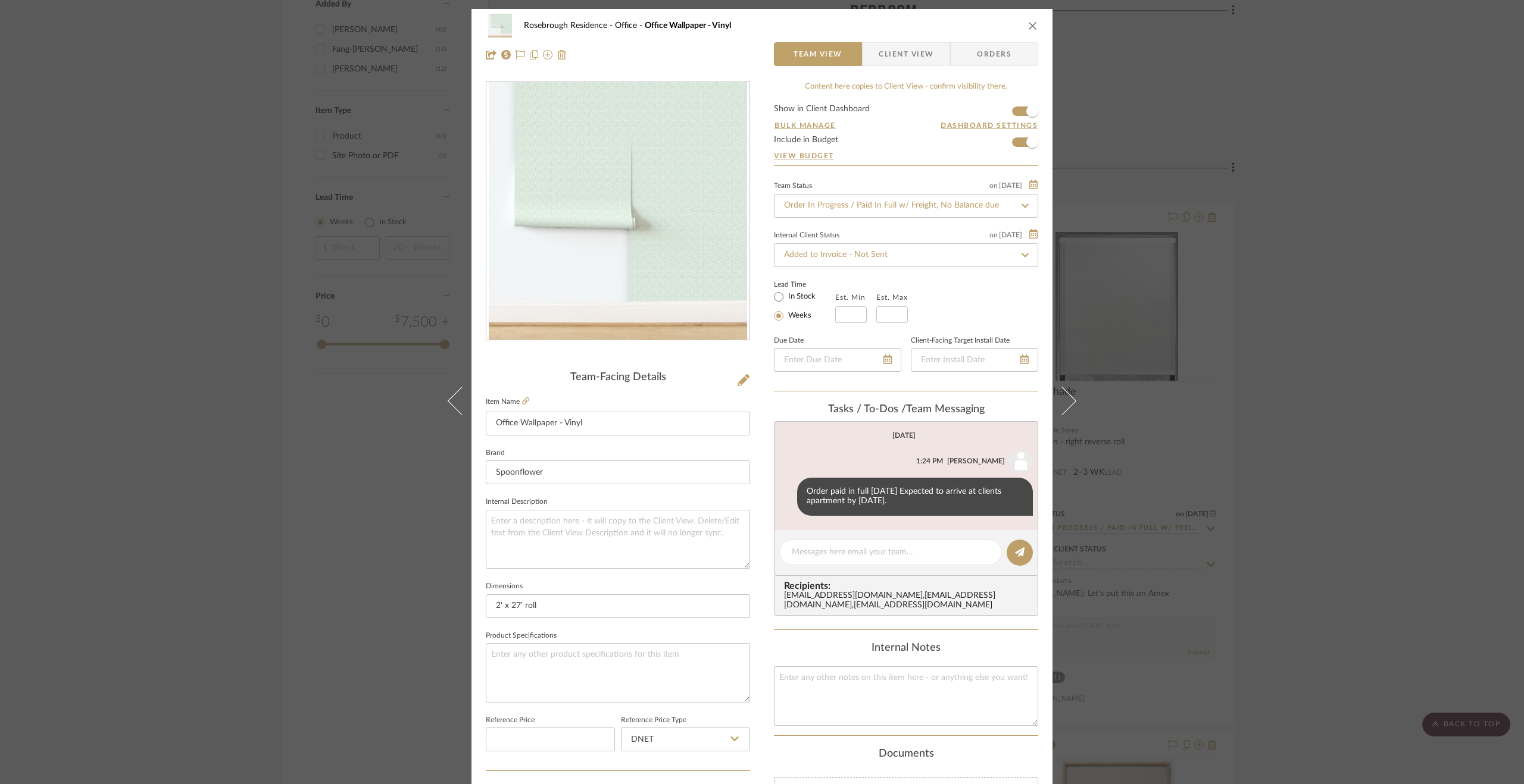
click at [1267, 247] on div "Rosebrough Residence Office Office Wallpaper - Vinyl Team View Client View Orde…" at bounding box center [762, 392] width 1524 height 784
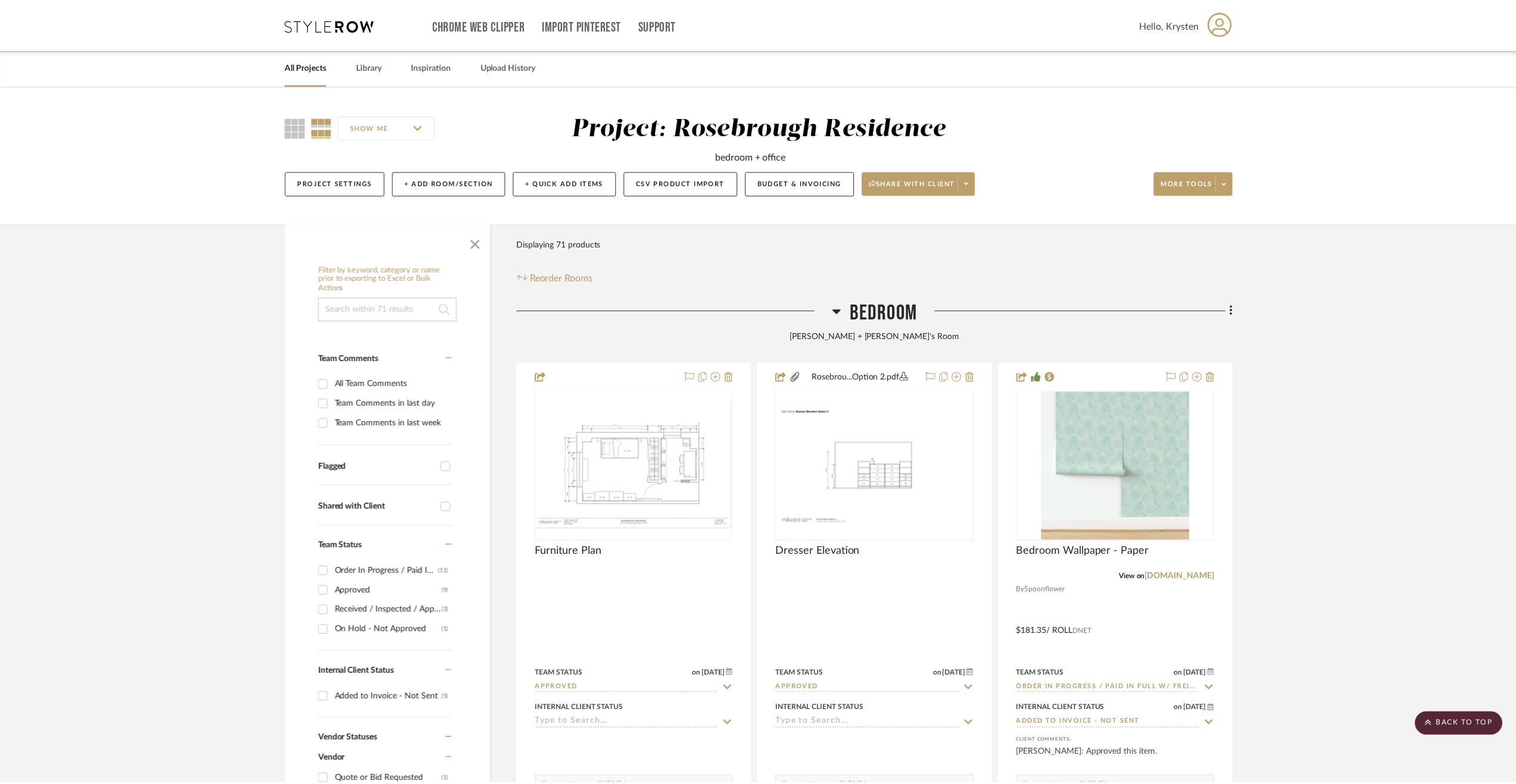
scroll to position [1844, 0]
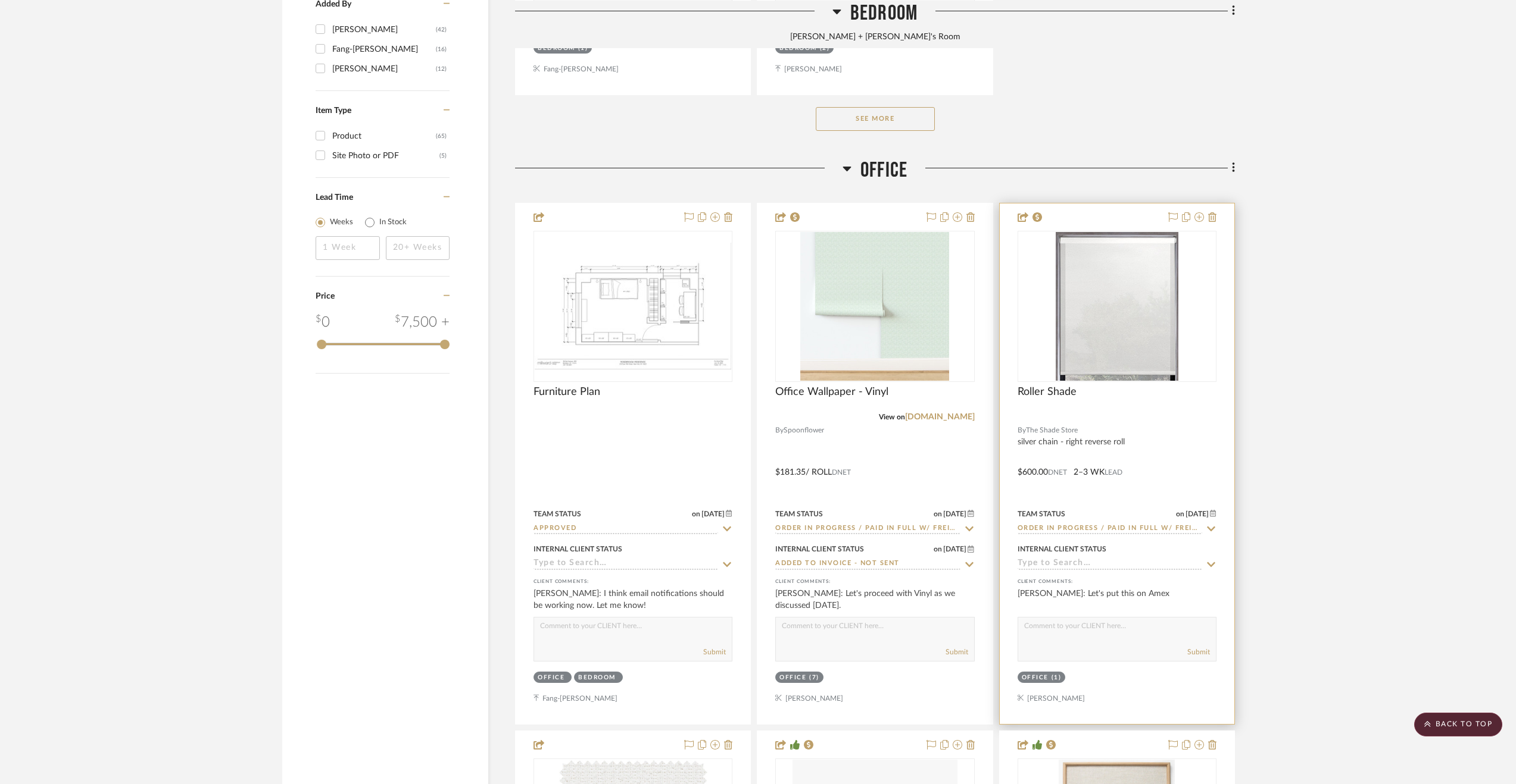
click at [1143, 436] on div at bounding box center [1117, 464] width 235 height 520
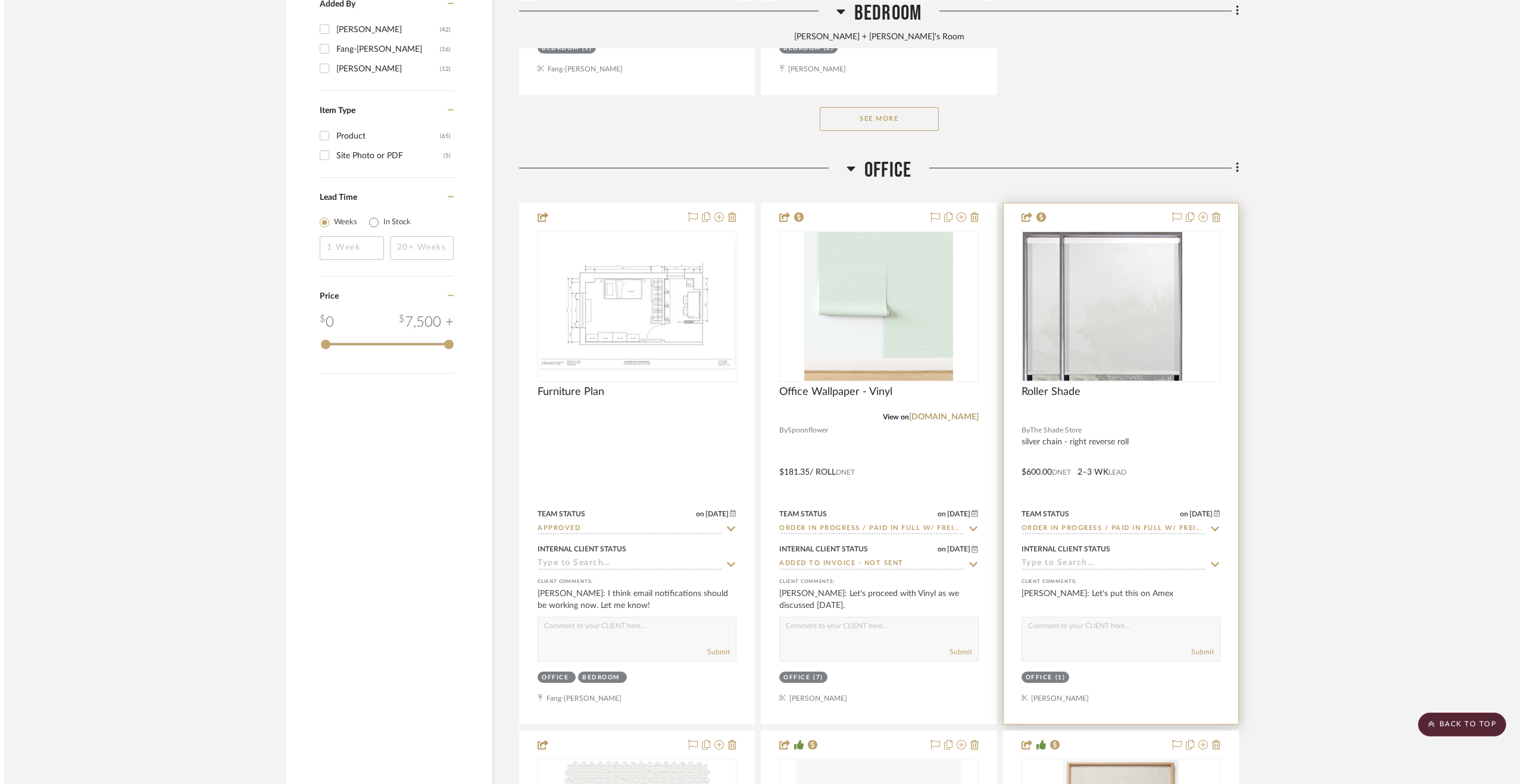
scroll to position [0, 0]
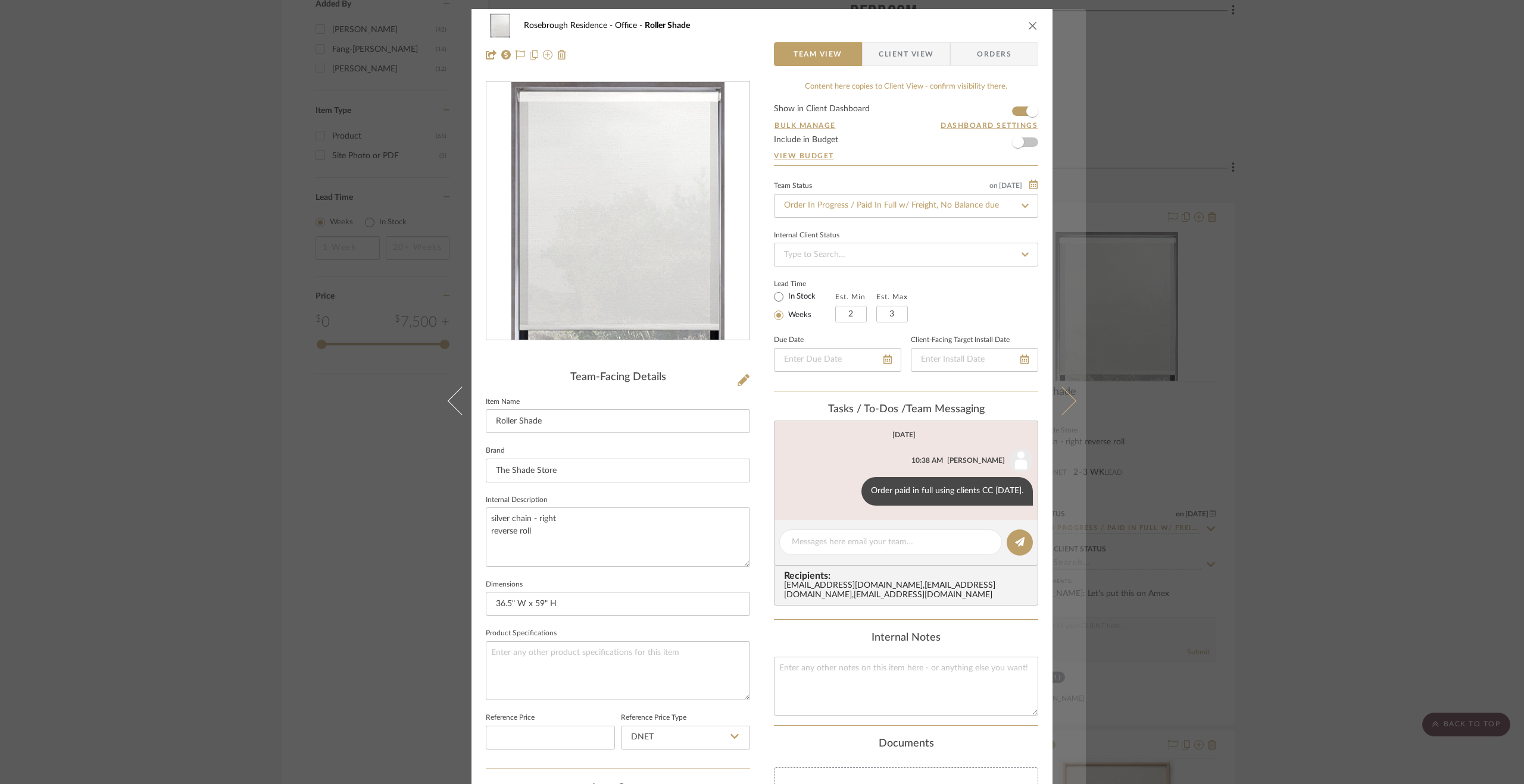
click at [1074, 398] on button at bounding box center [1068, 401] width 33 height 784
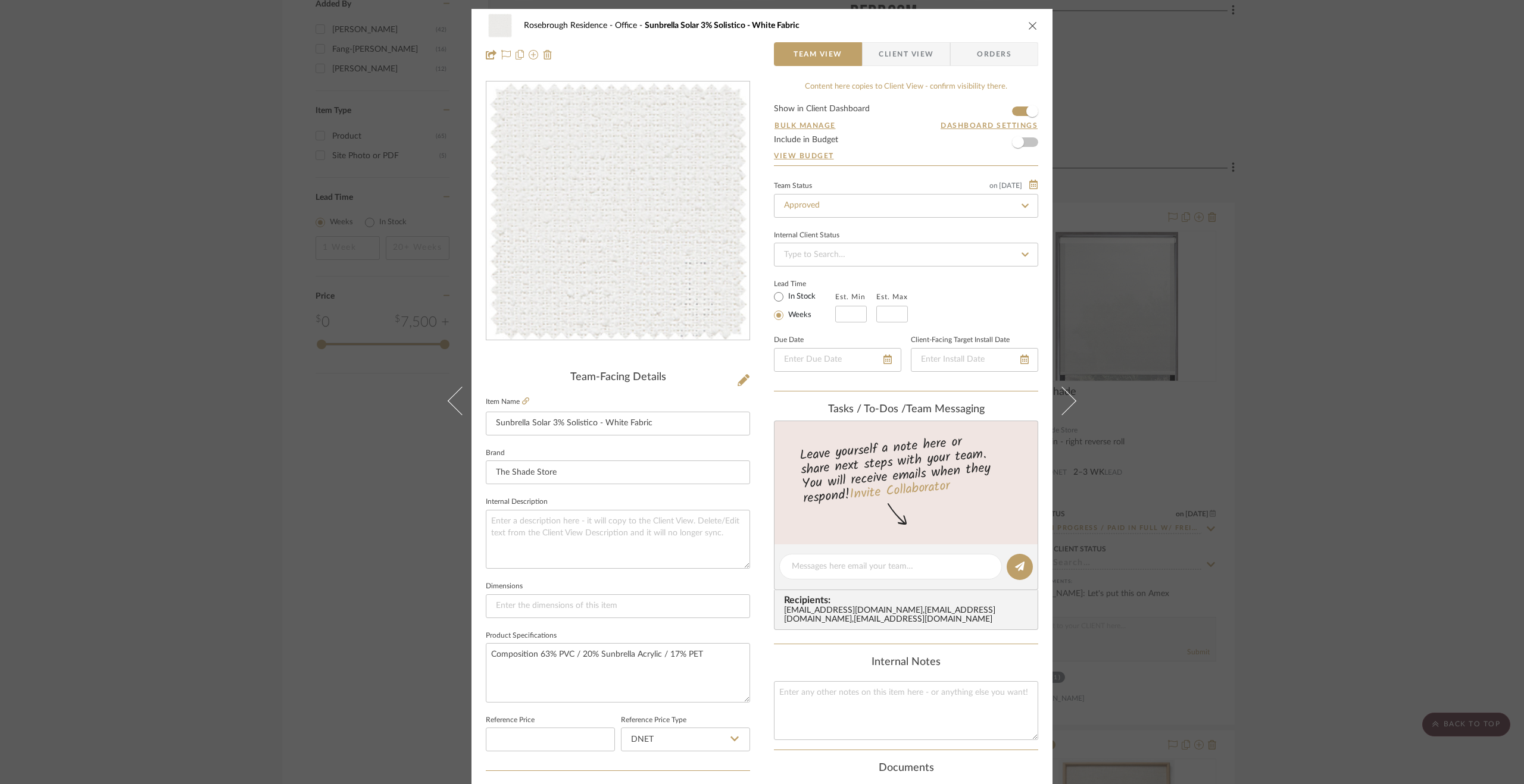
click at [1074, 398] on button at bounding box center [1068, 401] width 33 height 784
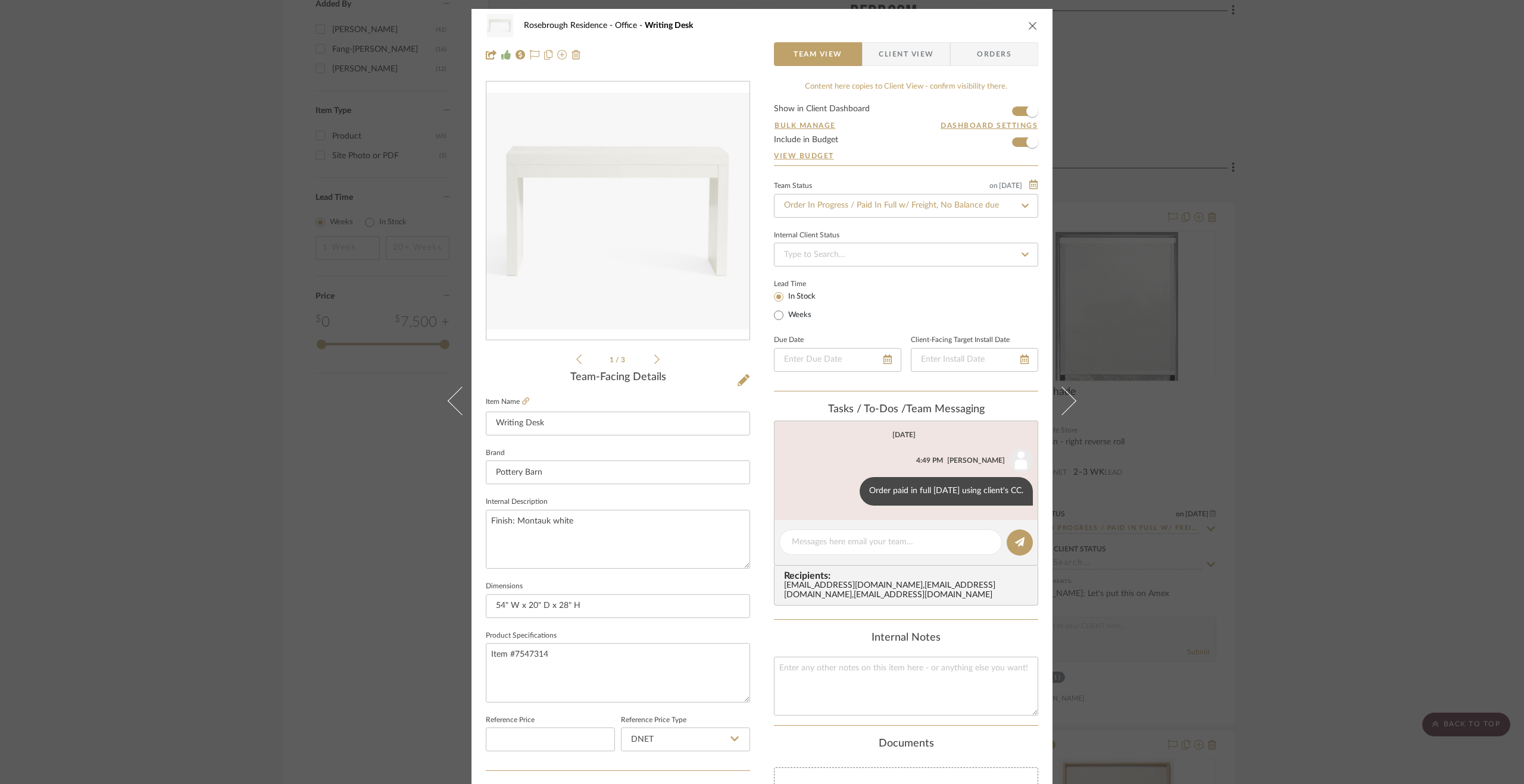
click at [1074, 398] on button at bounding box center [1068, 401] width 33 height 784
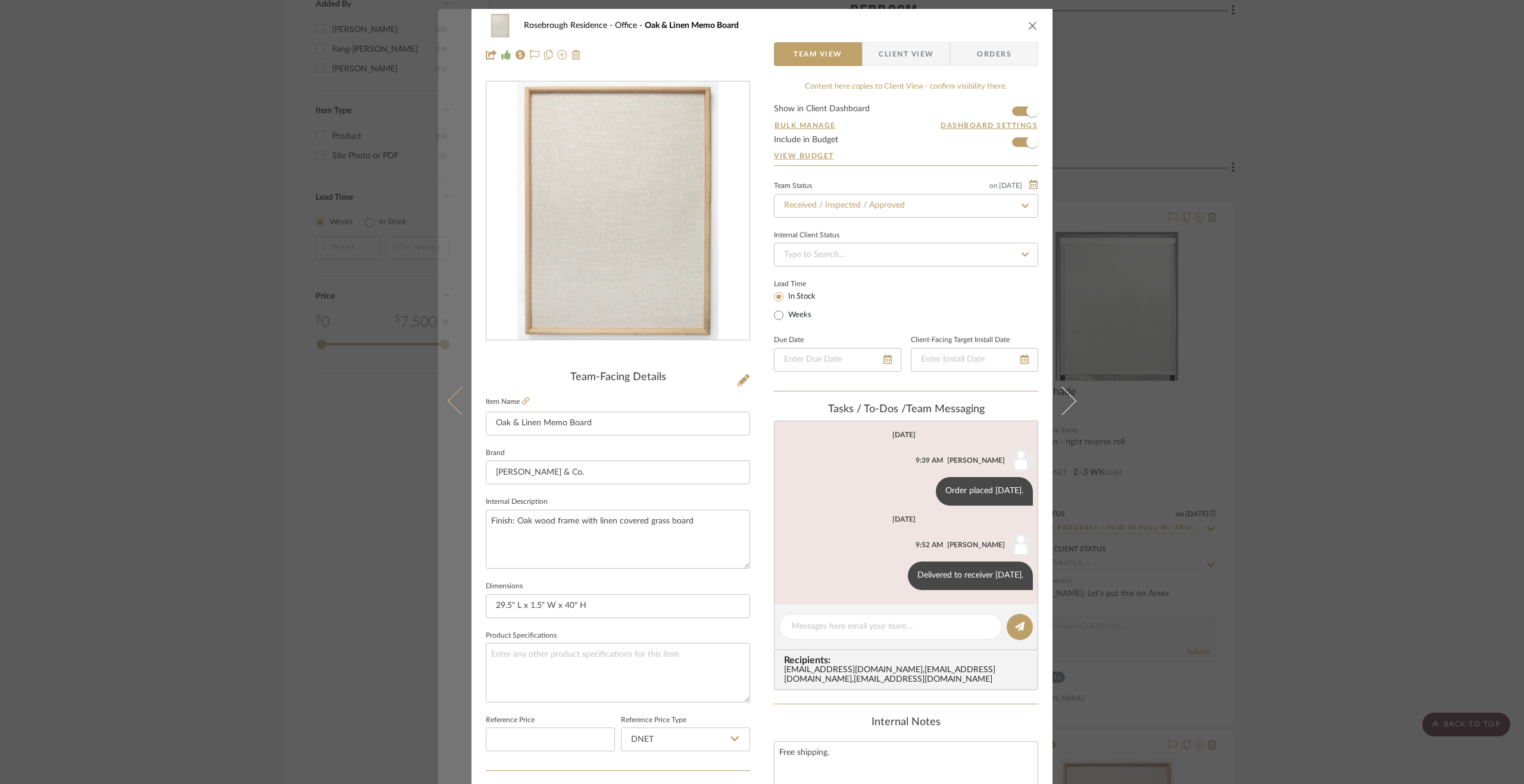
click at [443, 393] on button at bounding box center [454, 401] width 33 height 784
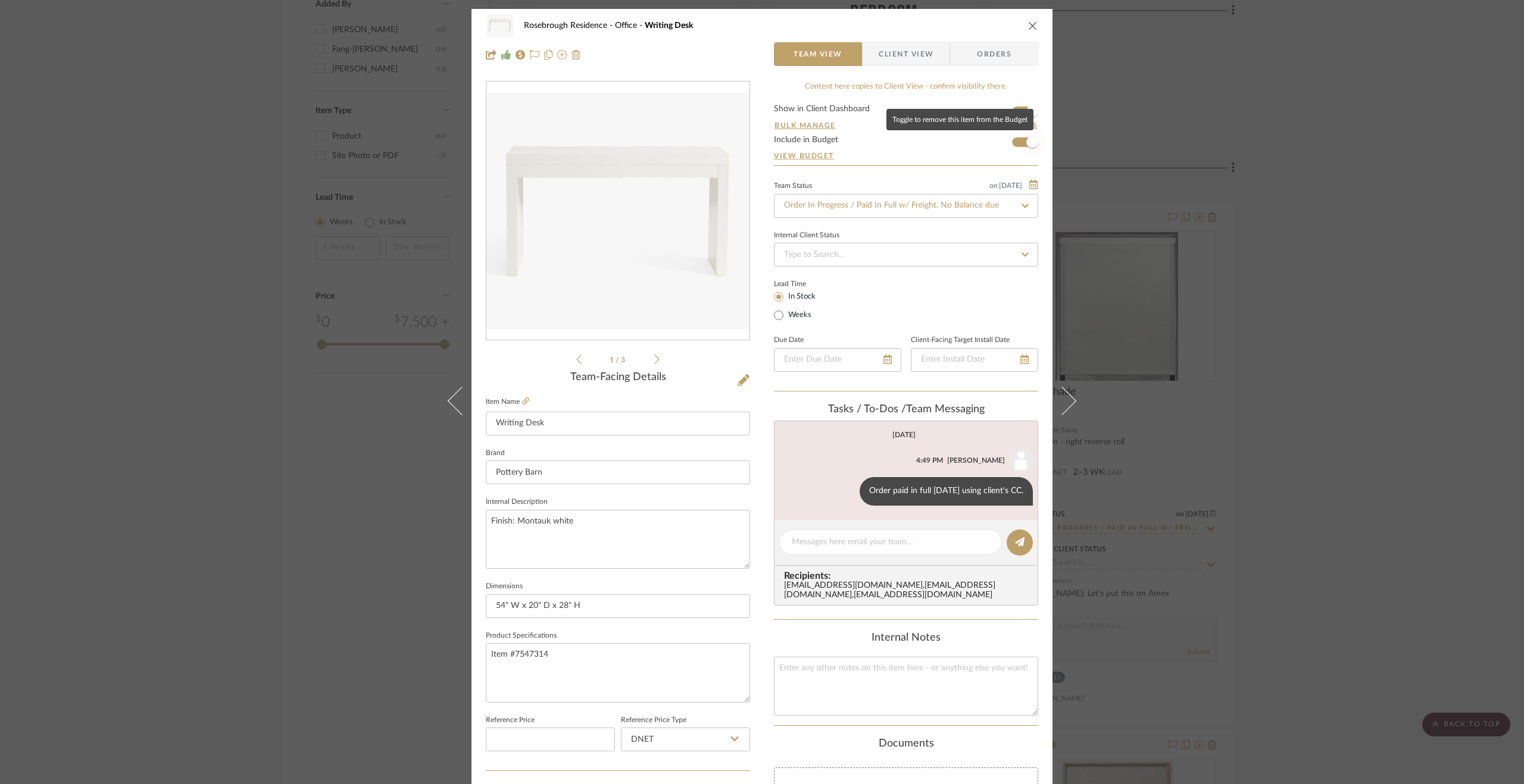
click at [1031, 136] on span "button" at bounding box center [1032, 142] width 26 height 26
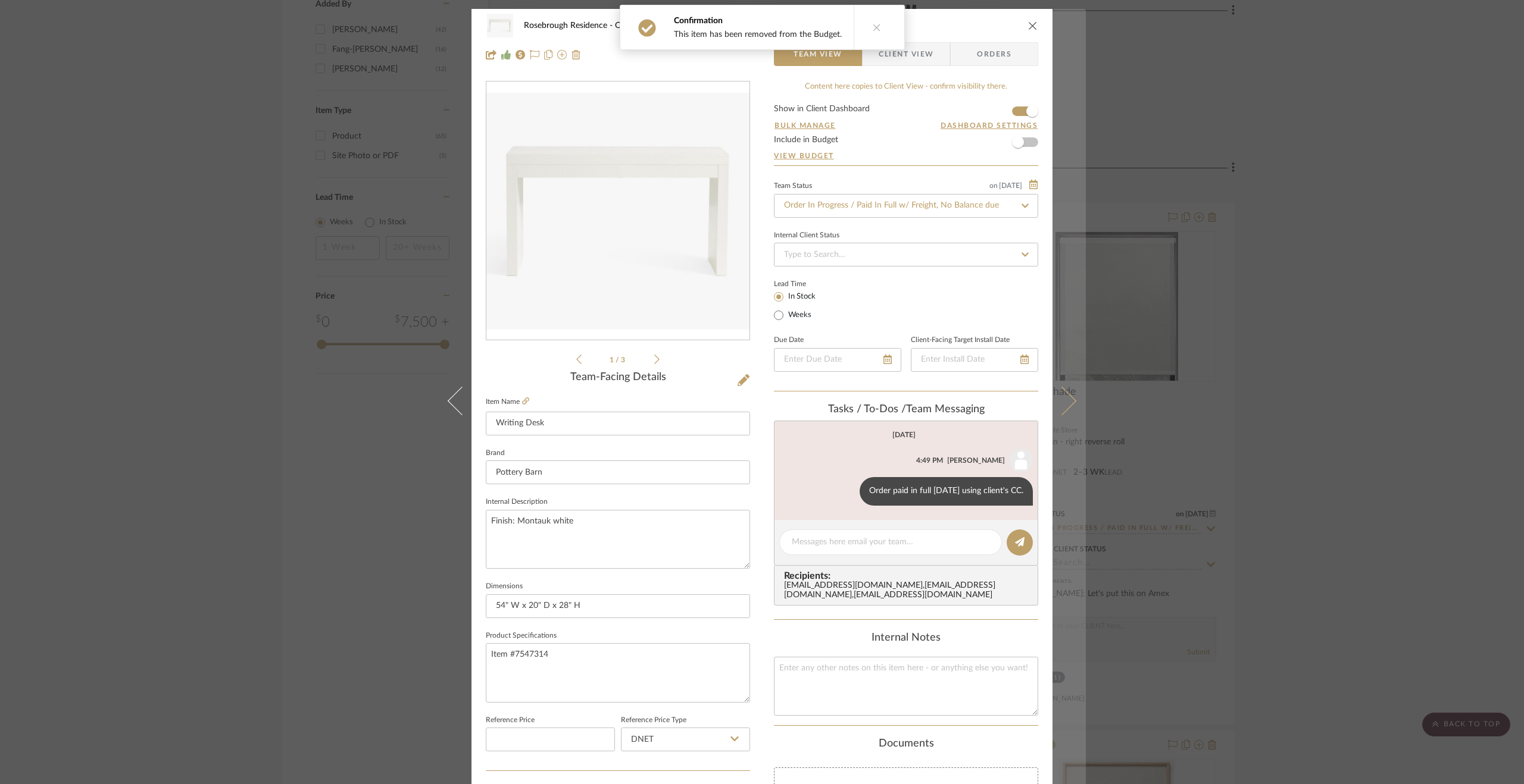
click at [1058, 398] on icon at bounding box center [1061, 401] width 29 height 29
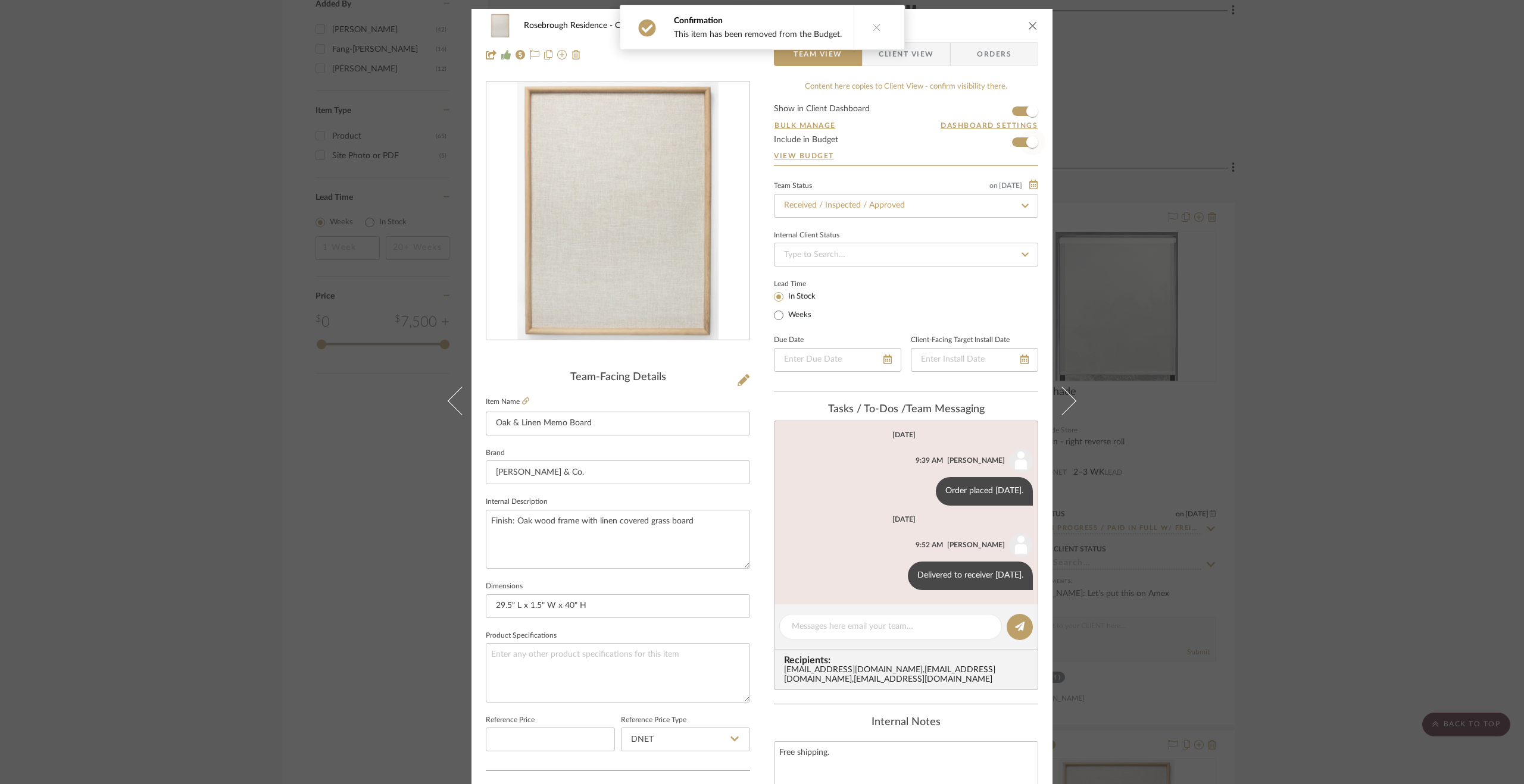
click at [1022, 137] on span "button" at bounding box center [1032, 142] width 26 height 26
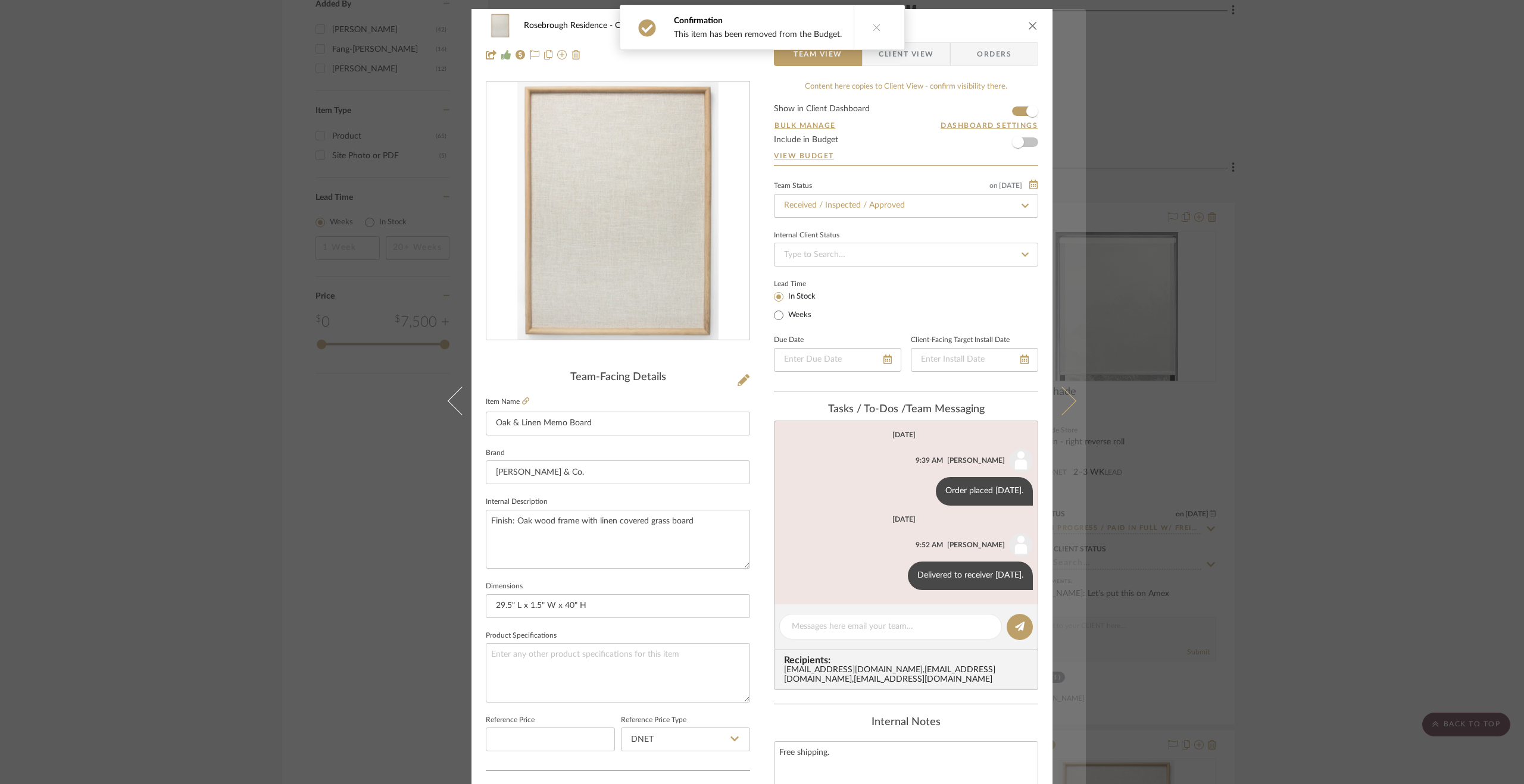
click at [1065, 403] on icon at bounding box center [1061, 401] width 29 height 29
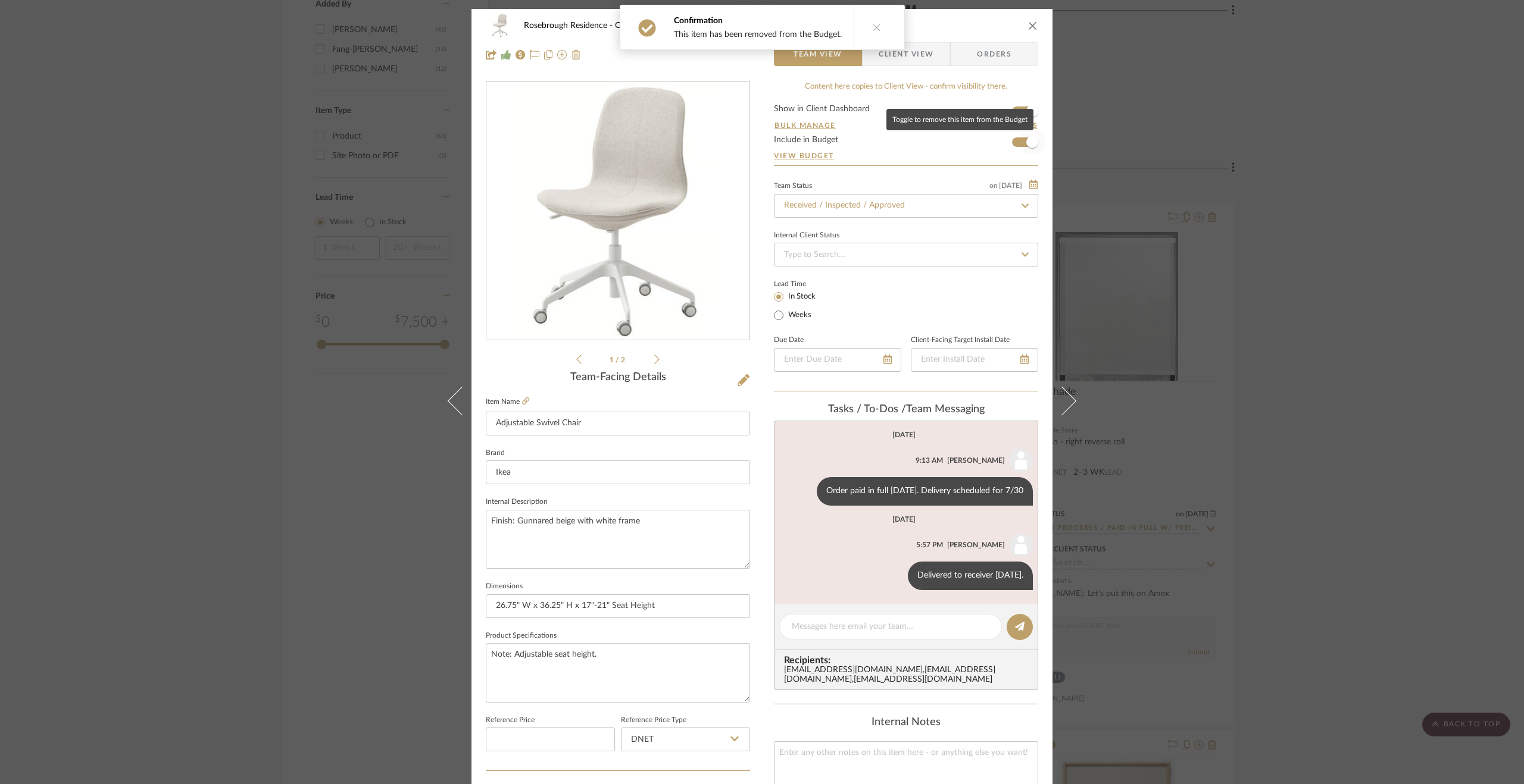
click at [1030, 148] on span "button" at bounding box center [1032, 142] width 26 height 26
click at [1054, 353] on button at bounding box center [1068, 401] width 33 height 784
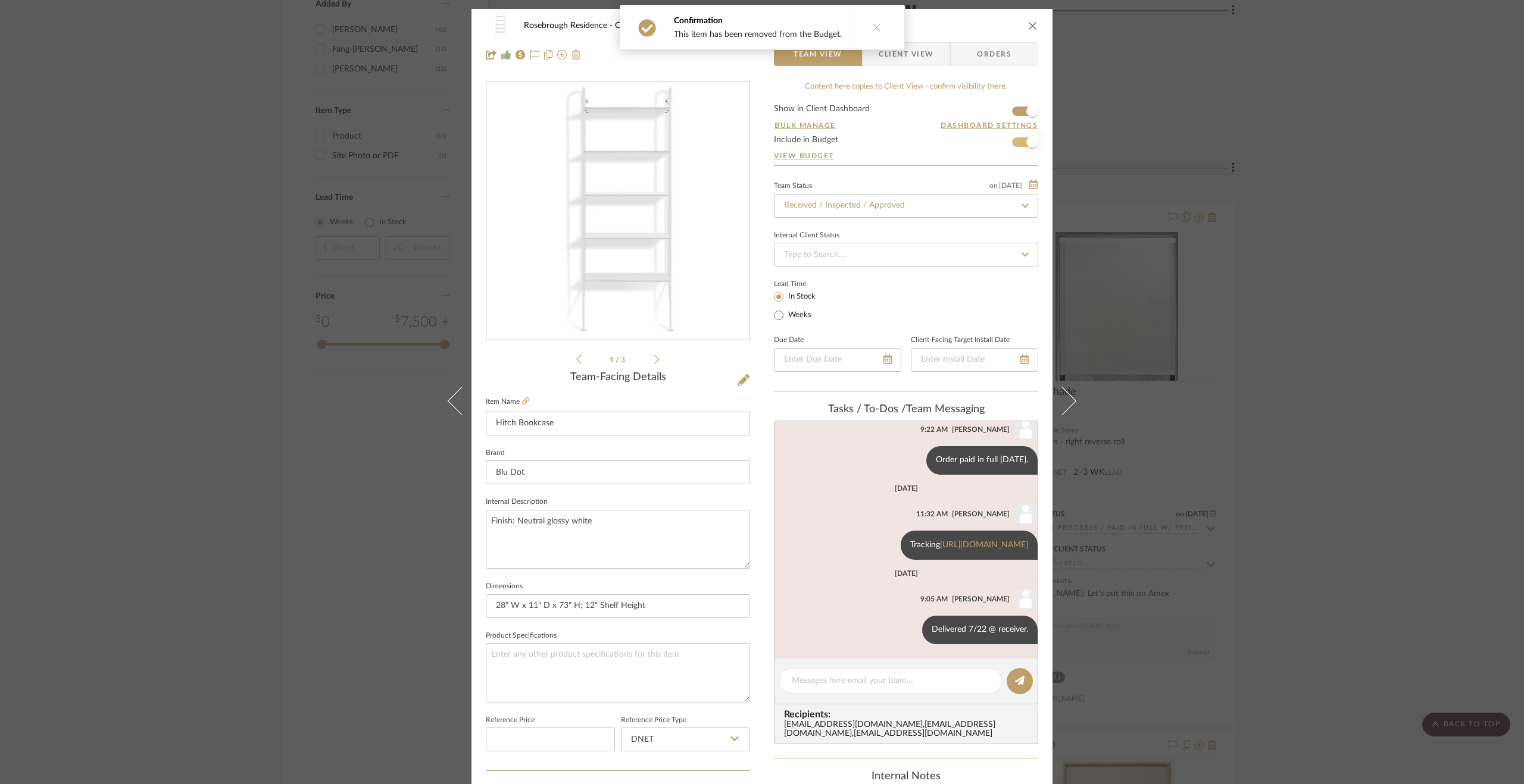
scroll to position [202, 0]
click at [1026, 140] on span "button" at bounding box center [1032, 142] width 12 height 12
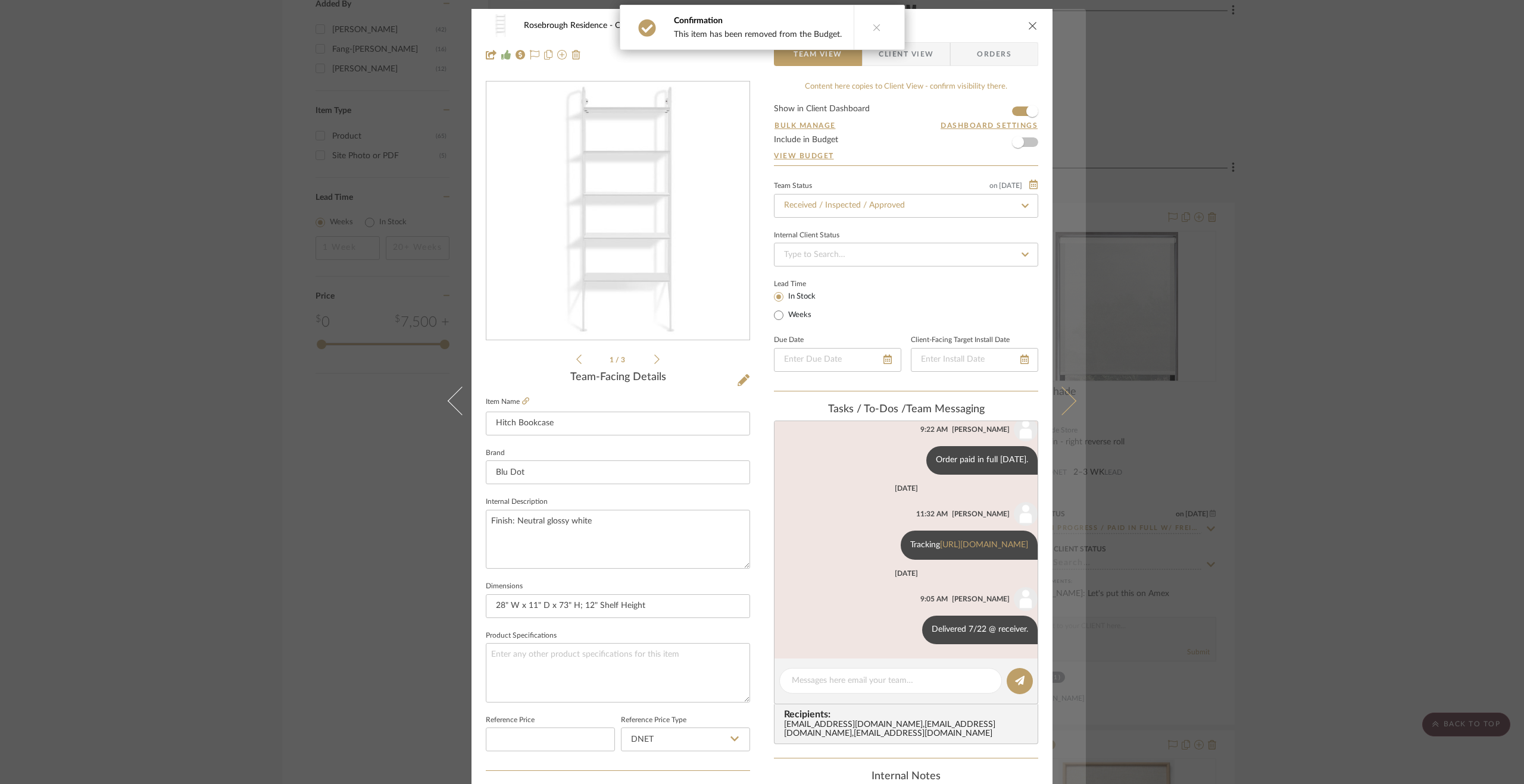
click at [1059, 355] on button at bounding box center [1068, 401] width 33 height 784
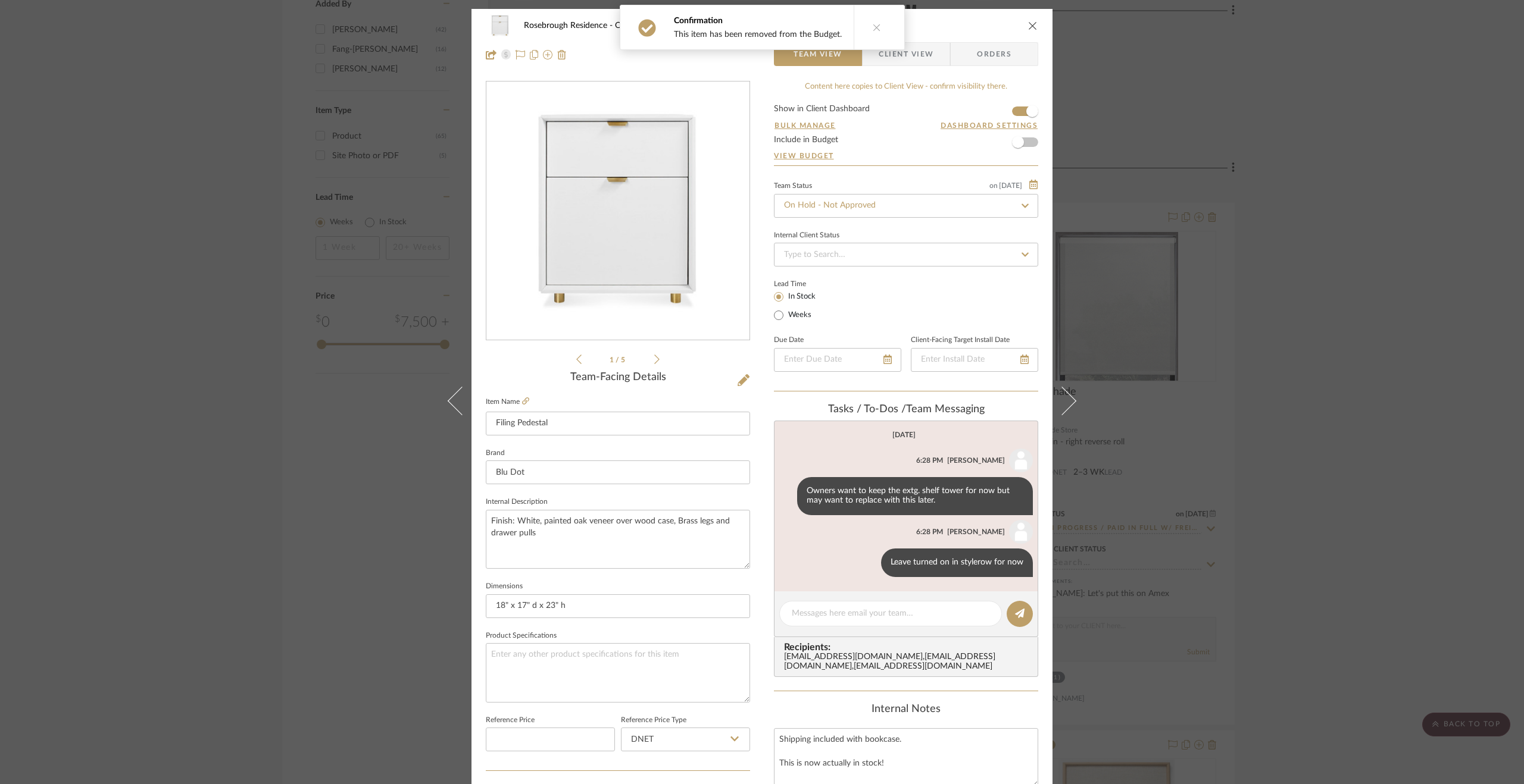
click at [1327, 405] on div "Rosebrough Residence Office Filing Pedestal Team View Client View Orders 1 / 5 …" at bounding box center [762, 392] width 1524 height 784
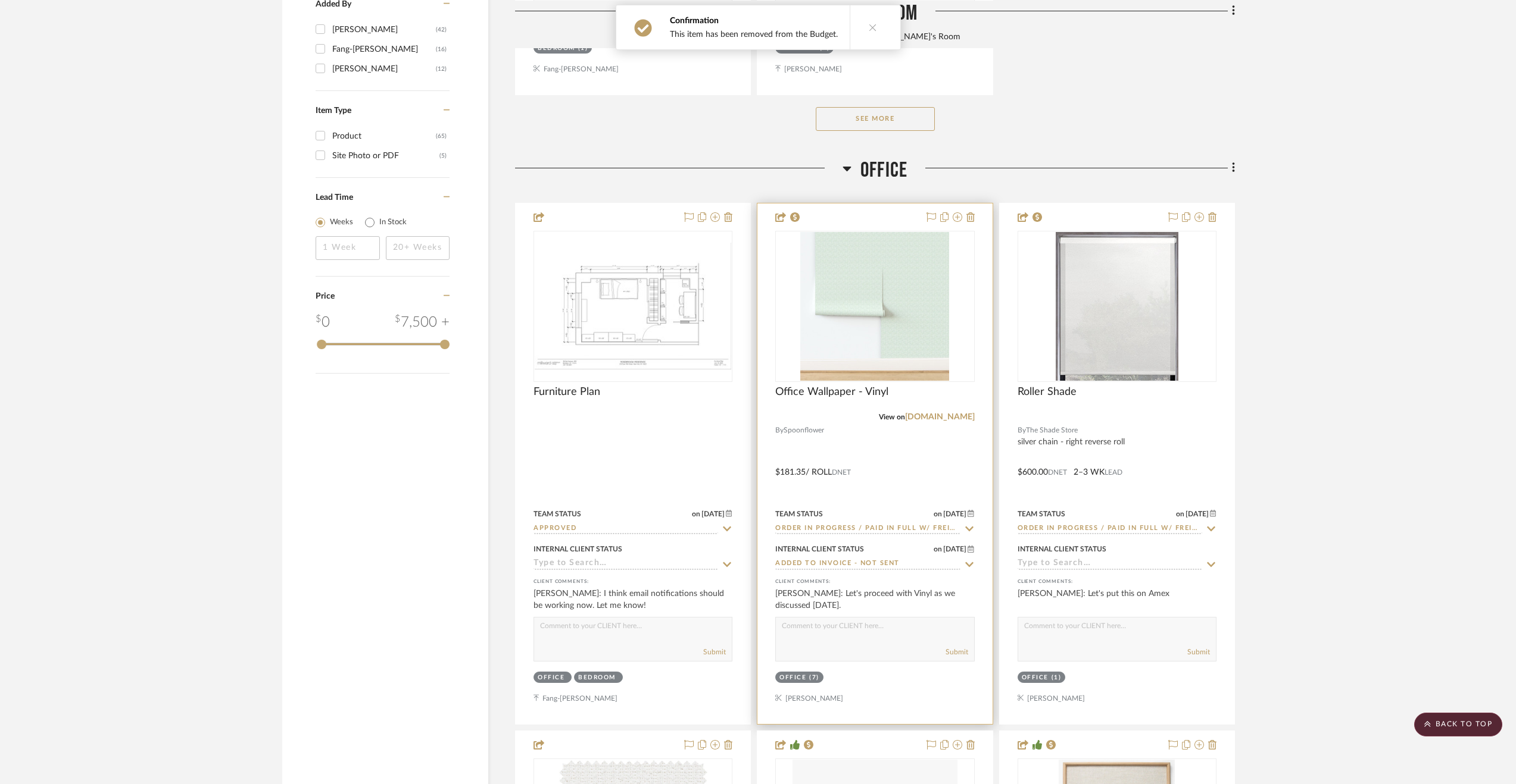
scroll to position [1666, 0]
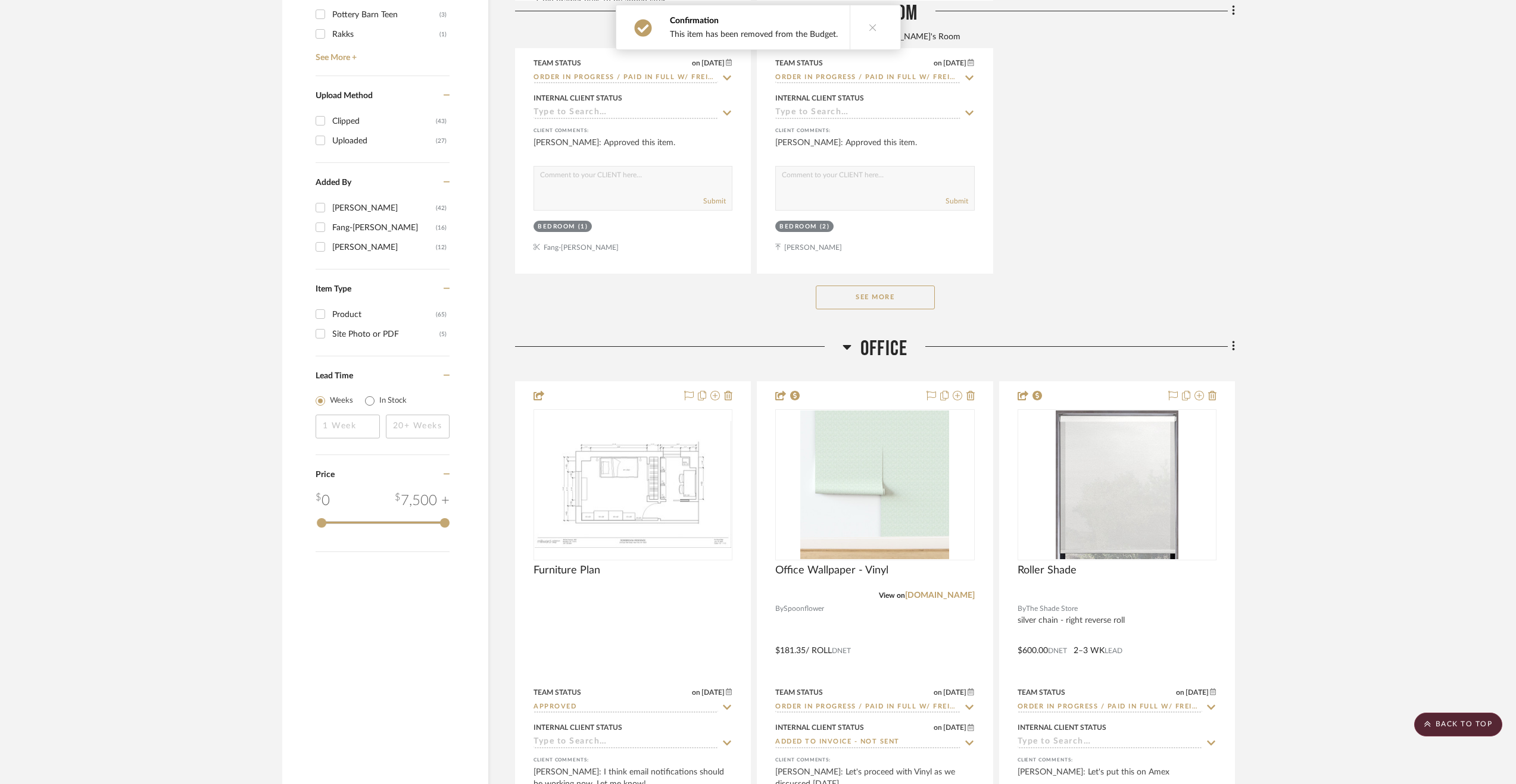
click at [902, 341] on span "Office" at bounding box center [884, 349] width 47 height 25
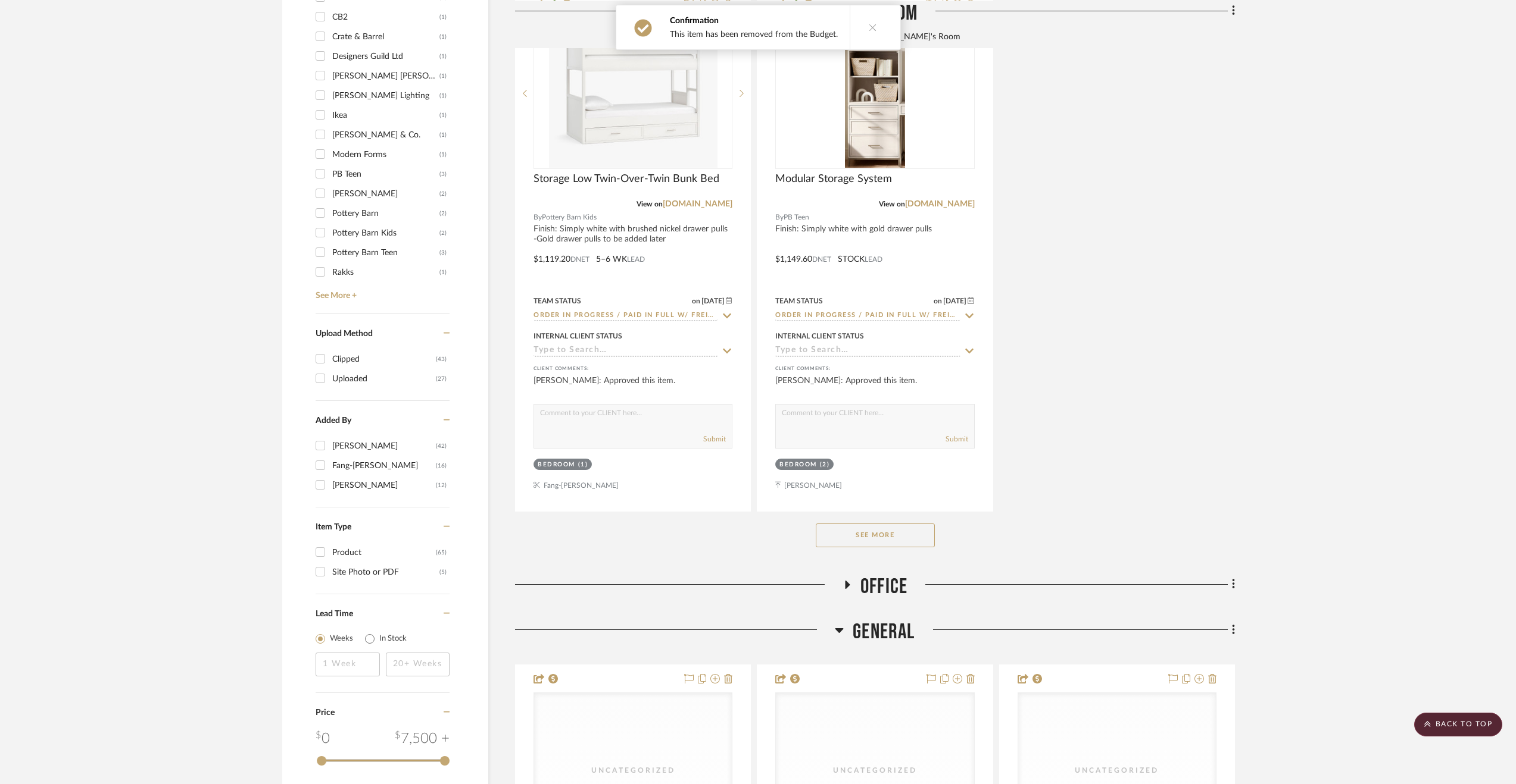
scroll to position [1190, 0]
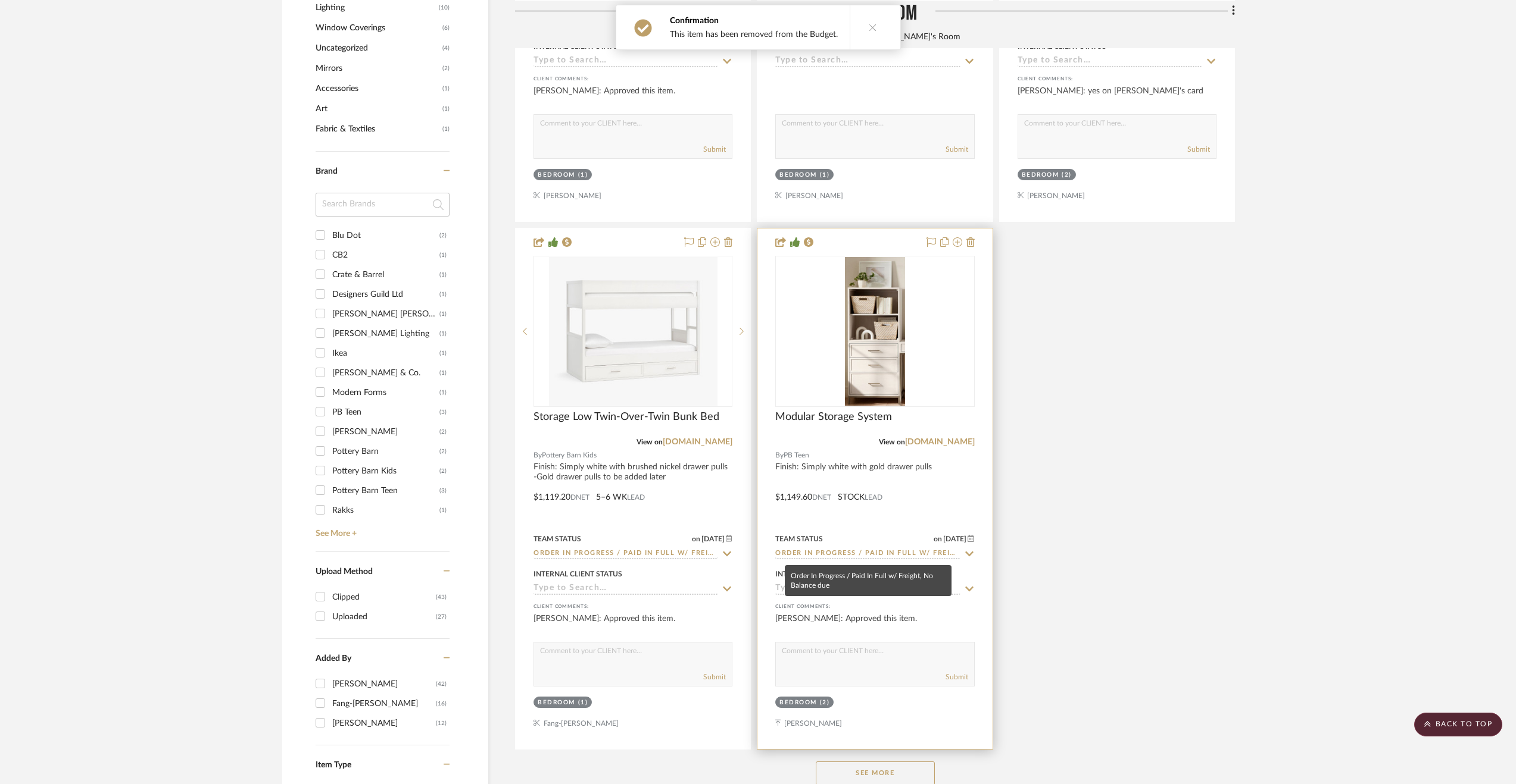
click at [935, 501] on div at bounding box center [875, 489] width 235 height 520
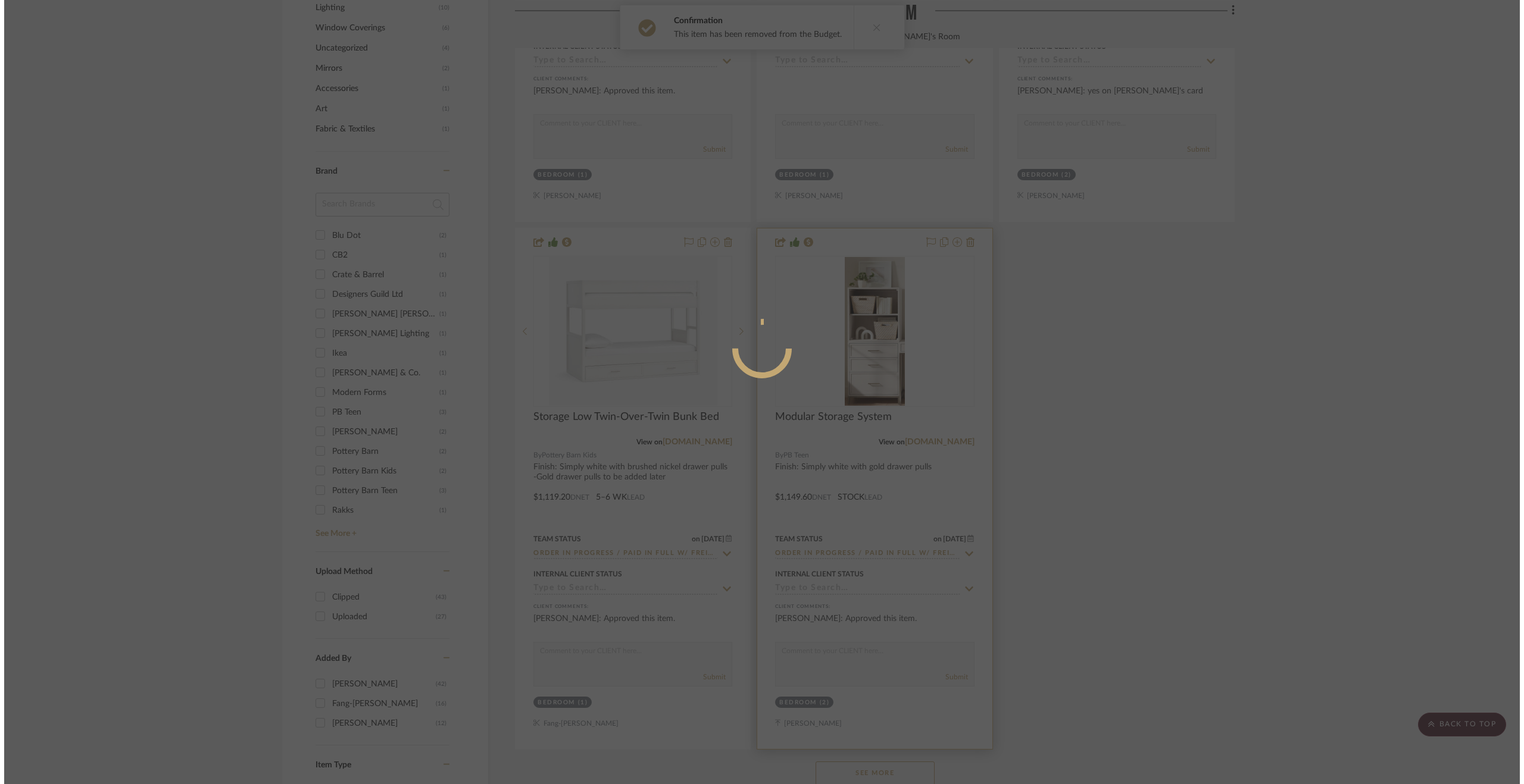
scroll to position [0, 0]
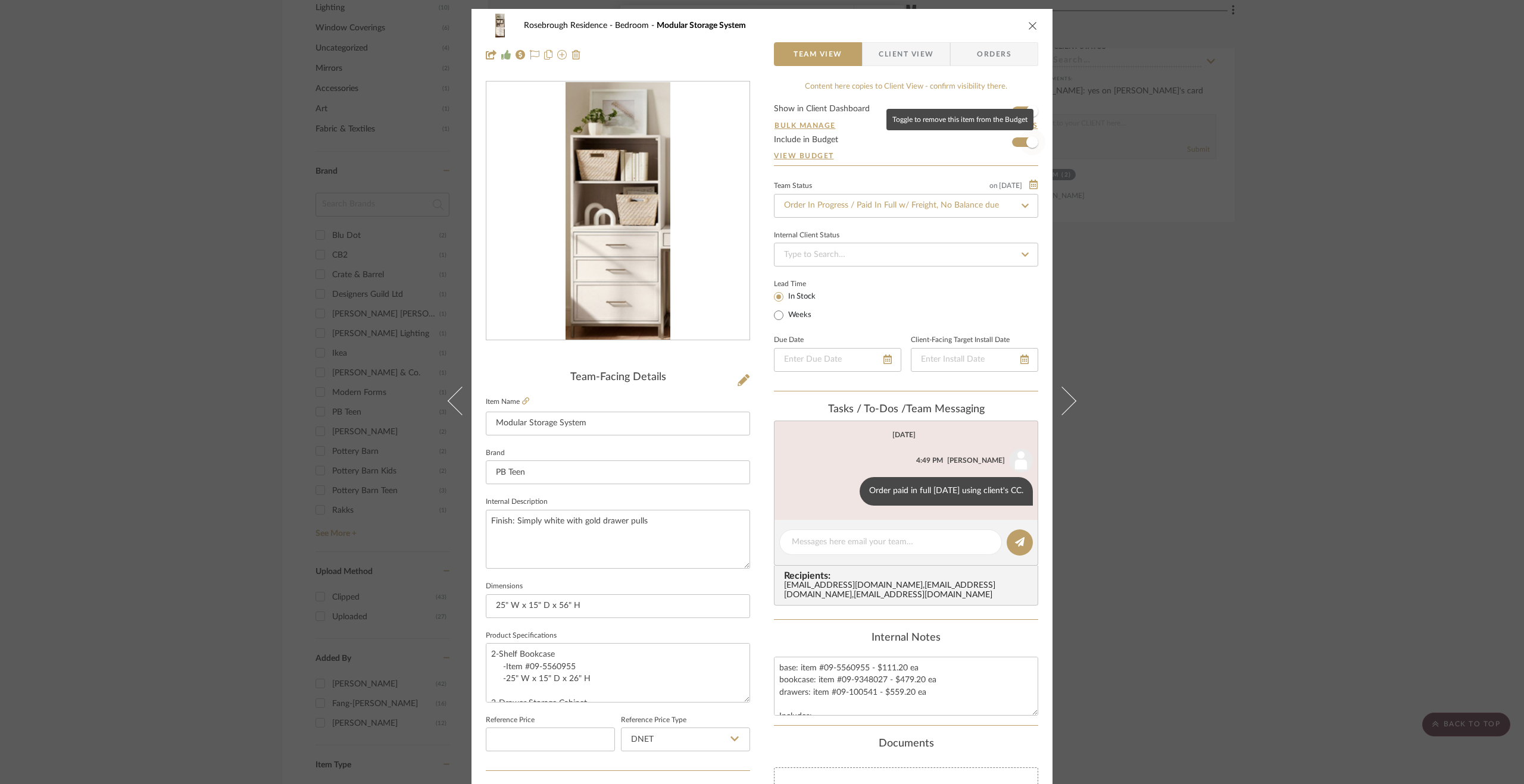
click at [1031, 145] on span "button" at bounding box center [1032, 142] width 12 height 12
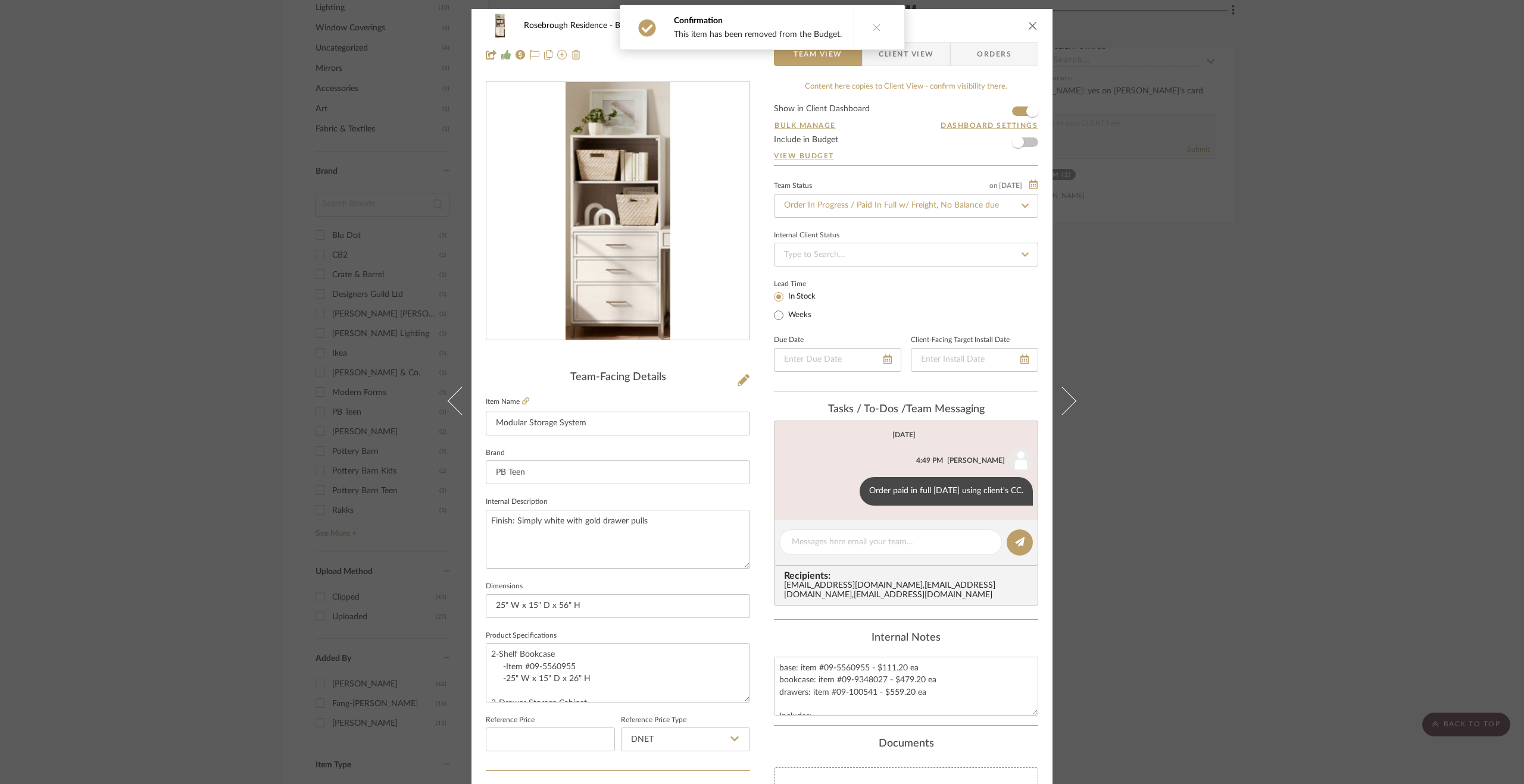
click at [471, 415] on div "Rosebrough Residence Bedroom Modular Storage System Team View Client View Order…" at bounding box center [762, 558] width 581 height 1099
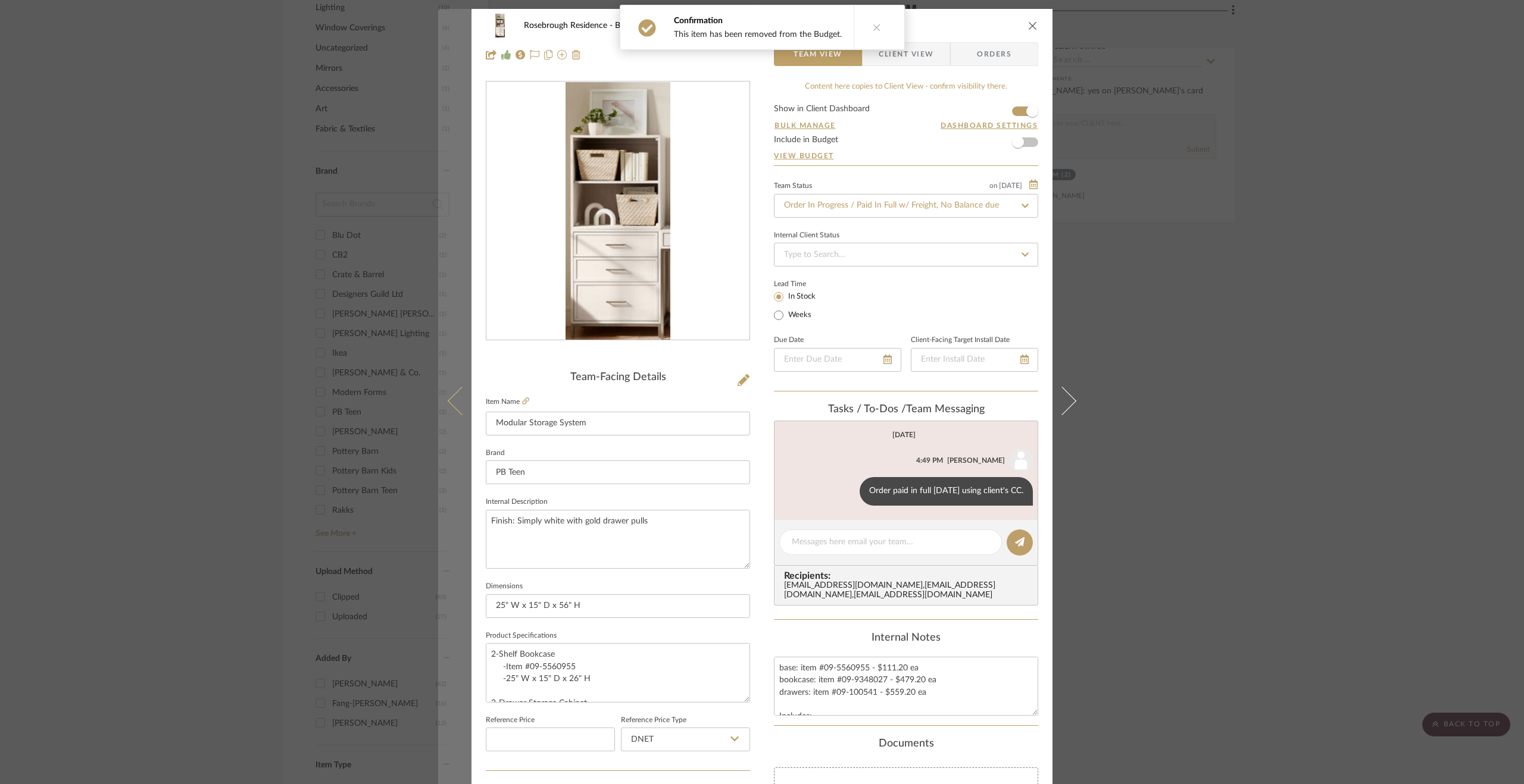
click at [456, 407] on icon at bounding box center [462, 401] width 29 height 29
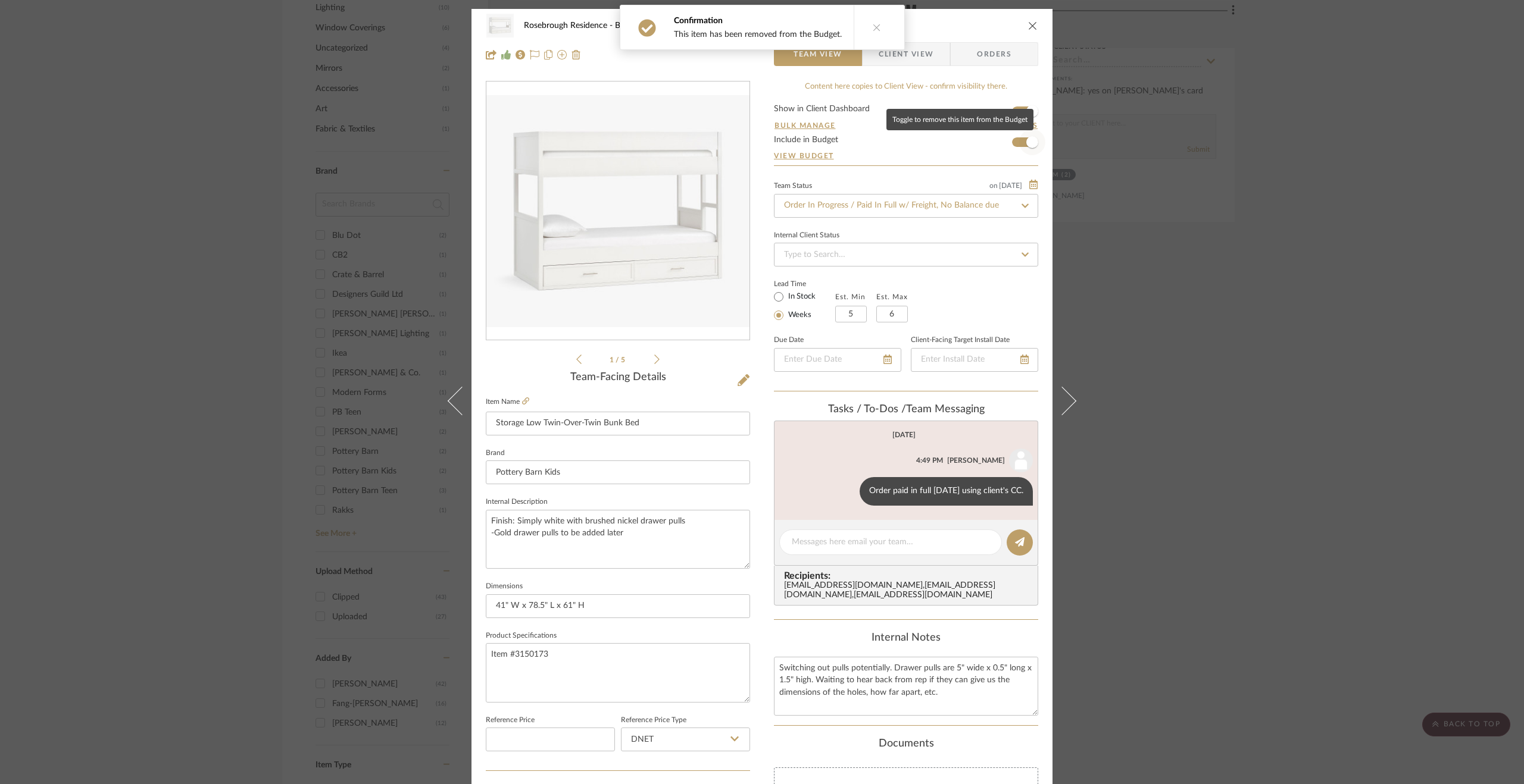
click at [1028, 146] on span "button" at bounding box center [1032, 142] width 12 height 12
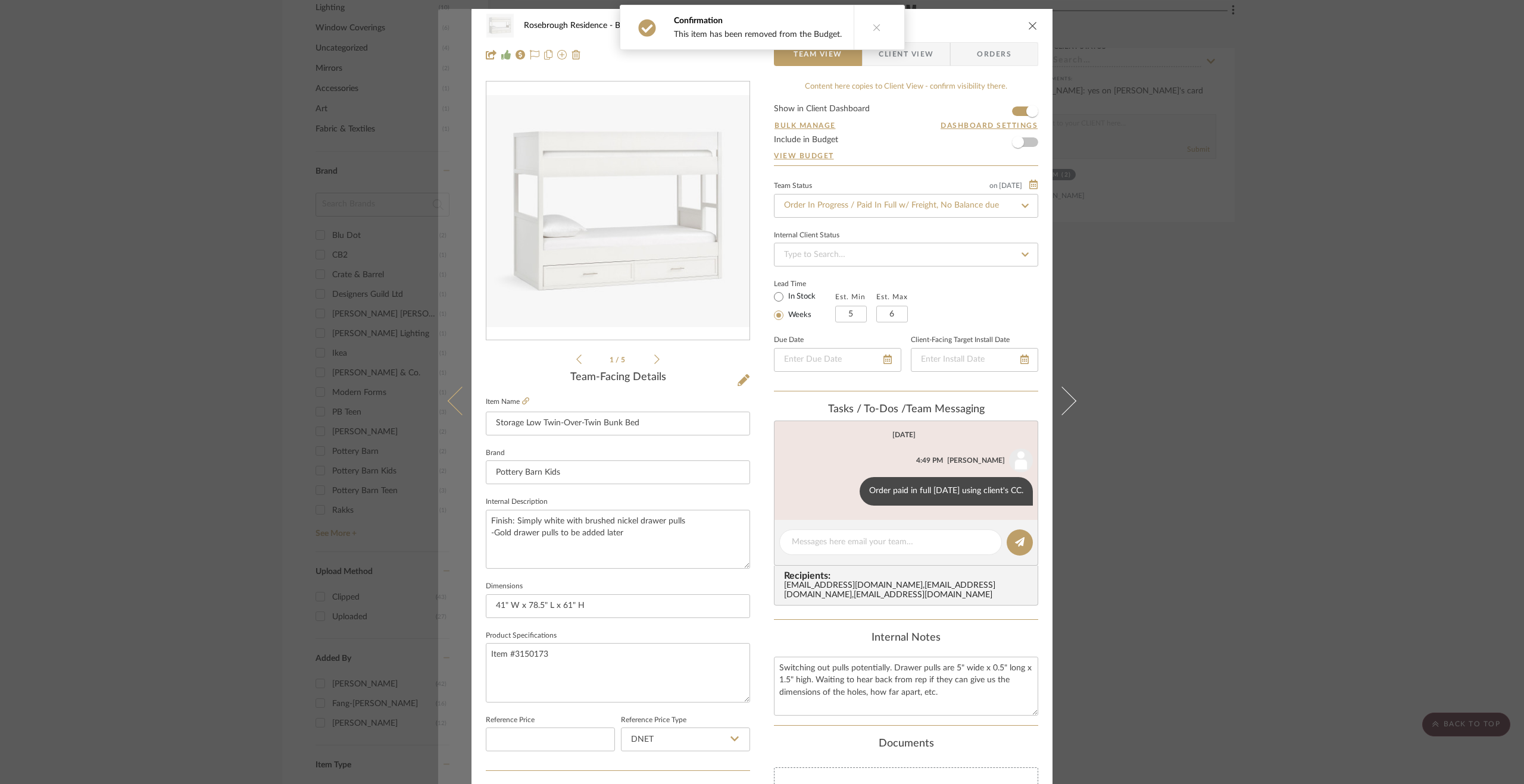
click at [448, 400] on icon at bounding box center [462, 401] width 29 height 29
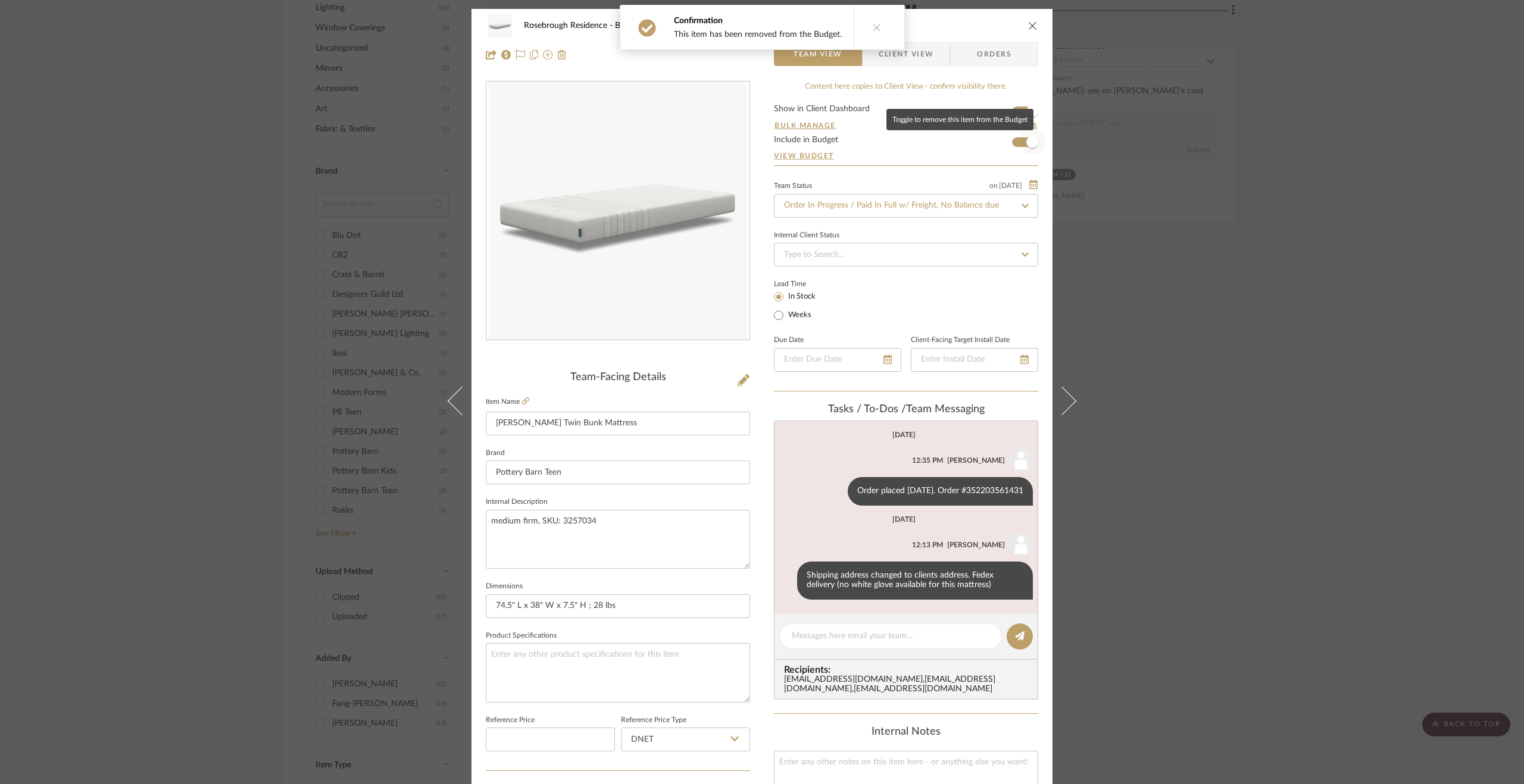
click at [1034, 147] on span "button" at bounding box center [1032, 142] width 26 height 26
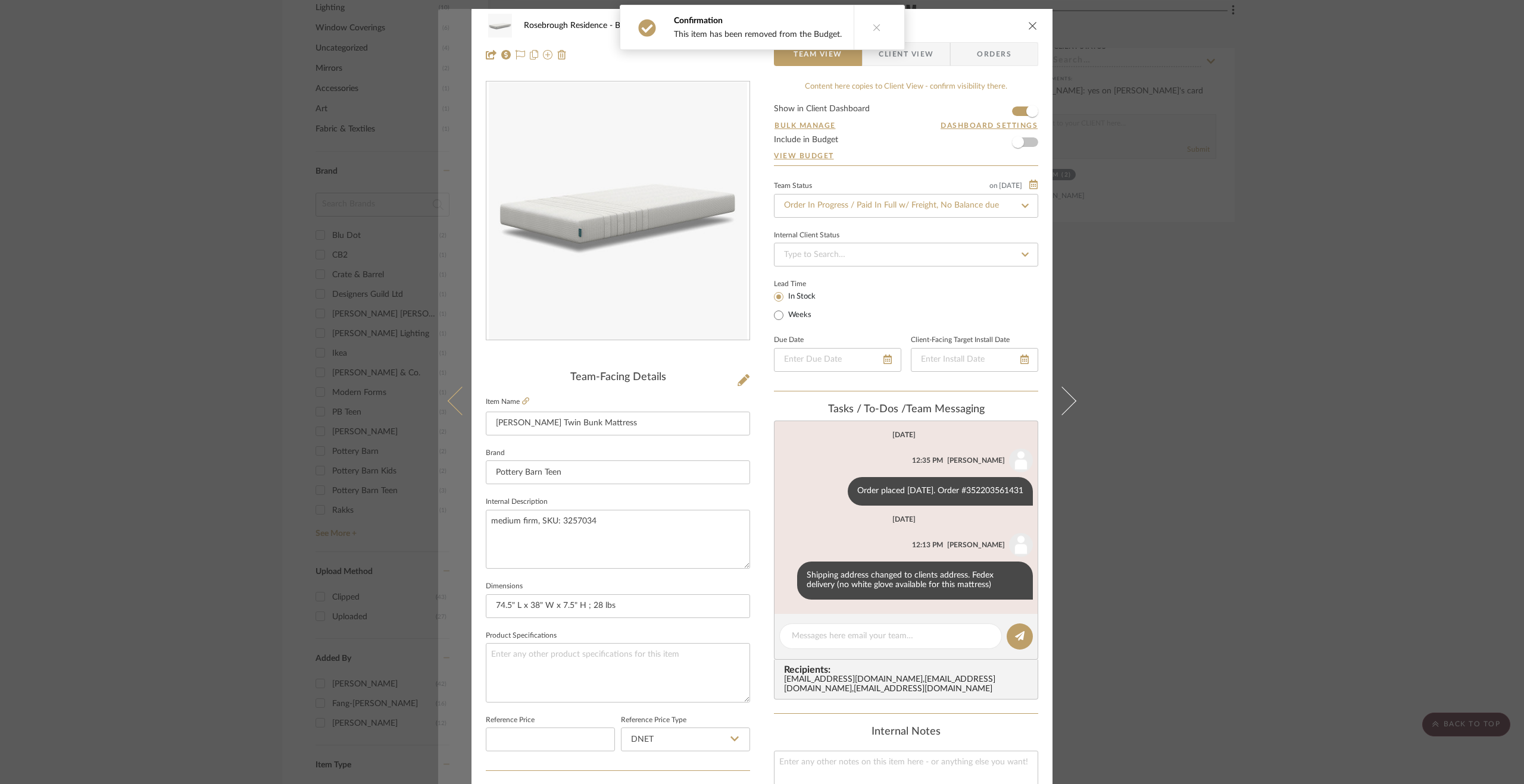
click at [463, 403] on icon at bounding box center [462, 401] width 29 height 29
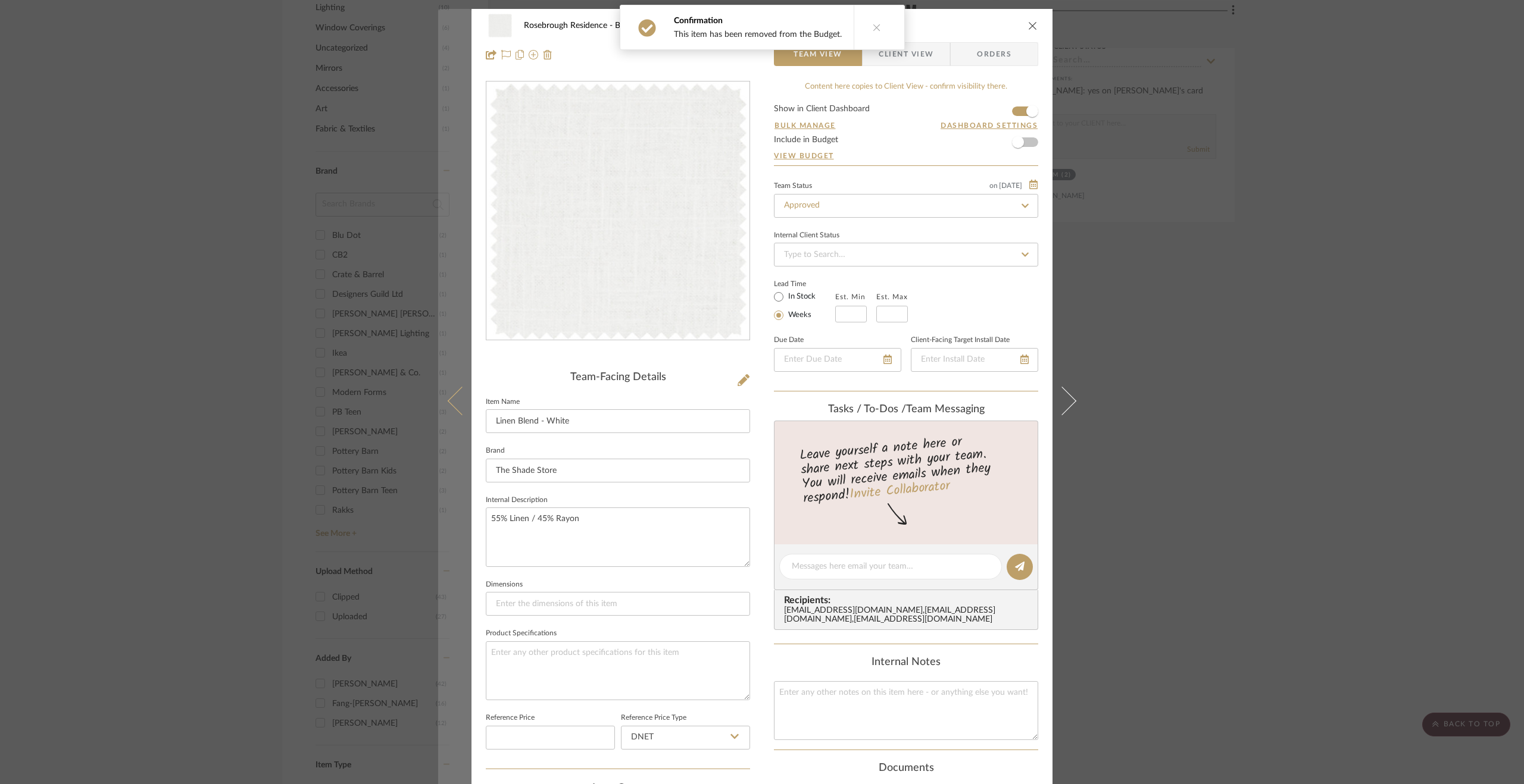
click at [441, 398] on button at bounding box center [454, 401] width 33 height 784
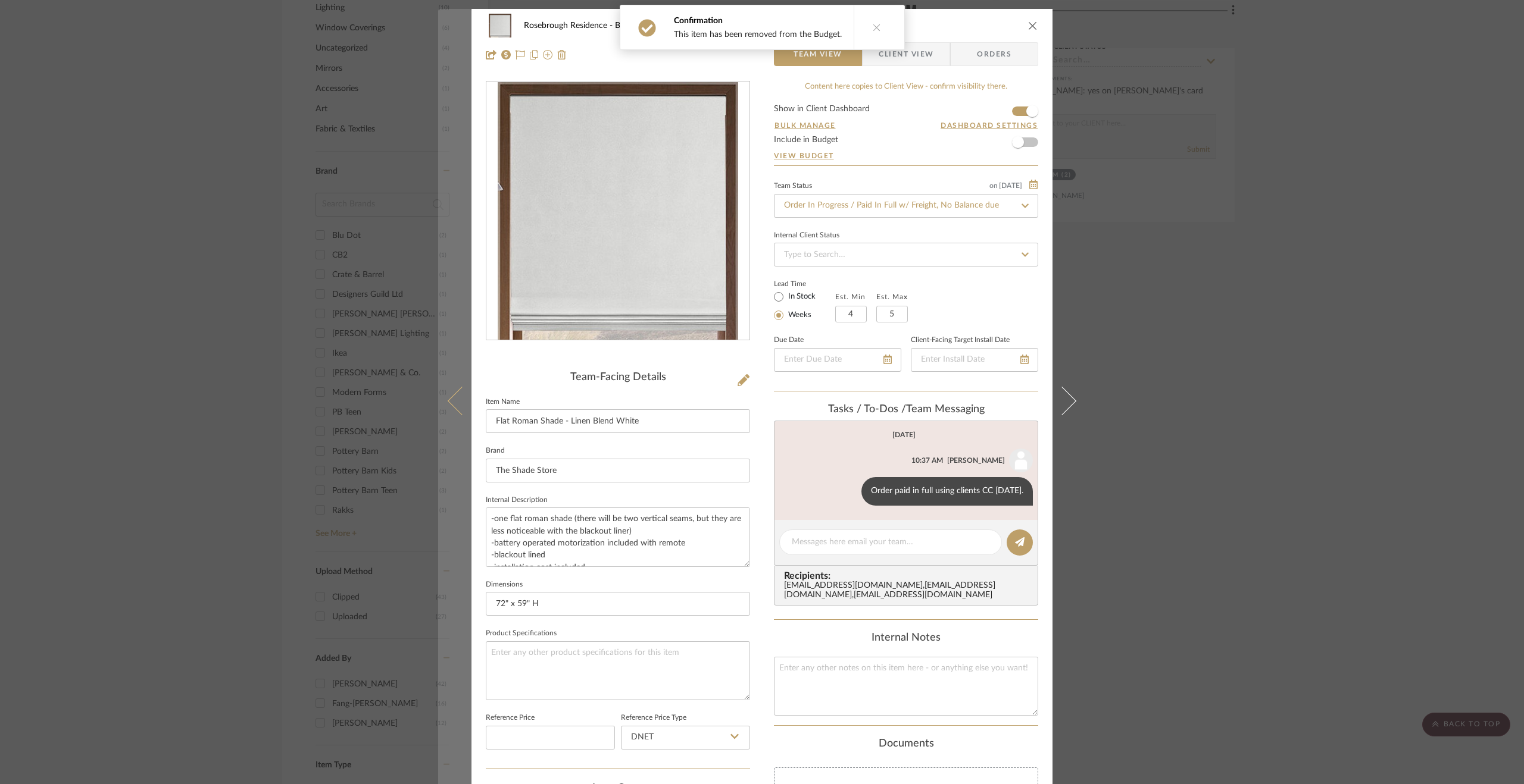
click at [459, 408] on icon at bounding box center [462, 401] width 29 height 29
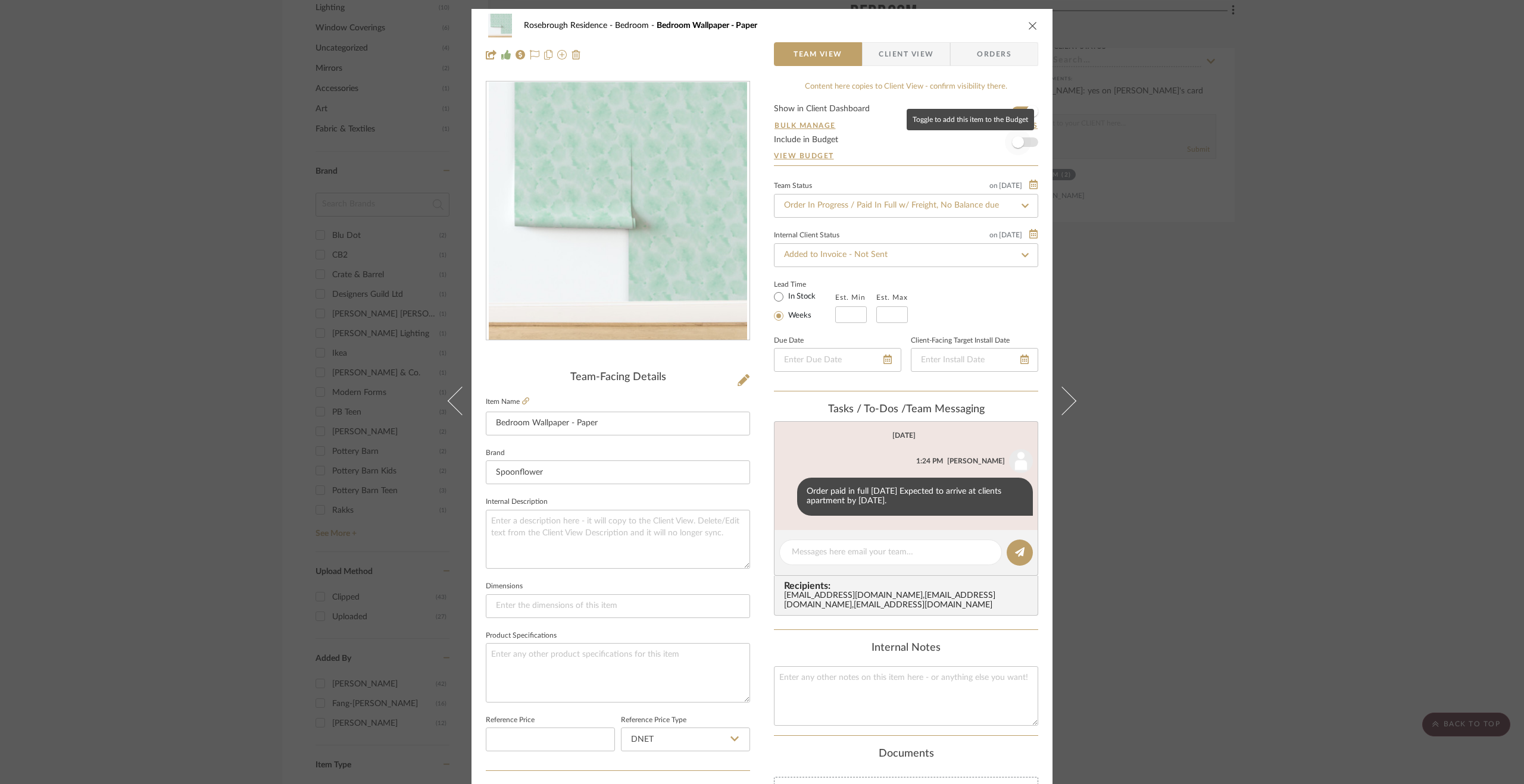
click at [1020, 139] on span "button" at bounding box center [1018, 142] width 26 height 26
click at [1350, 411] on div "Rosebrough Residence Bedroom Bedroom Wallpaper - Paper Team View Client View Or…" at bounding box center [762, 392] width 1524 height 784
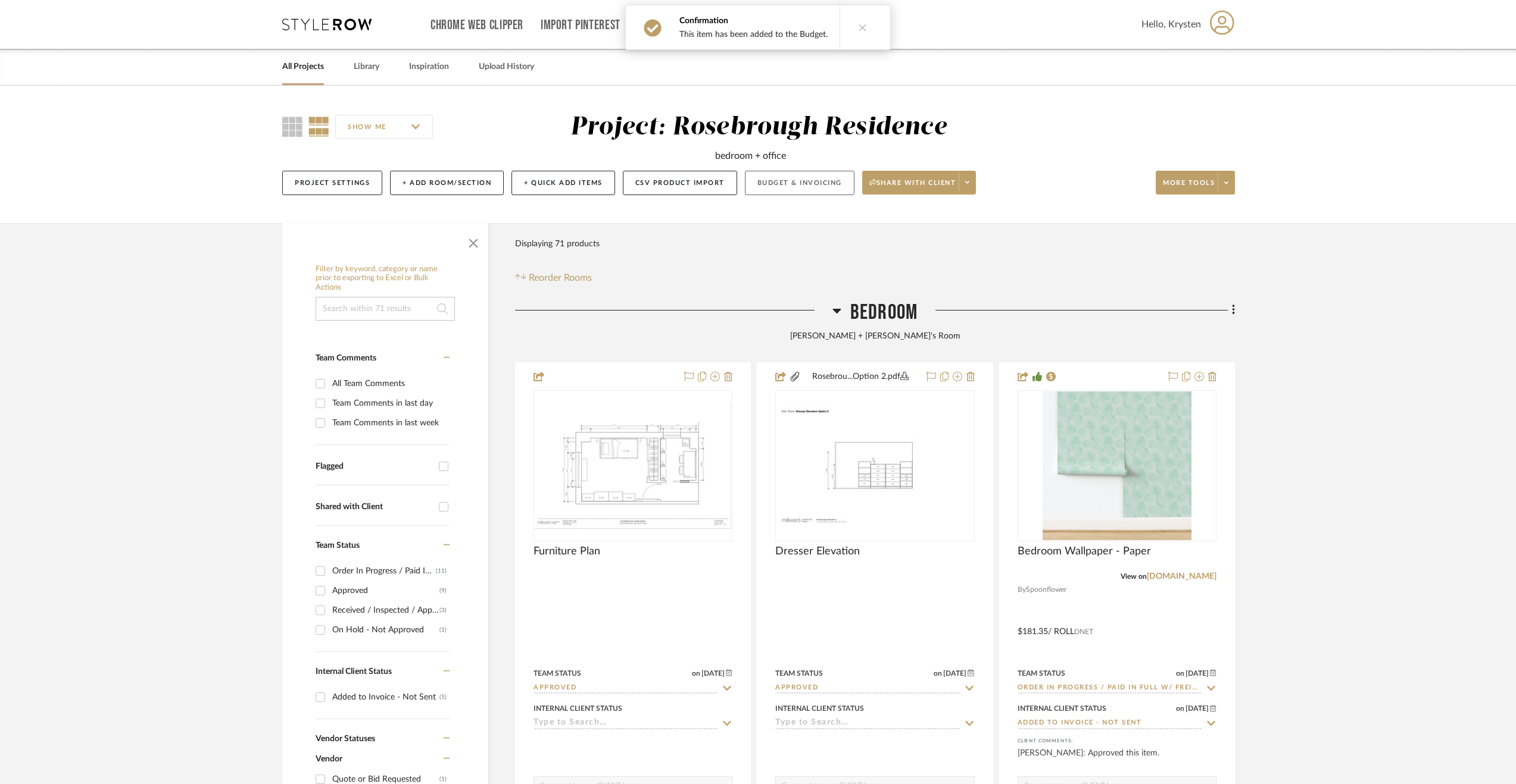
click at [812, 181] on button "Budget & Invoicing" at bounding box center [799, 183] width 109 height 25
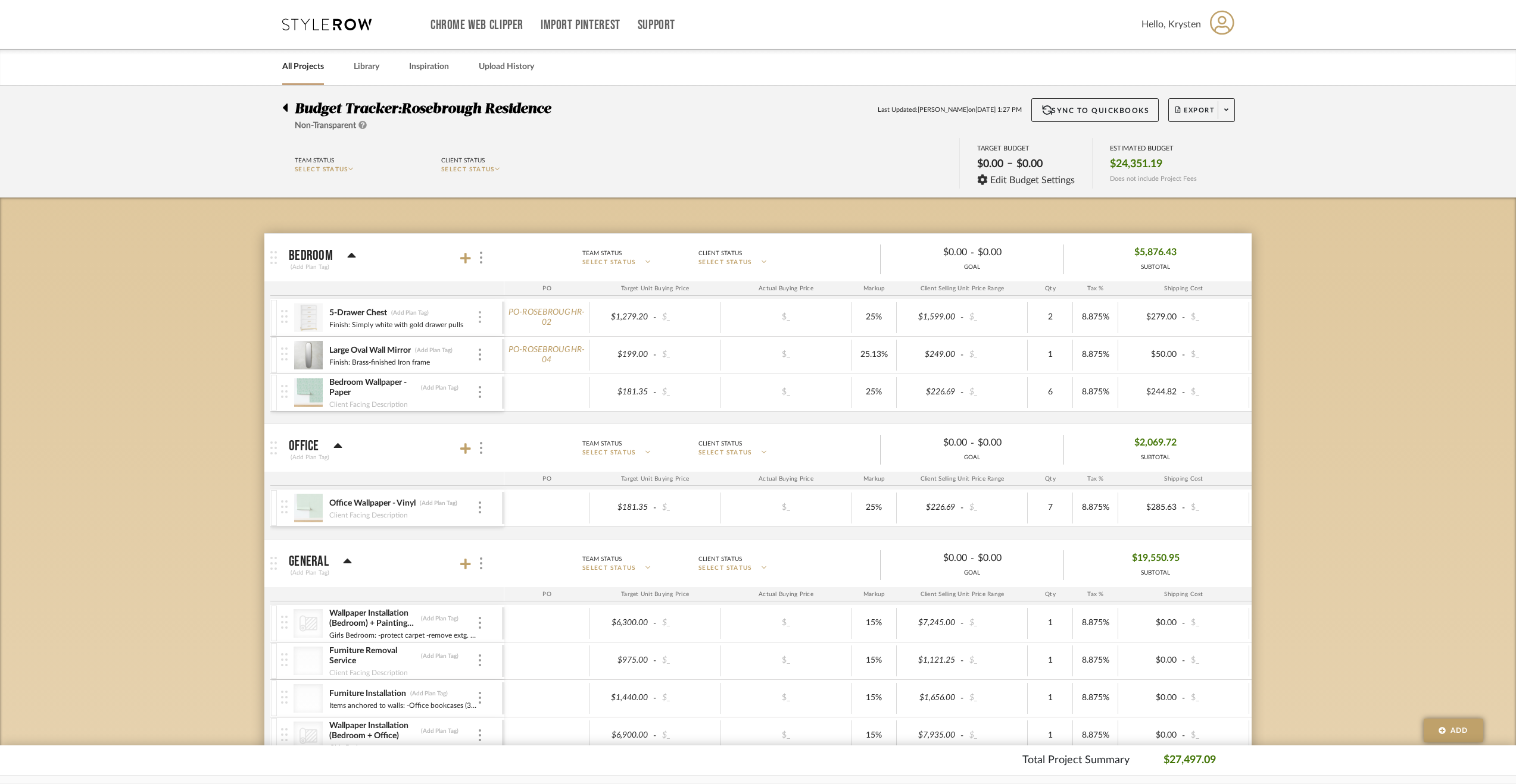
click at [483, 321] on div at bounding box center [480, 317] width 6 height 13
click at [538, 405] on span "Remove Item" at bounding box center [538, 405] width 74 height 10
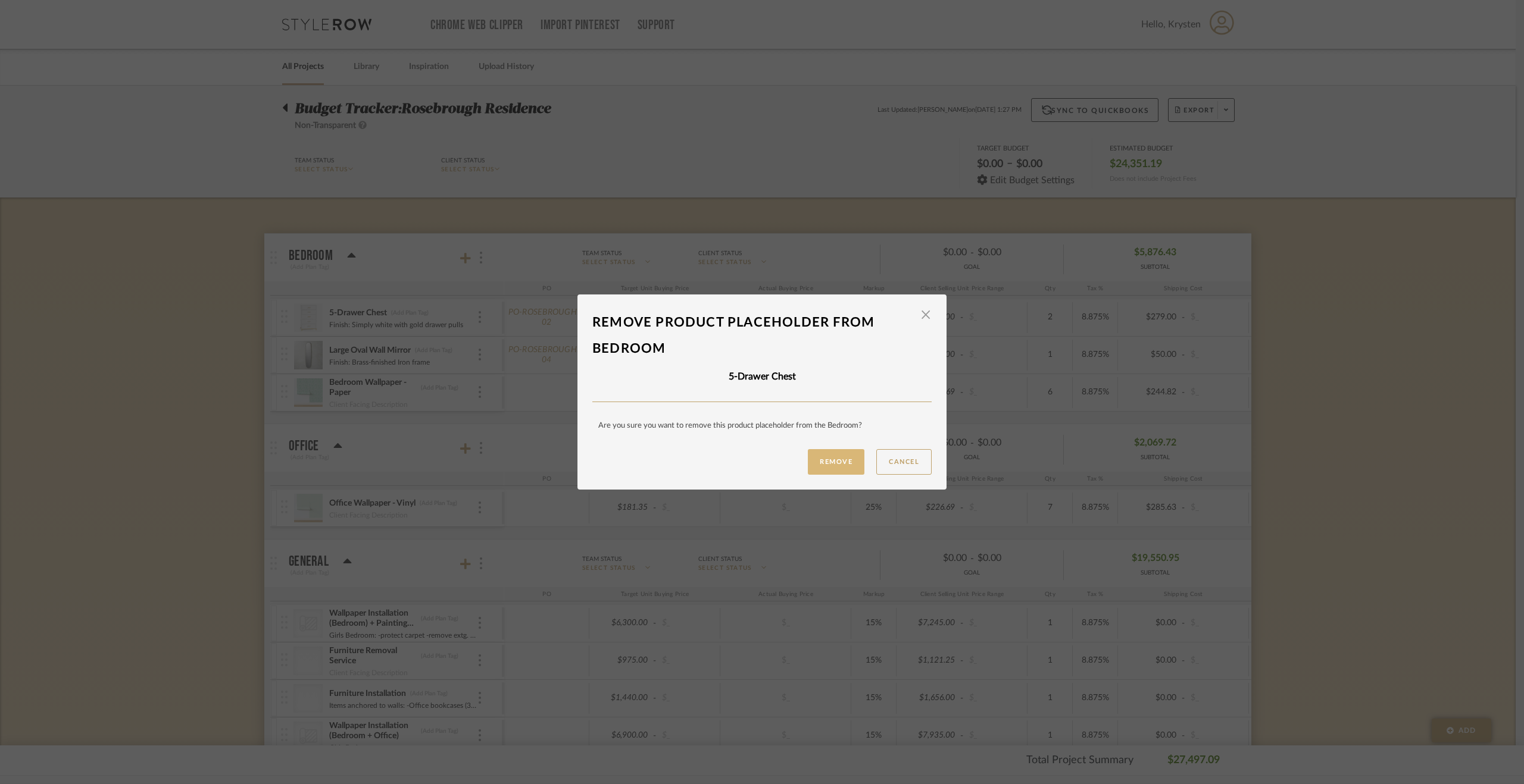
click at [825, 465] on button "Remove" at bounding box center [836, 462] width 56 height 25
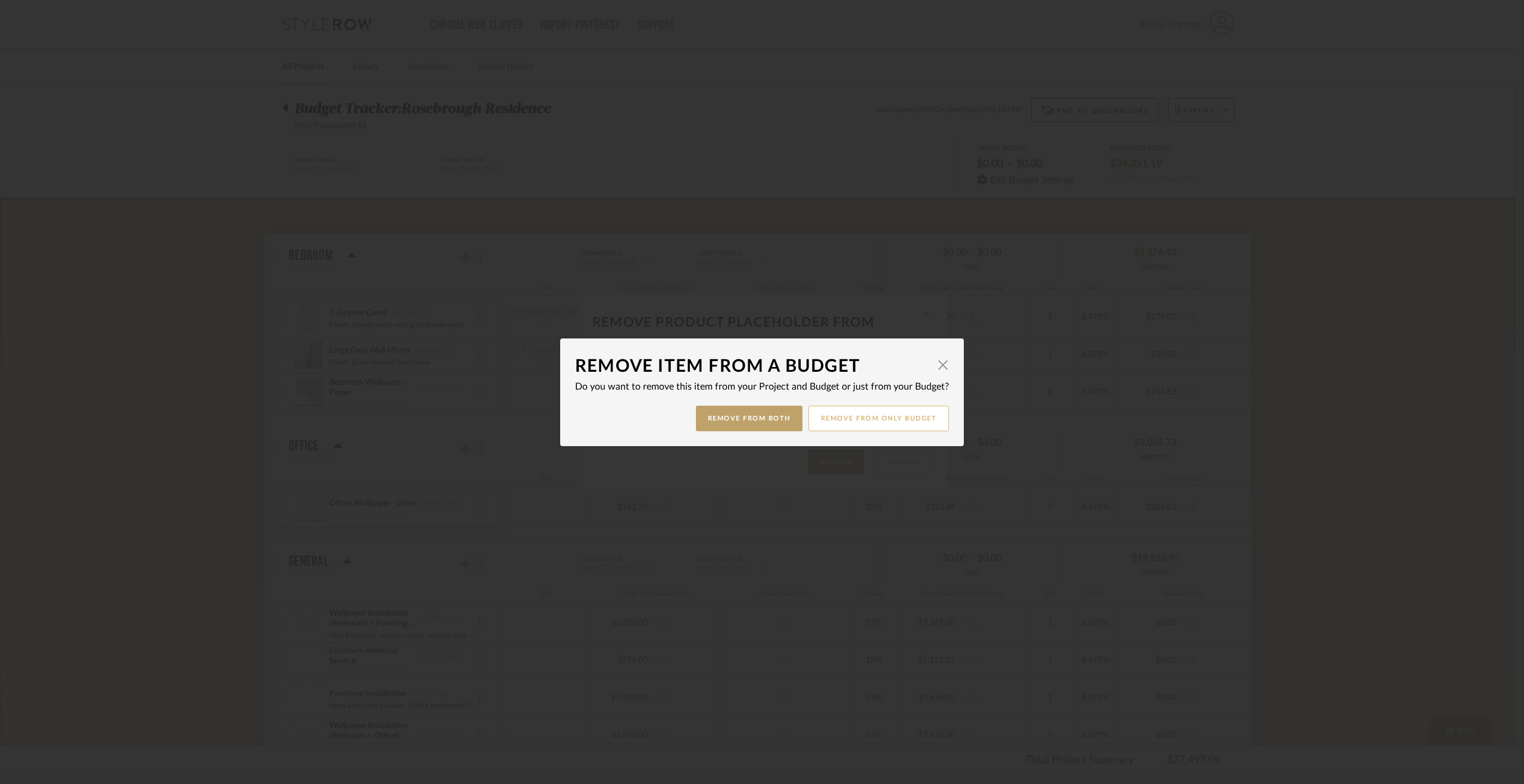
click at [887, 422] on button "Remove from only Budget" at bounding box center [879, 419] width 141 height 25
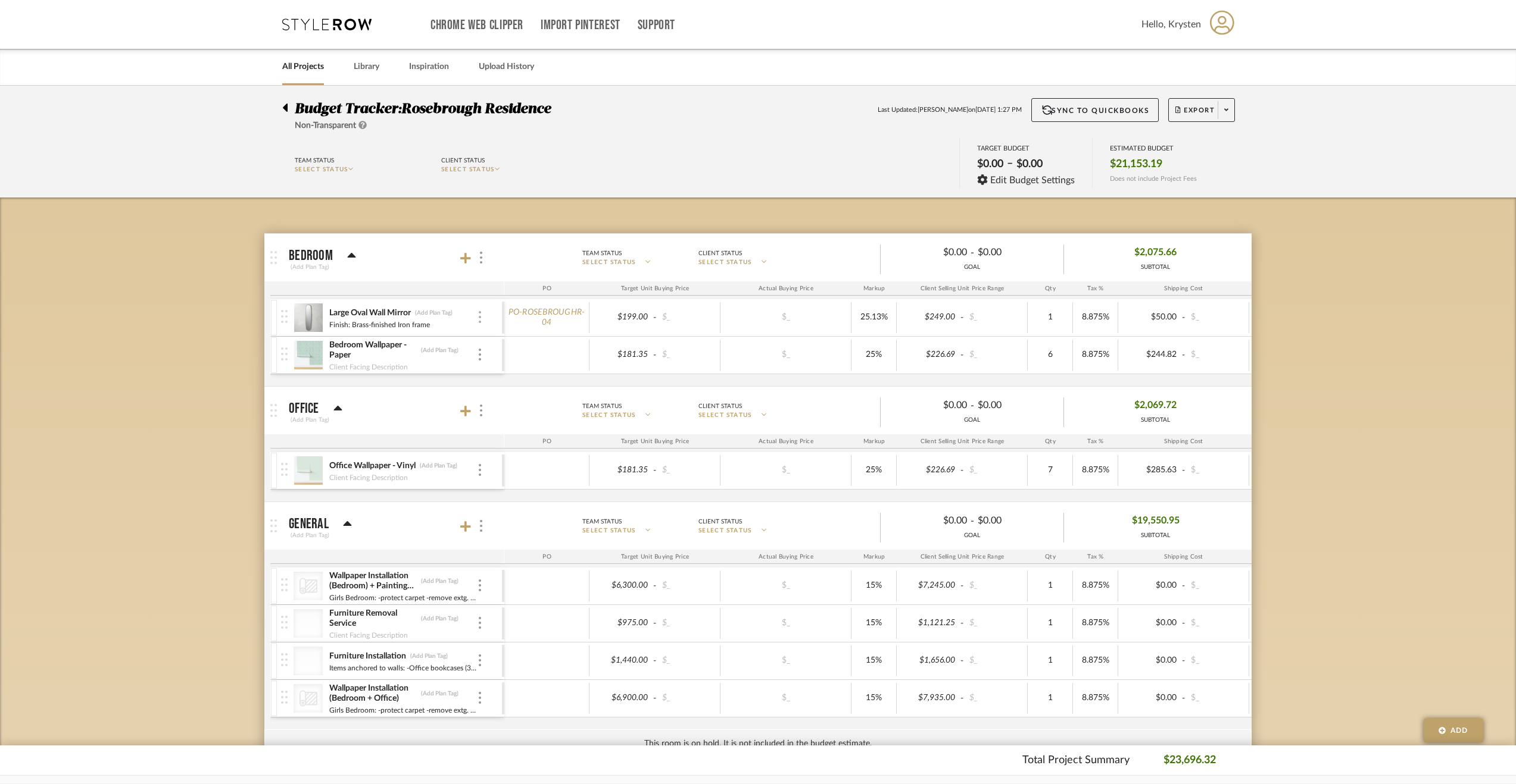
click at [481, 318] on div at bounding box center [480, 317] width 6 height 13
click at [542, 403] on span "Remove Item" at bounding box center [538, 405] width 74 height 10
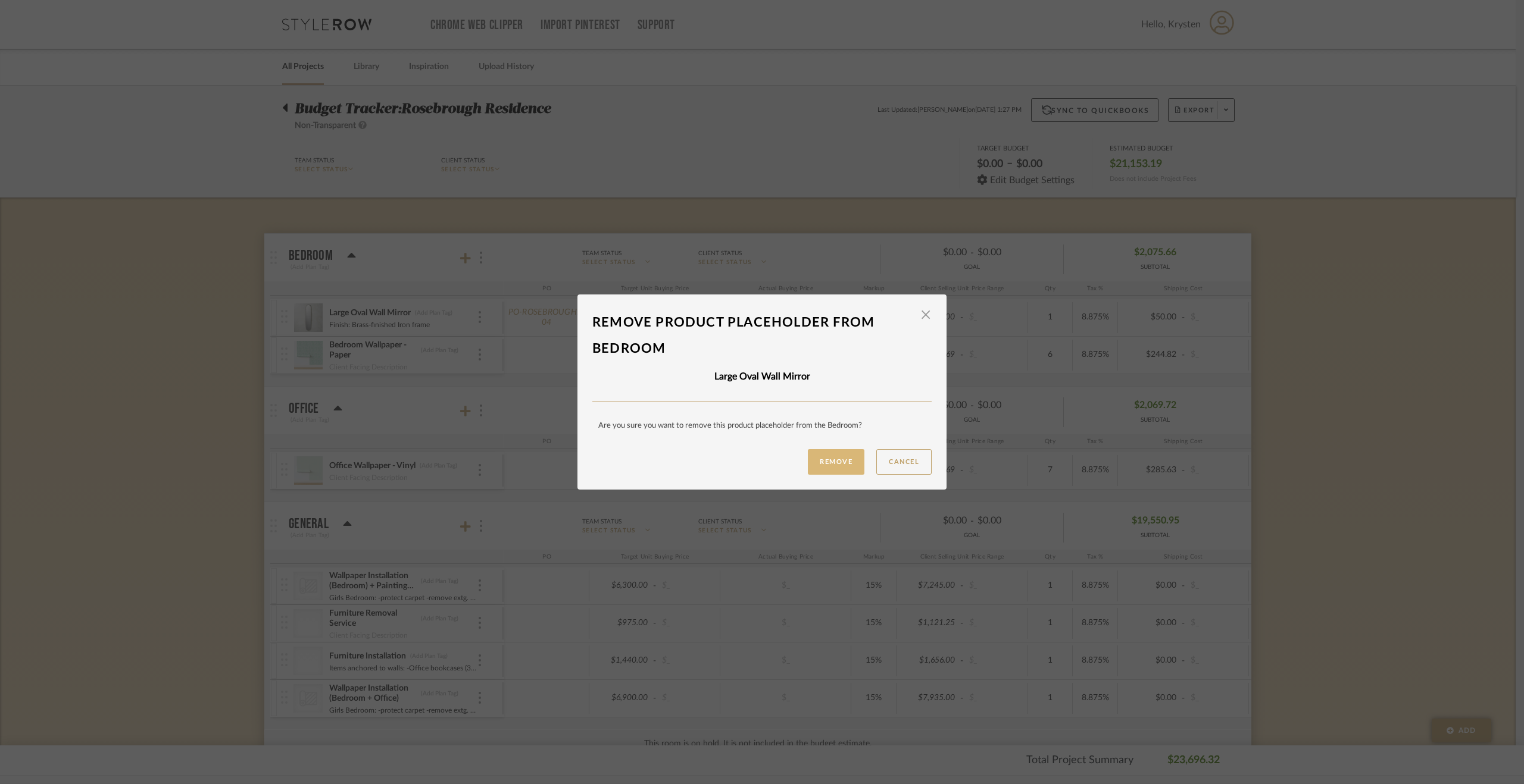
click at [815, 453] on button "Remove" at bounding box center [836, 462] width 56 height 25
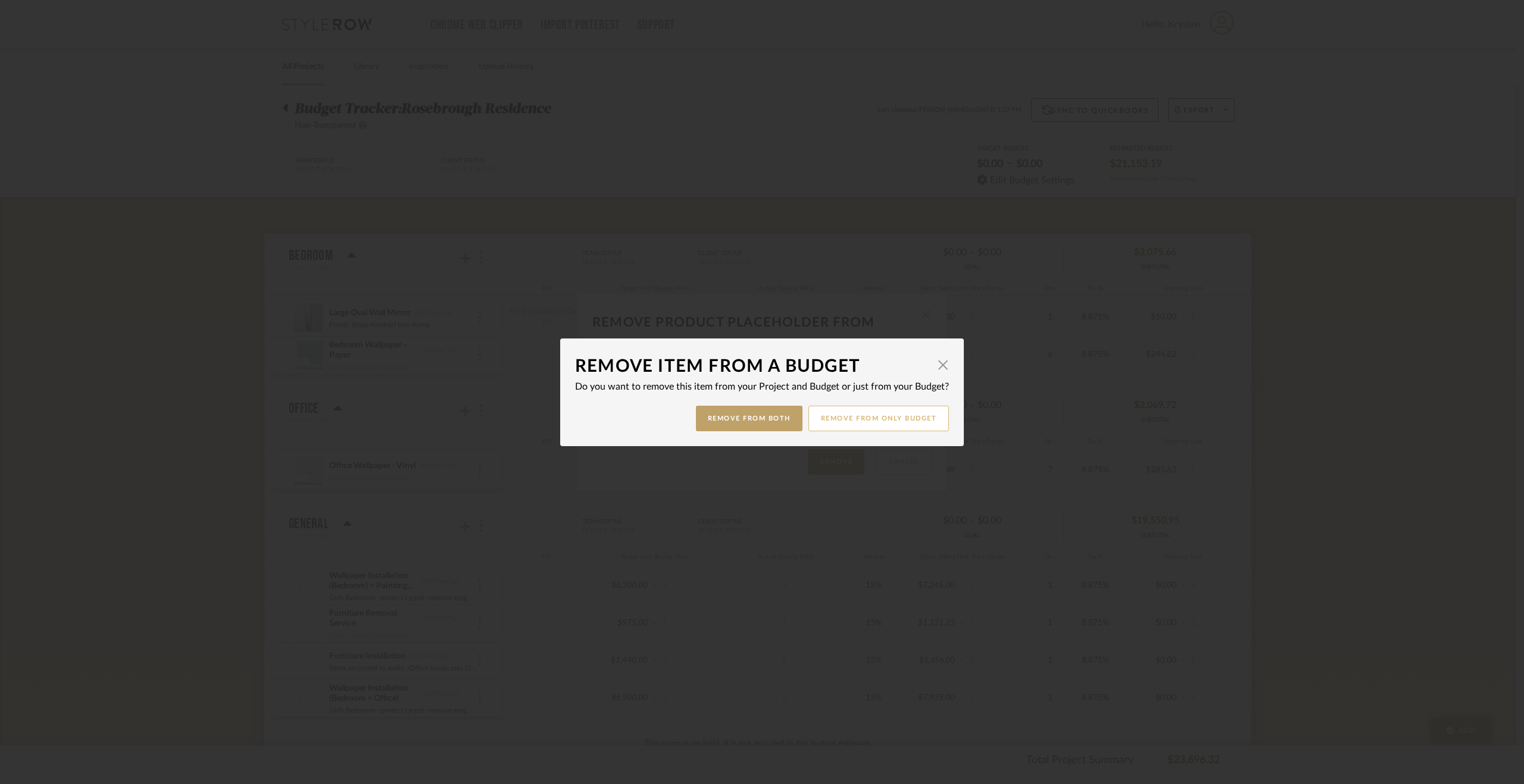
click at [868, 420] on button "Remove from only Budget" at bounding box center [879, 419] width 141 height 25
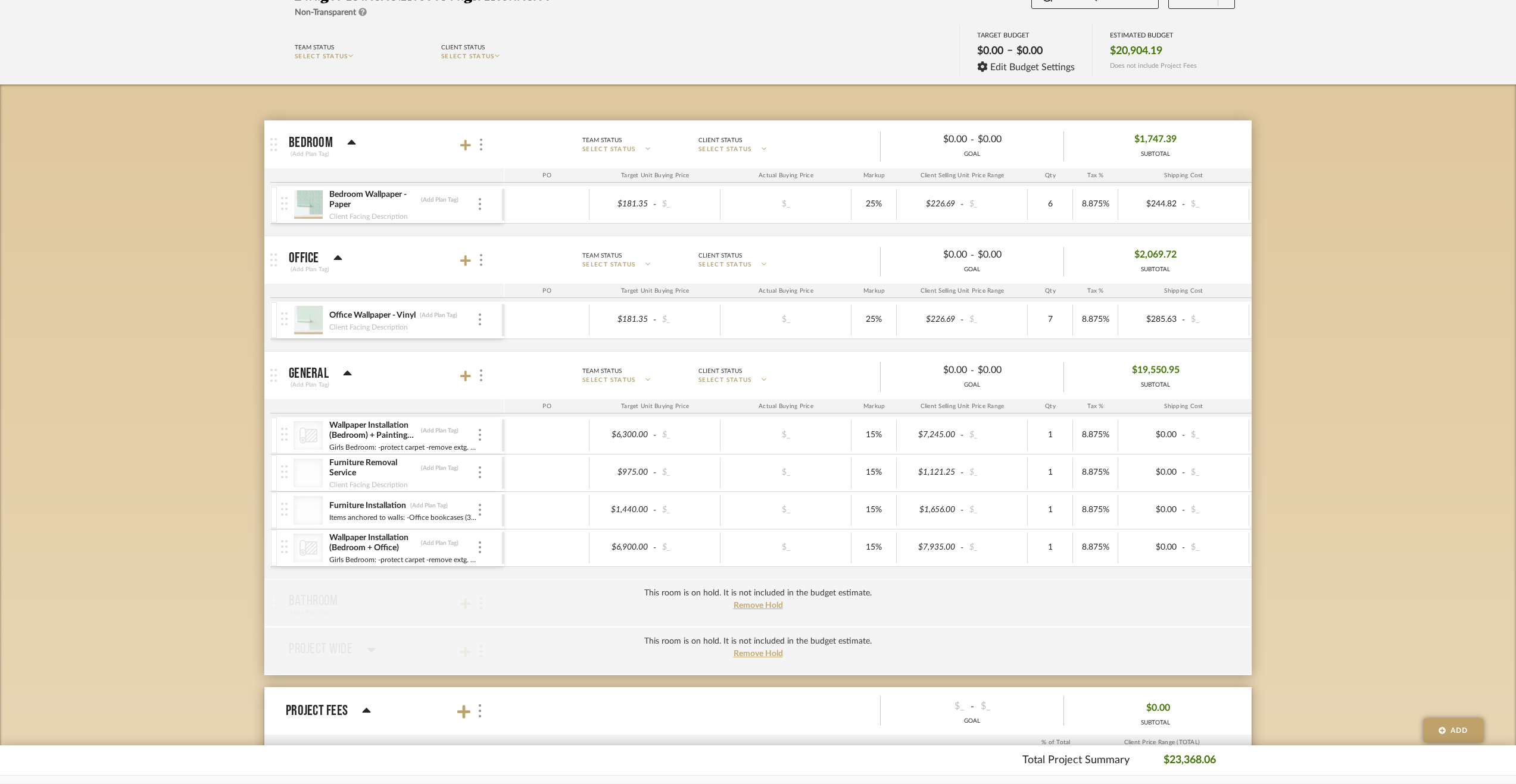
scroll to position [298, 0]
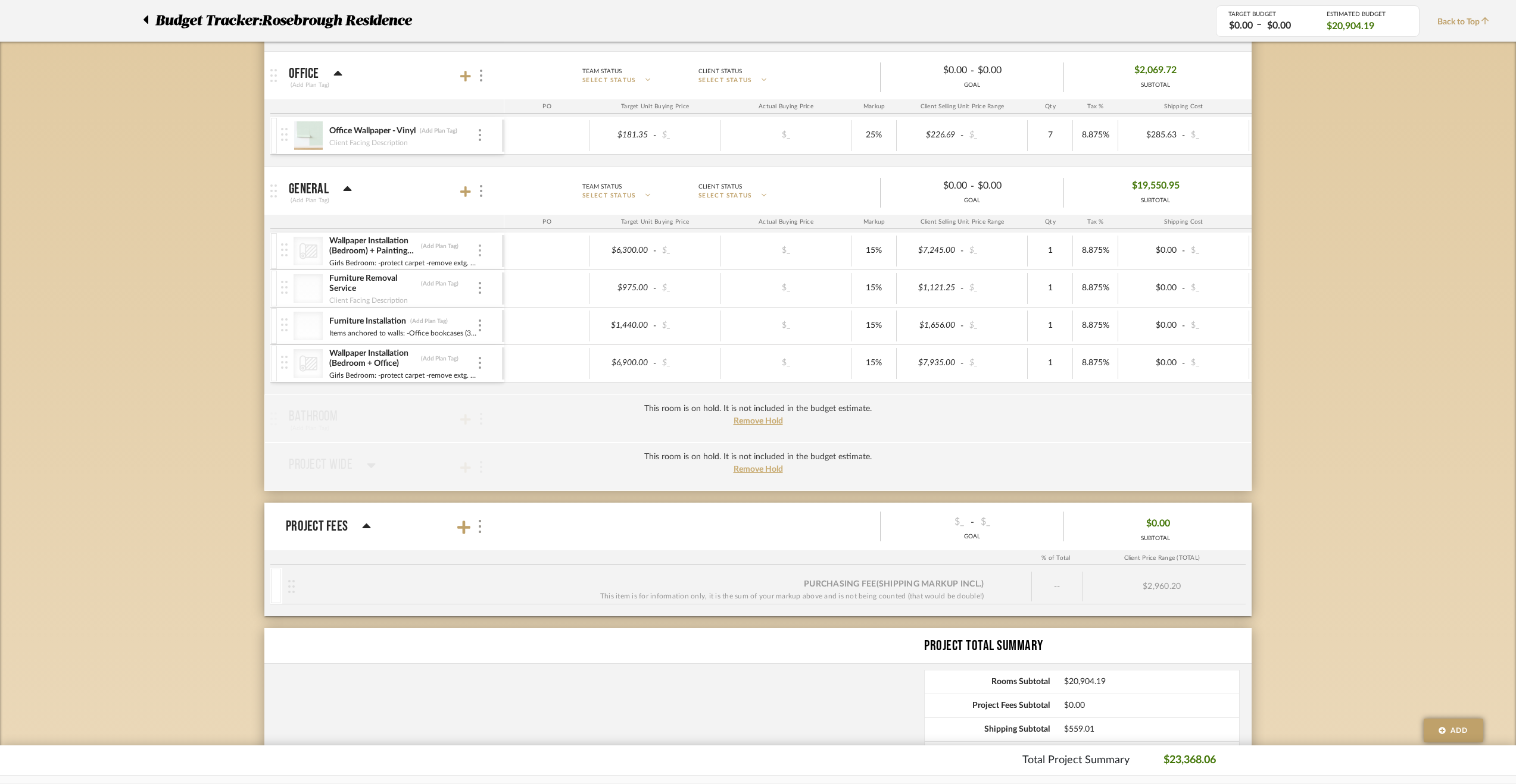
click at [481, 247] on div at bounding box center [480, 251] width 6 height 13
click at [566, 338] on span "Remove Item" at bounding box center [538, 338] width 74 height 10
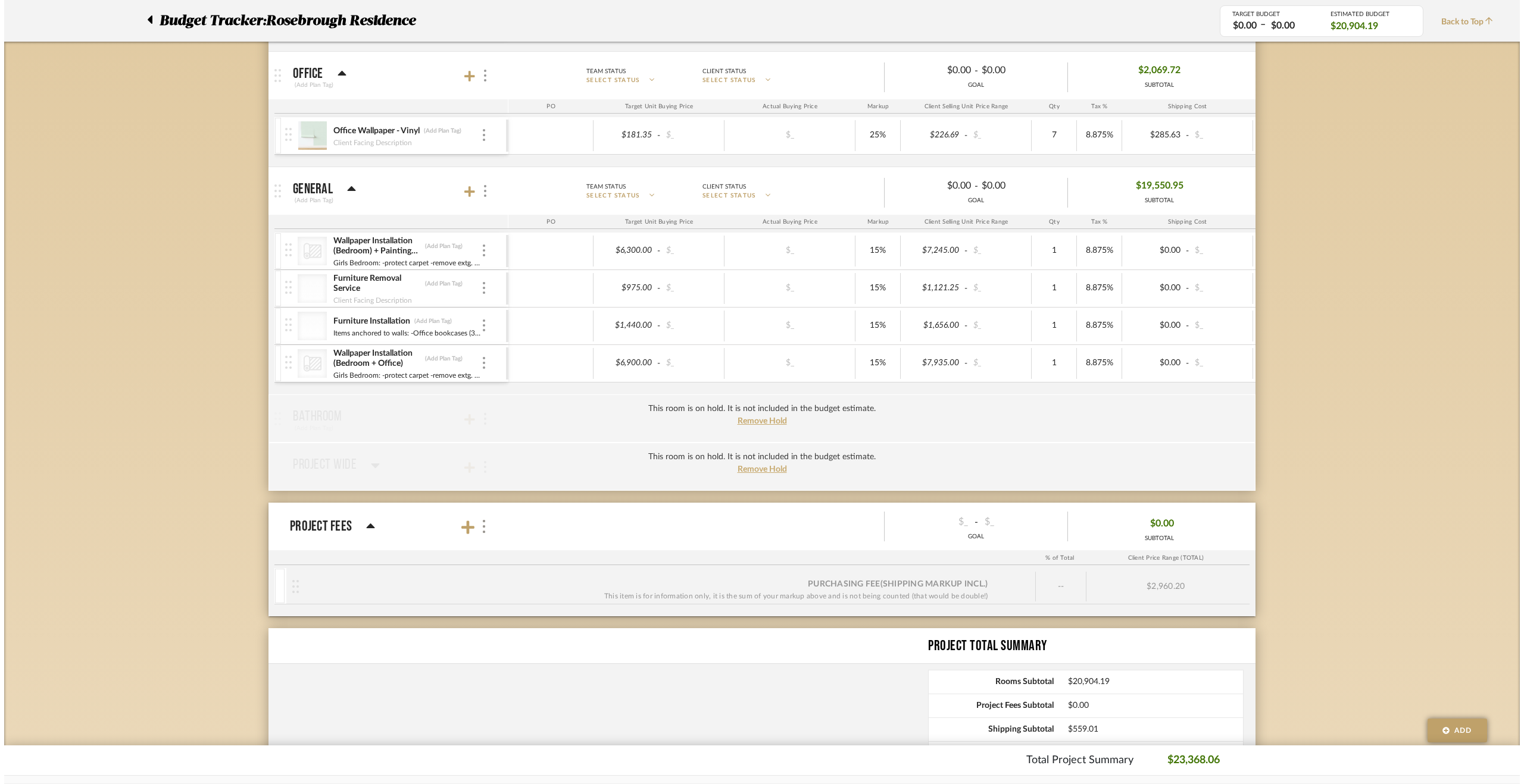
scroll to position [0, 0]
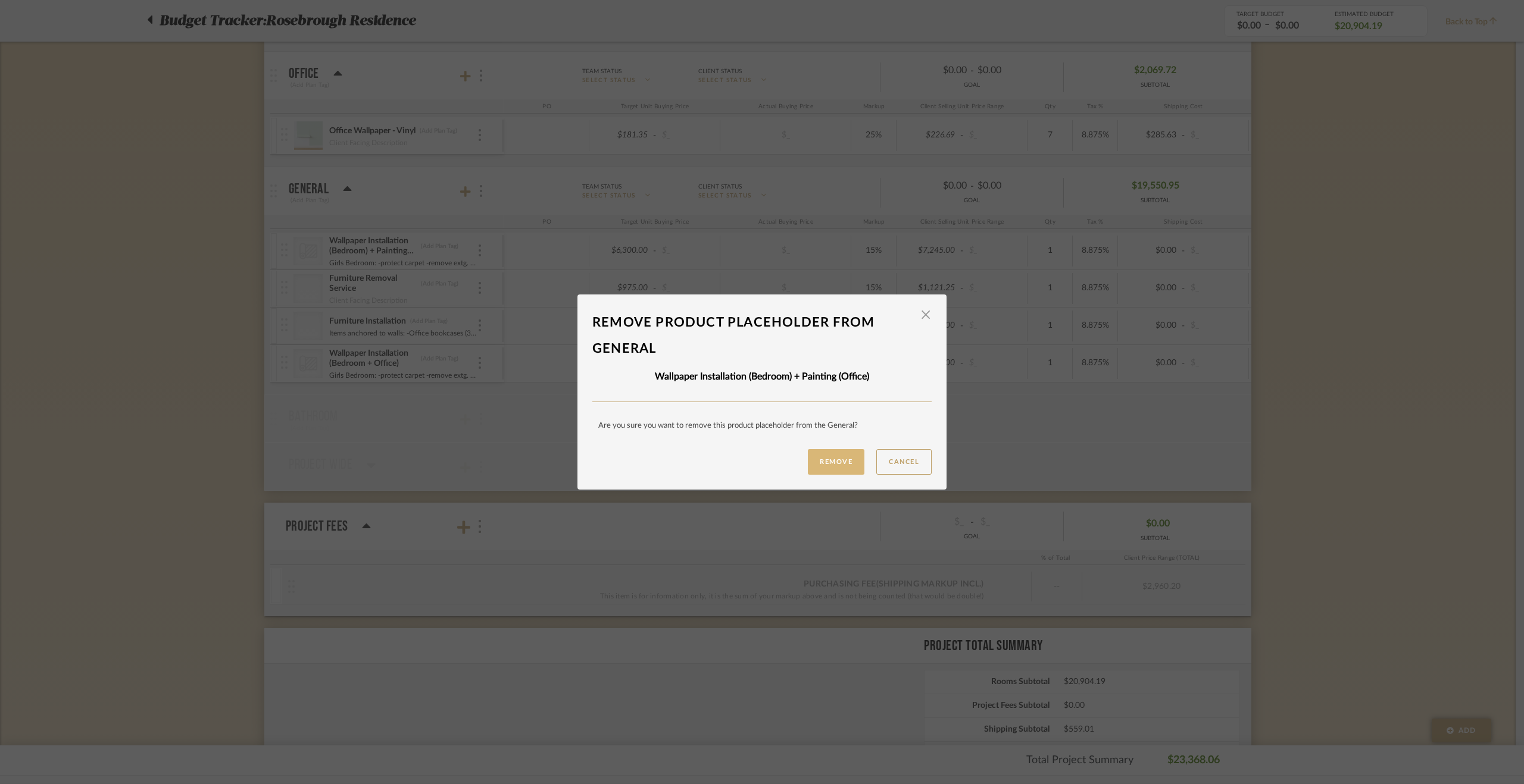
click at [823, 466] on button "Remove" at bounding box center [836, 462] width 56 height 25
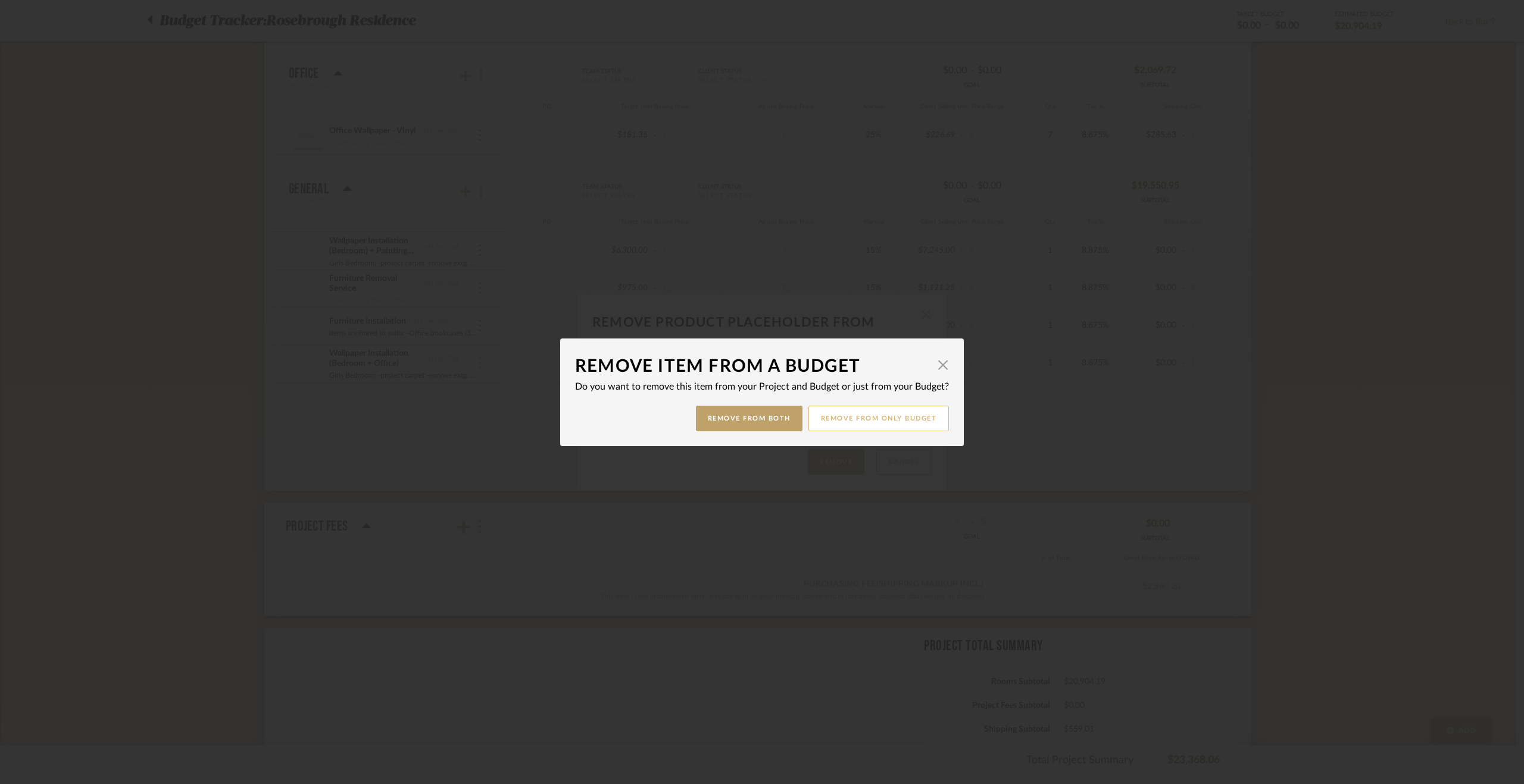
click at [872, 420] on button "Remove from only Budget" at bounding box center [879, 419] width 141 height 25
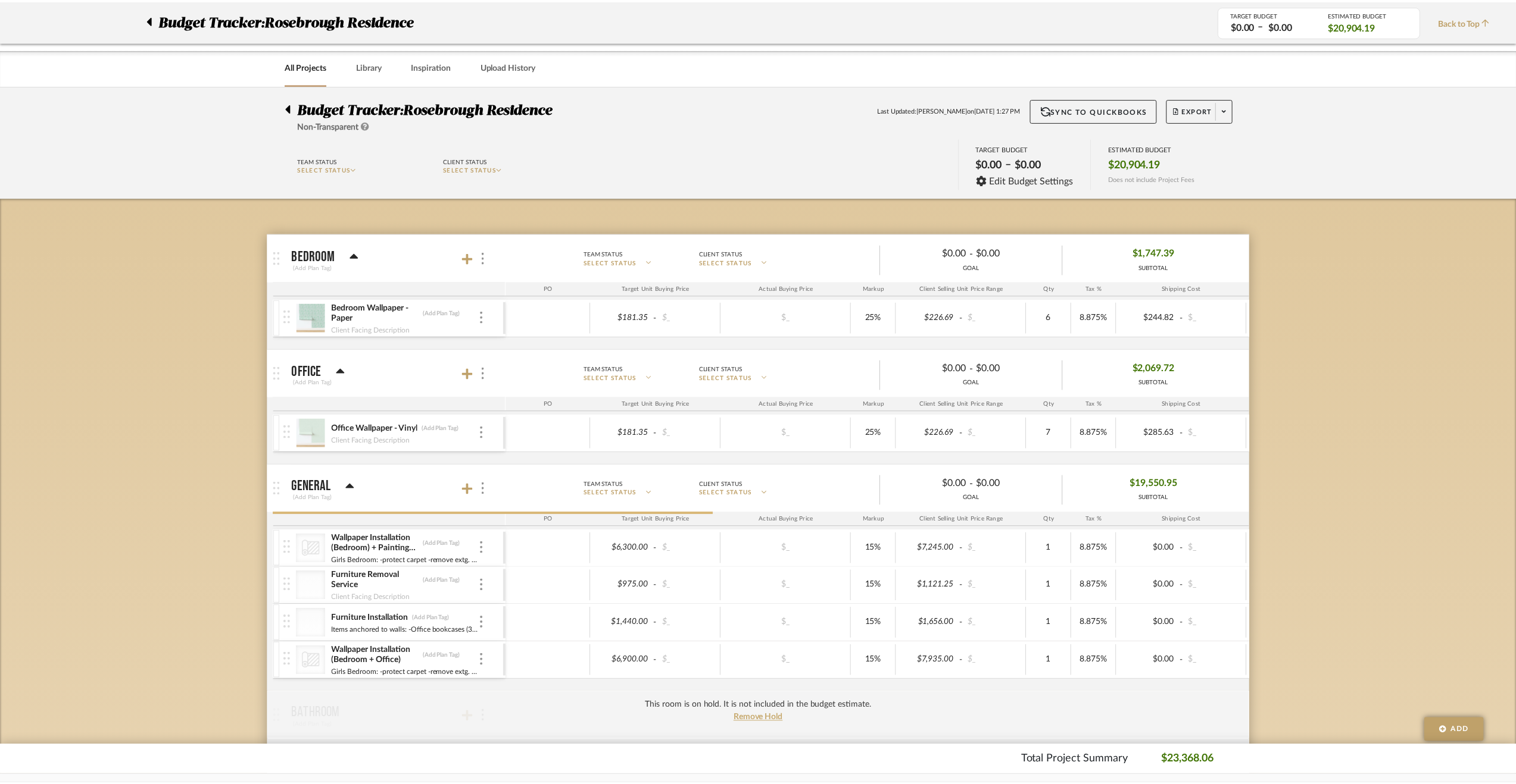
scroll to position [298, 0]
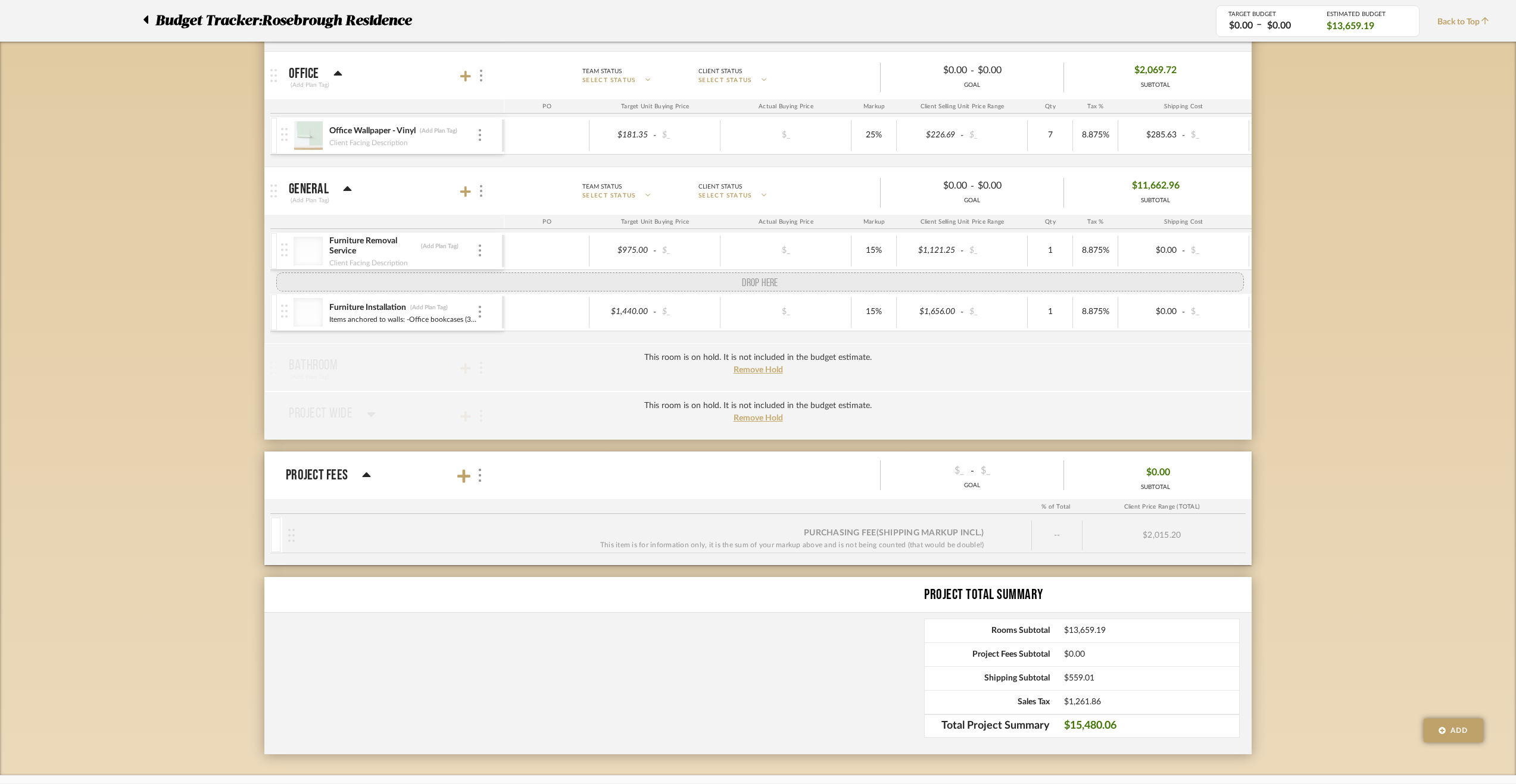
drag, startPoint x: 280, startPoint y: 324, endPoint x: 280, endPoint y: 288, distance: 36.0
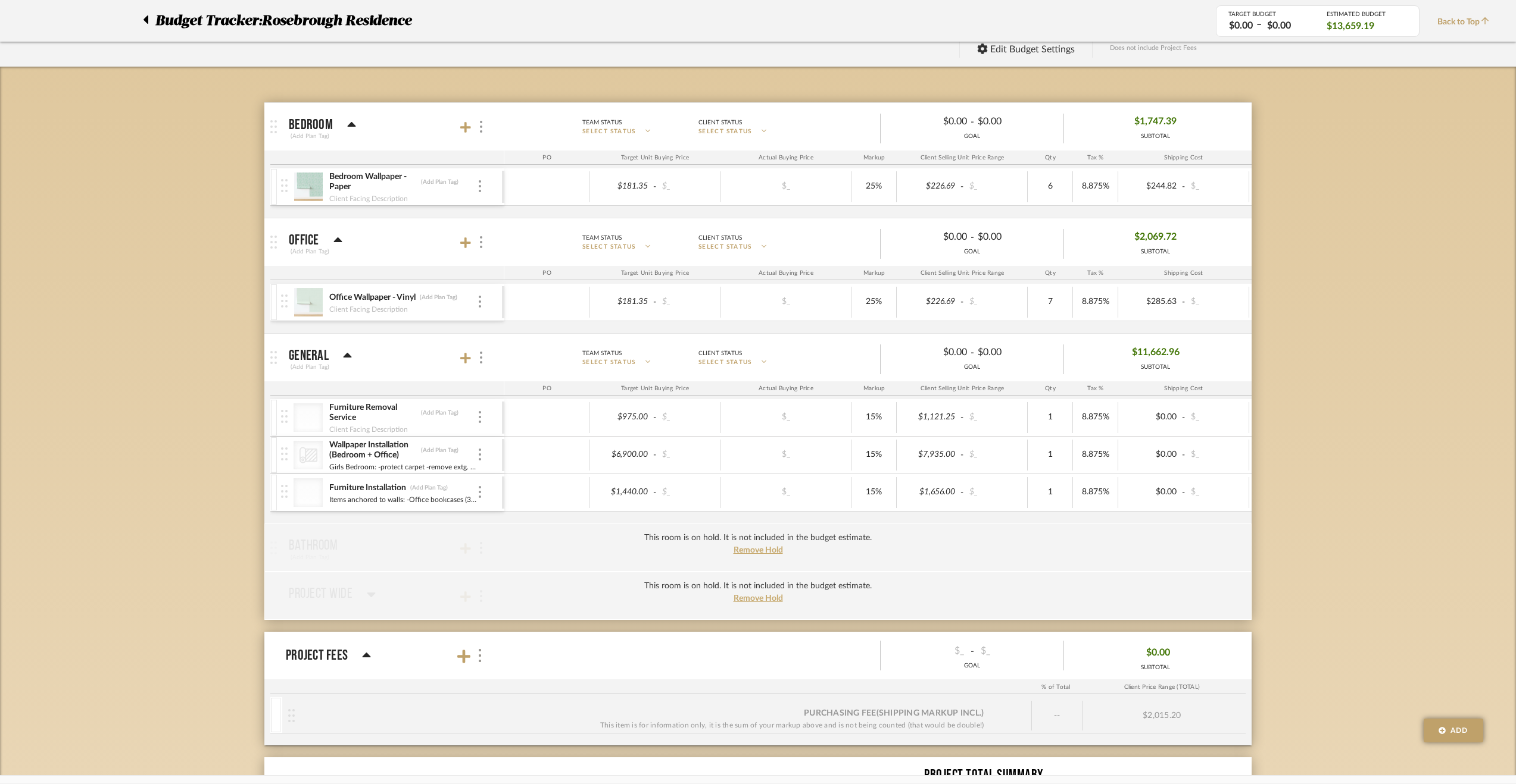
scroll to position [56, 0]
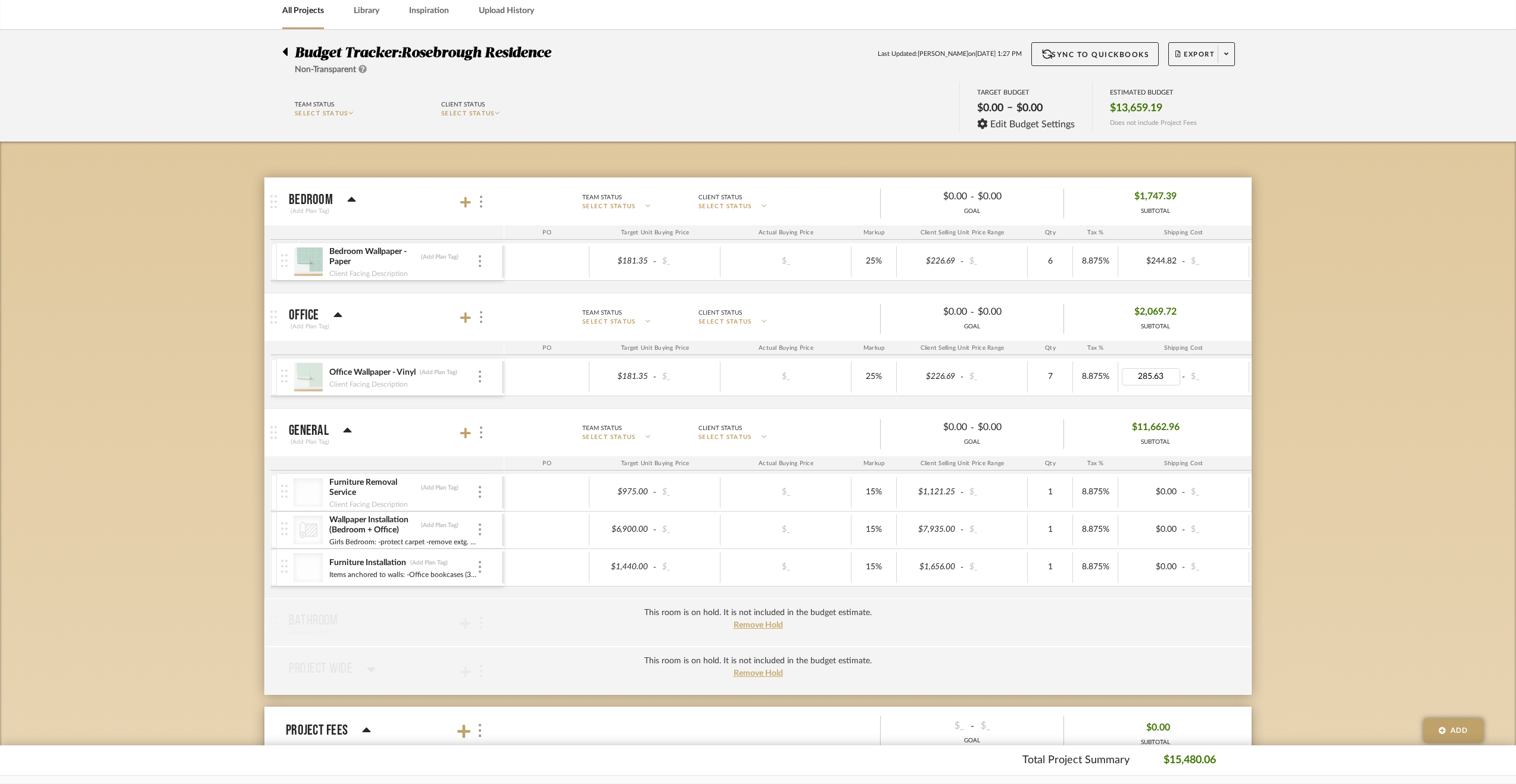
type input "0"
type input "90"
click at [1261, 288] on div "Budget Tracker: Rosebrough Residence Non-Transparent Last Updated: [PERSON_NAME…" at bounding box center [758, 530] width 1516 height 1001
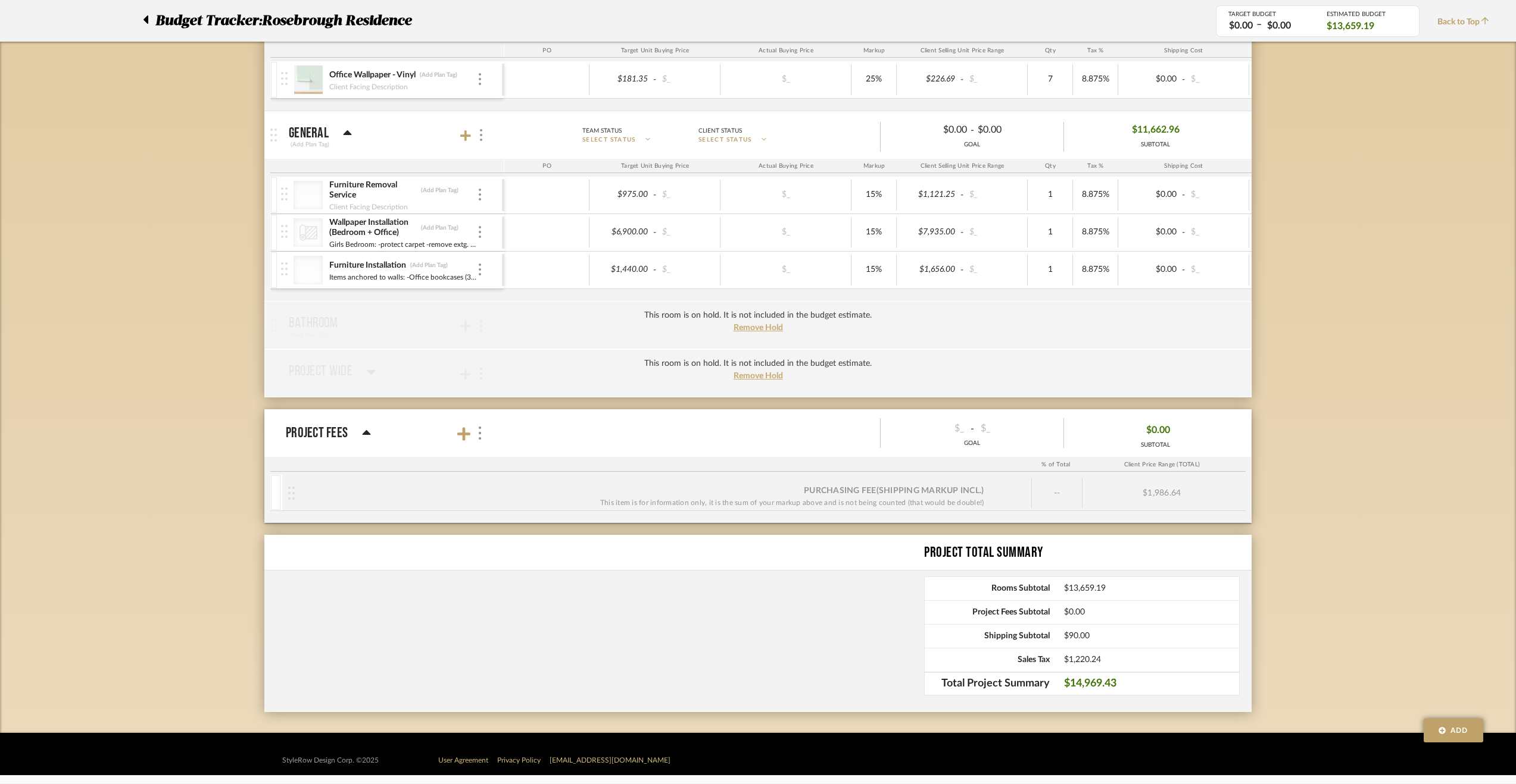
scroll to position [175, 0]
